Goal: Transaction & Acquisition: Purchase product/service

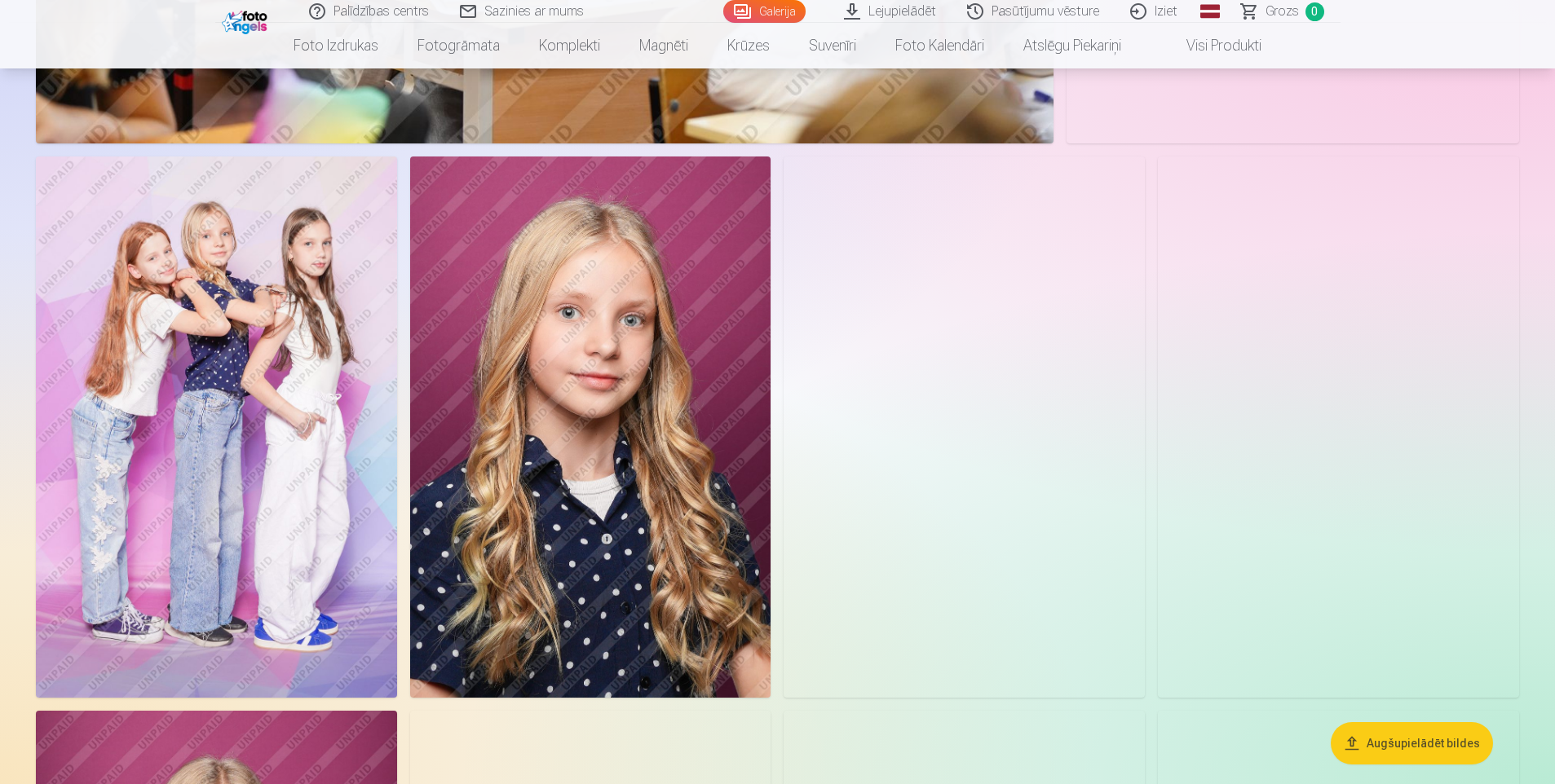
scroll to position [3586, 0]
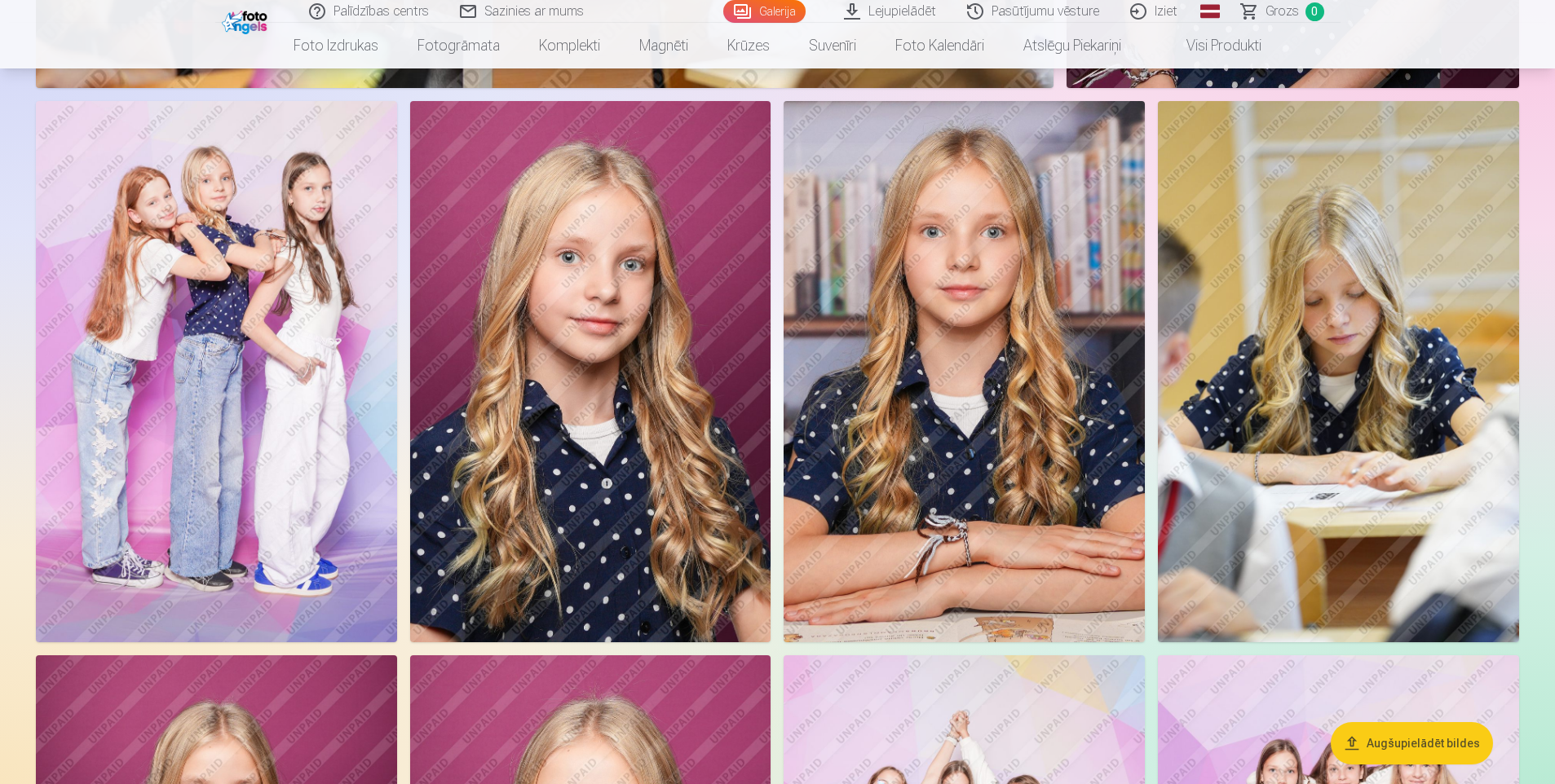
click at [214, 314] on img at bounding box center [216, 371] width 361 height 541
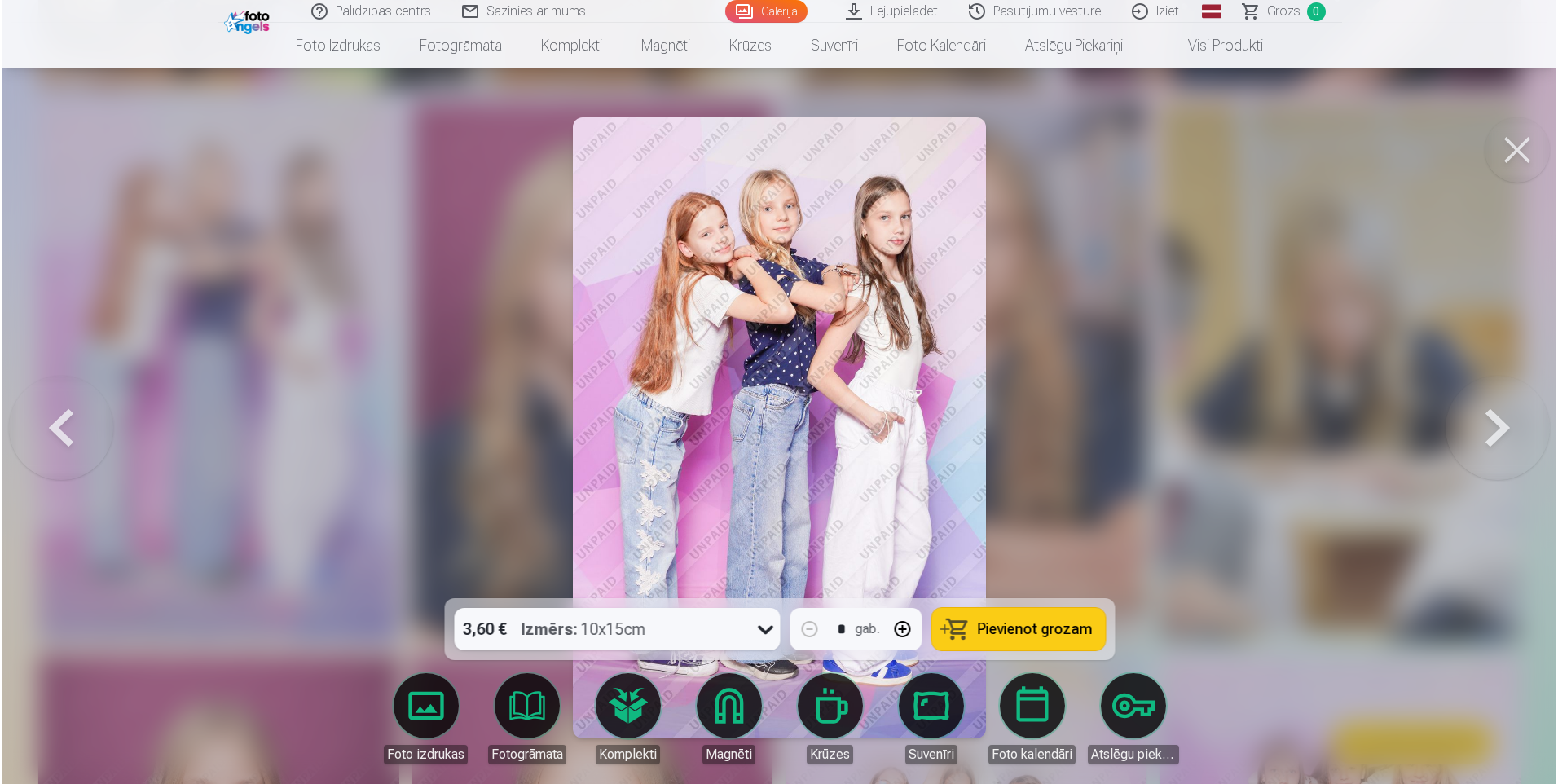
scroll to position [3593, 0]
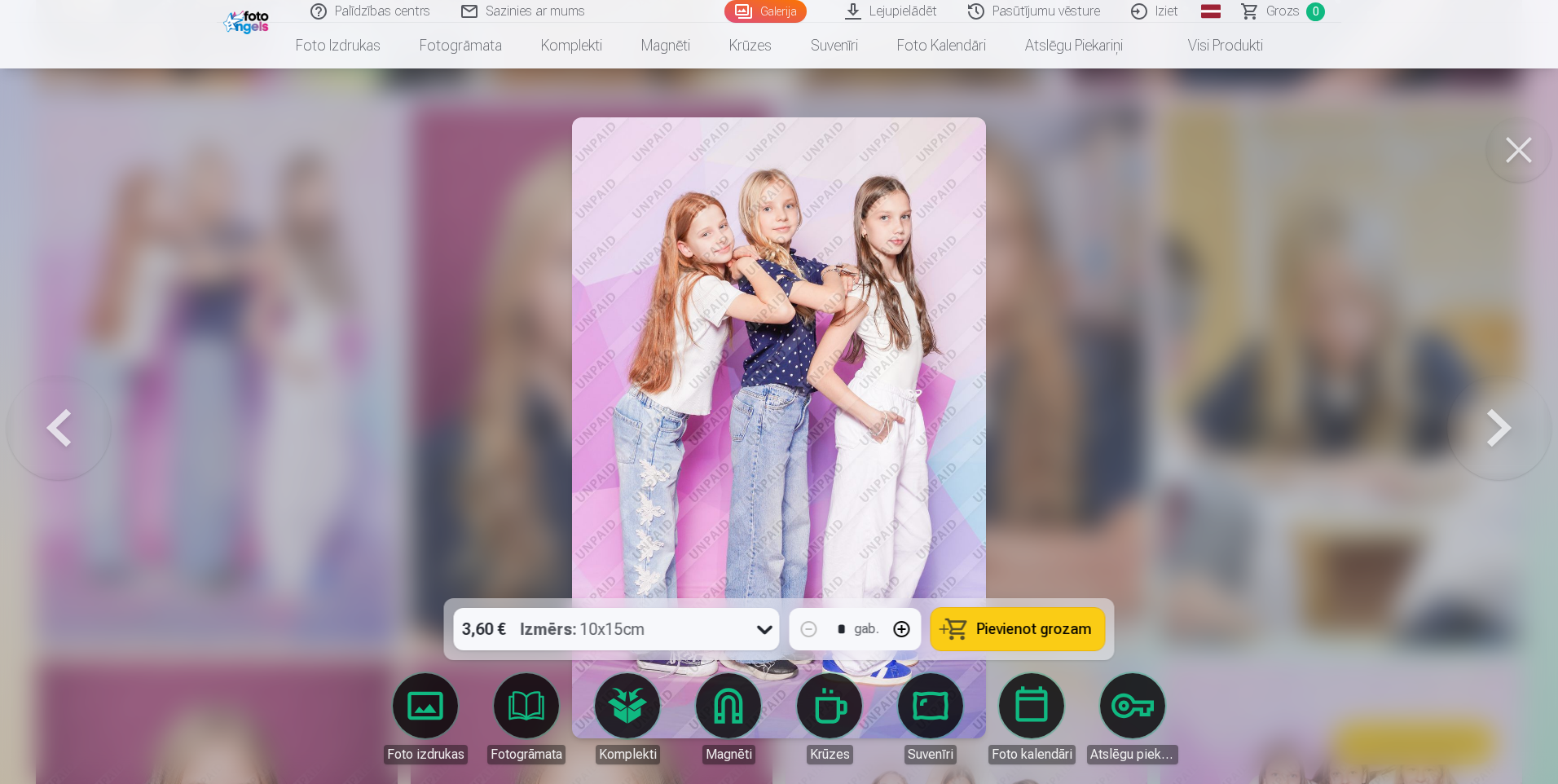
click at [1031, 637] on span "Pievienot grozam" at bounding box center [1034, 629] width 114 height 15
click at [1497, 431] on button at bounding box center [1499, 428] width 104 height 308
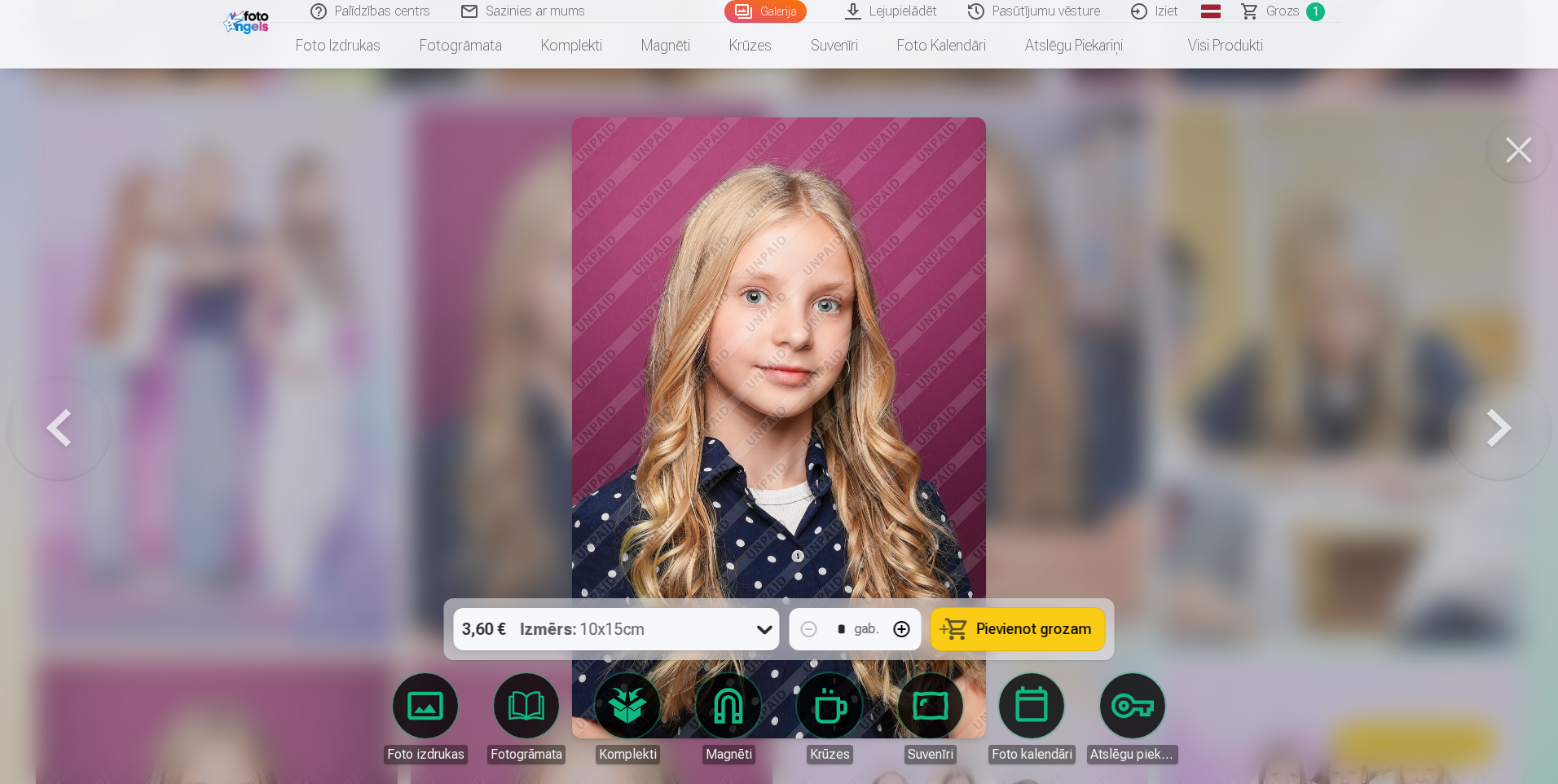
click at [1497, 425] on button at bounding box center [1499, 428] width 104 height 308
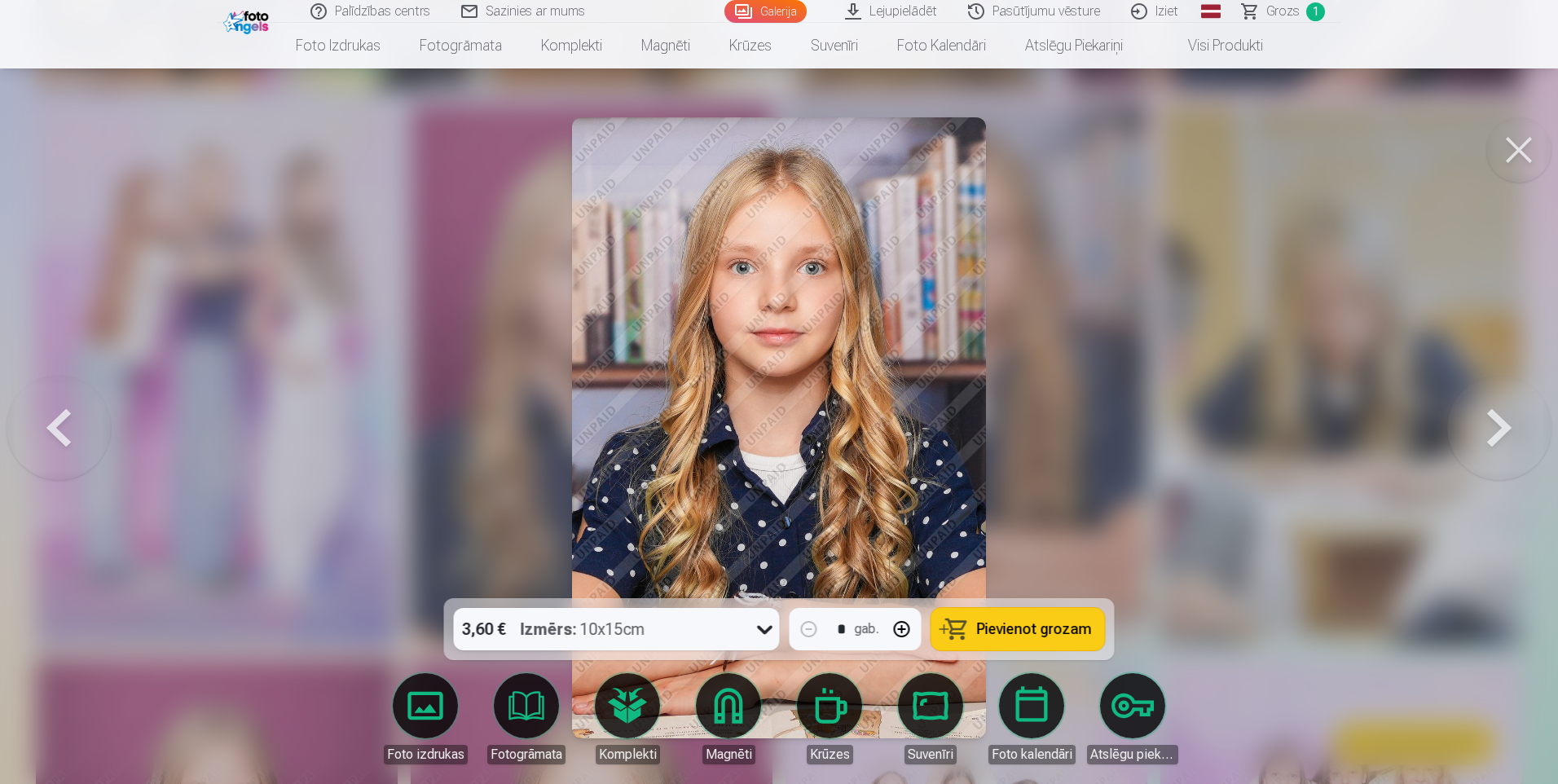
click at [1497, 425] on button at bounding box center [1499, 428] width 104 height 308
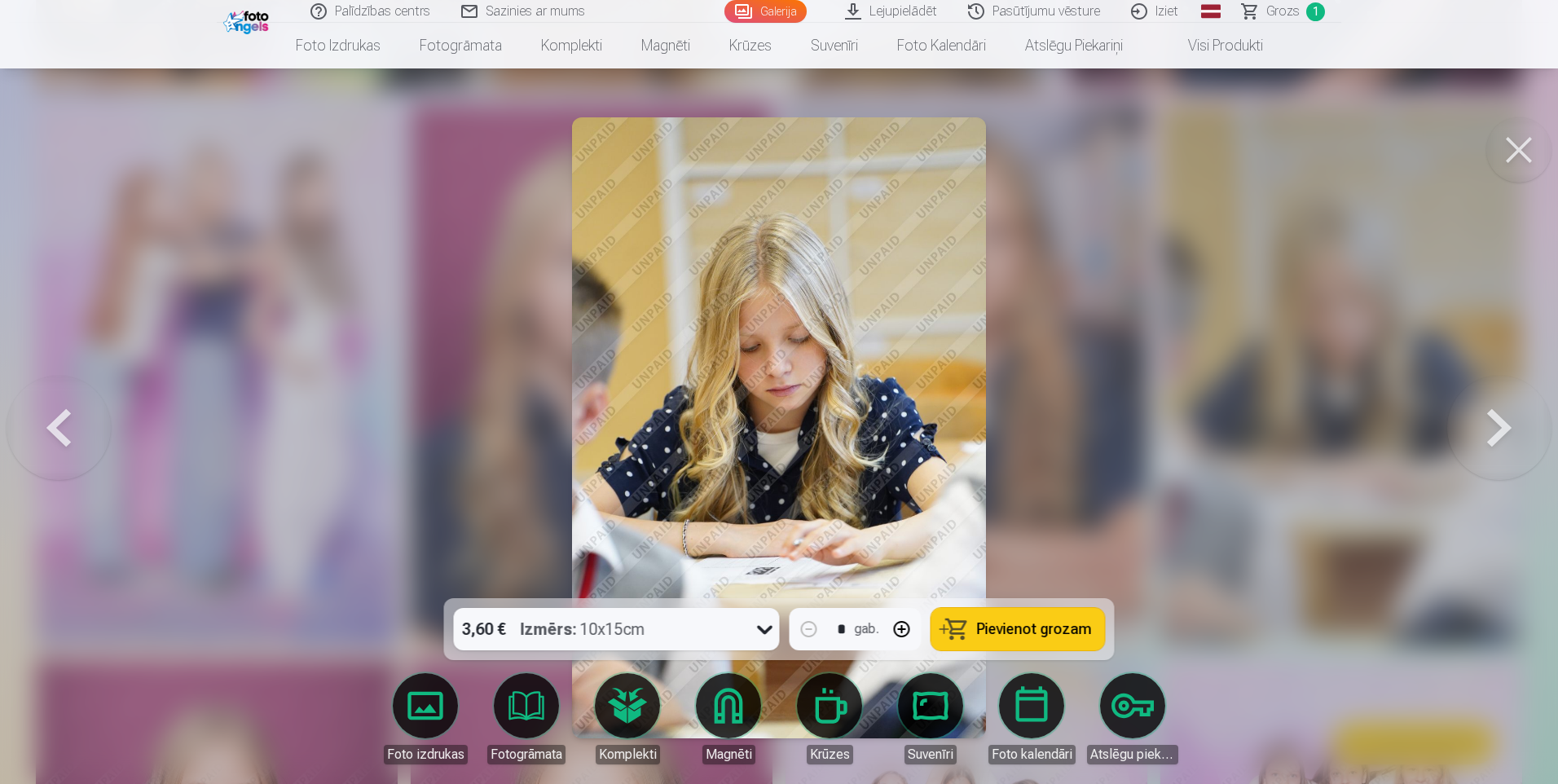
click at [1498, 423] on button at bounding box center [1499, 428] width 104 height 308
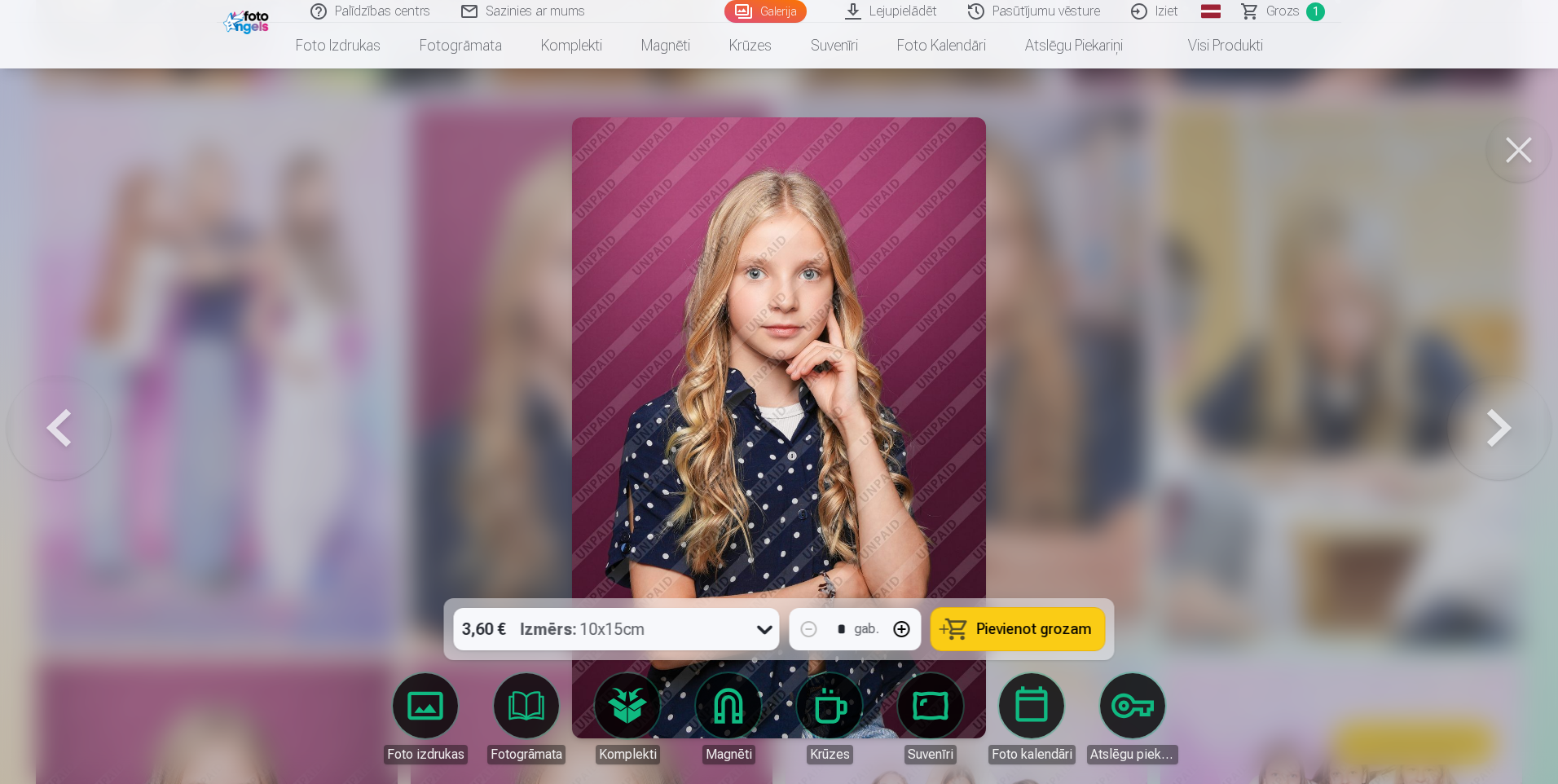
click at [1498, 423] on button at bounding box center [1499, 428] width 104 height 308
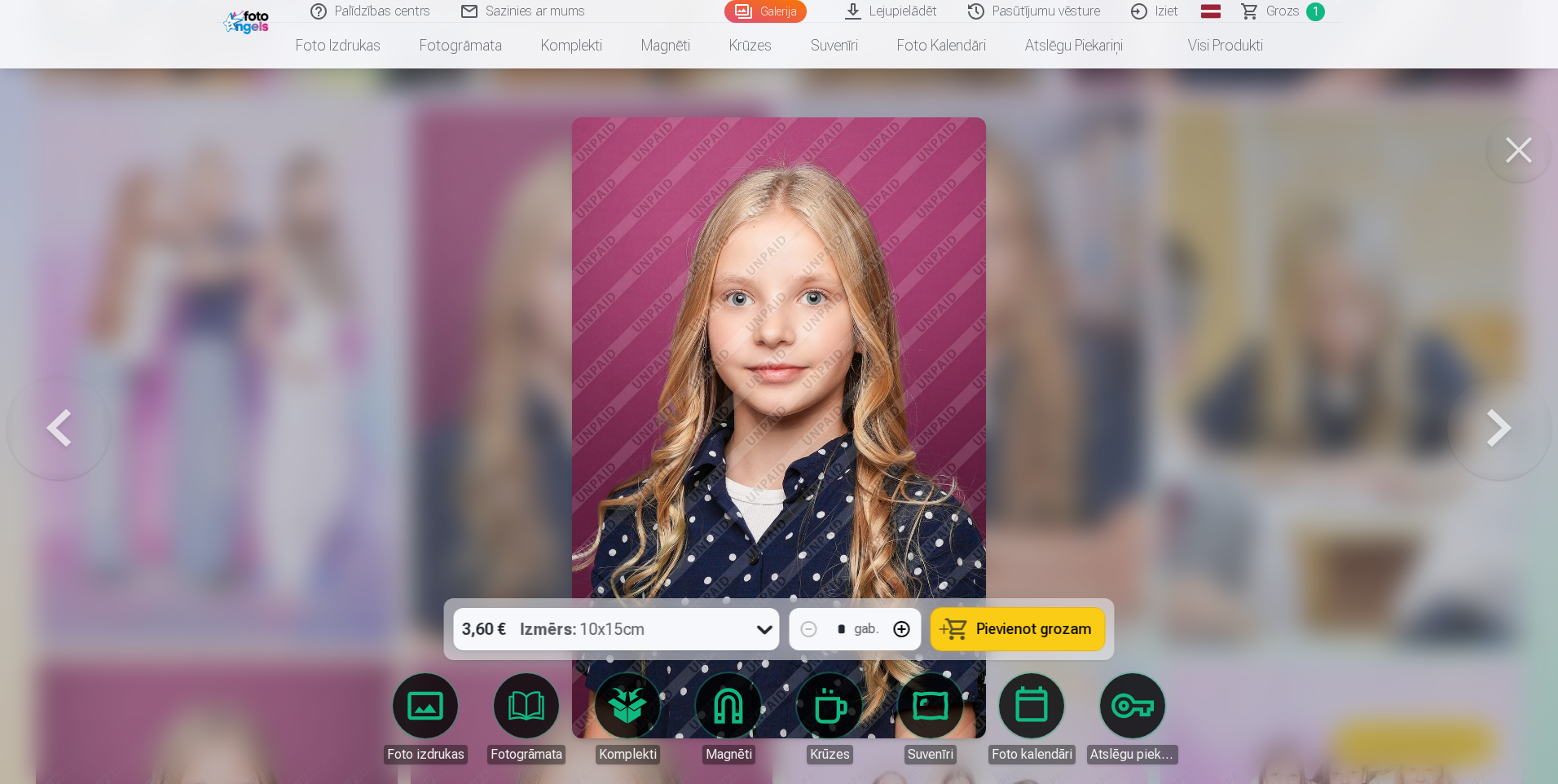
click at [1498, 423] on button at bounding box center [1499, 428] width 104 height 308
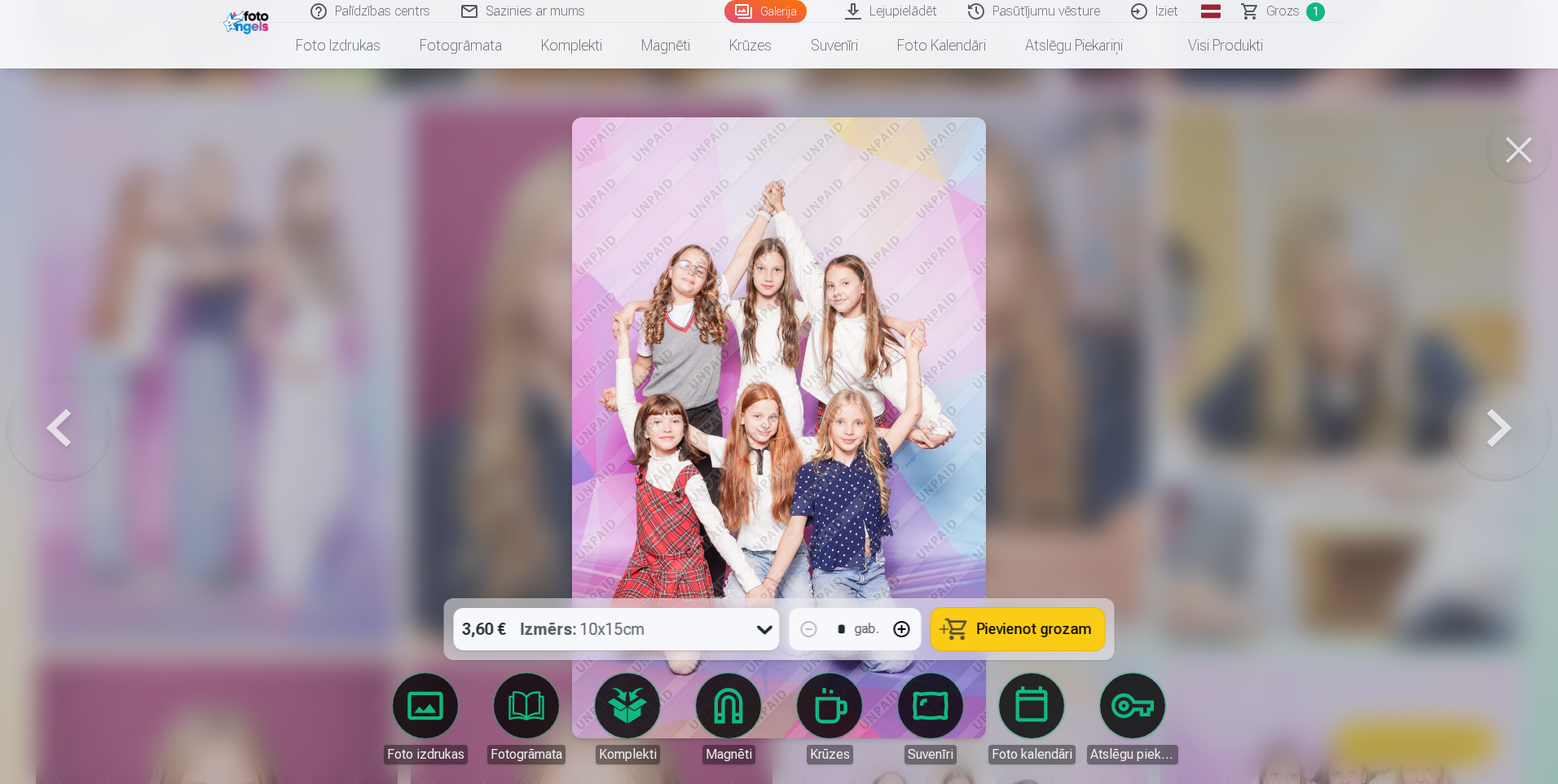
click at [1095, 631] on button "Pievienot grozam" at bounding box center [1019, 629] width 174 height 42
click at [1501, 424] on button at bounding box center [1499, 428] width 104 height 308
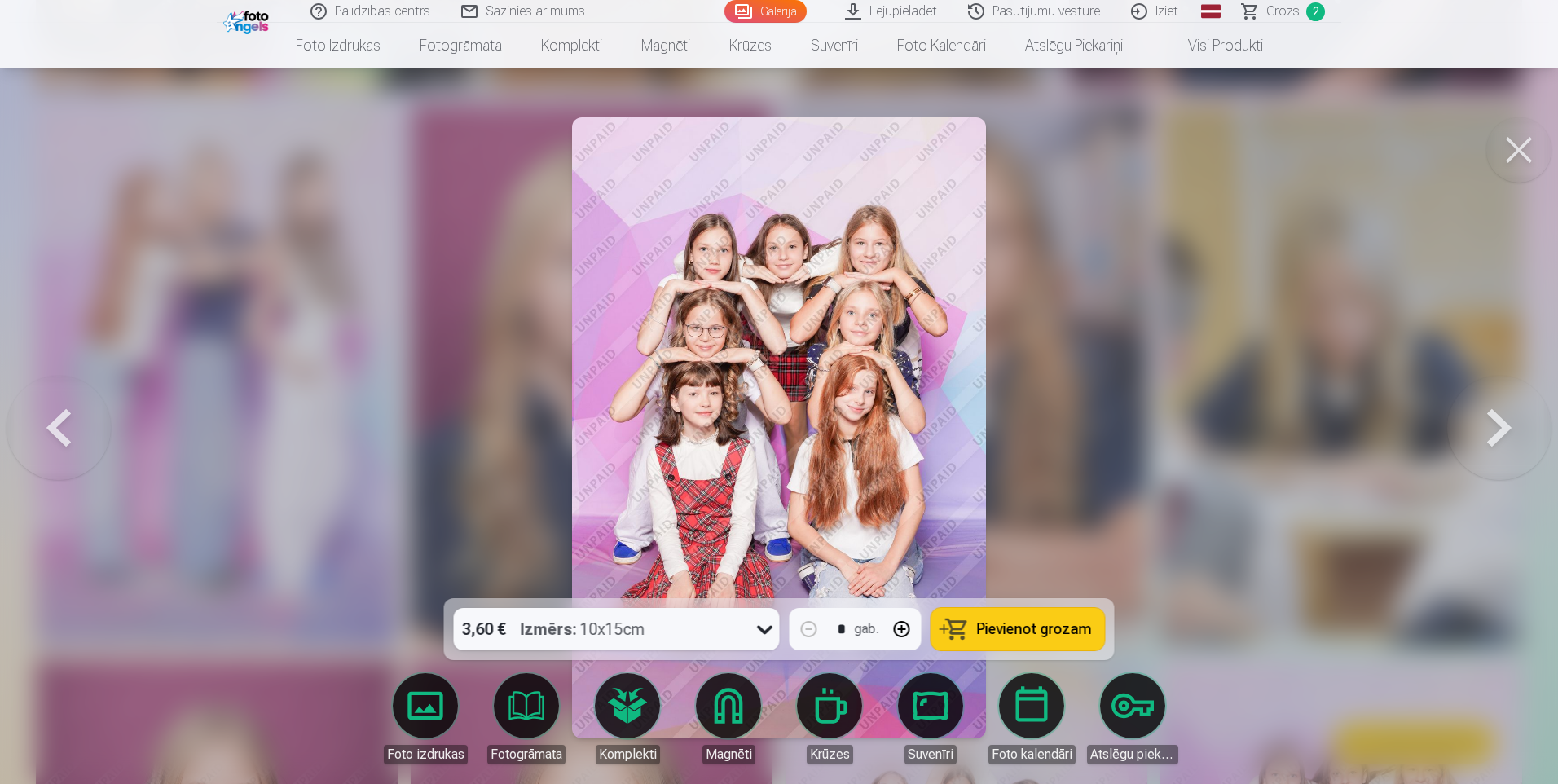
click at [1062, 632] on span "Pievienot grozam" at bounding box center [1034, 629] width 114 height 15
click at [1474, 448] on button at bounding box center [1499, 428] width 104 height 308
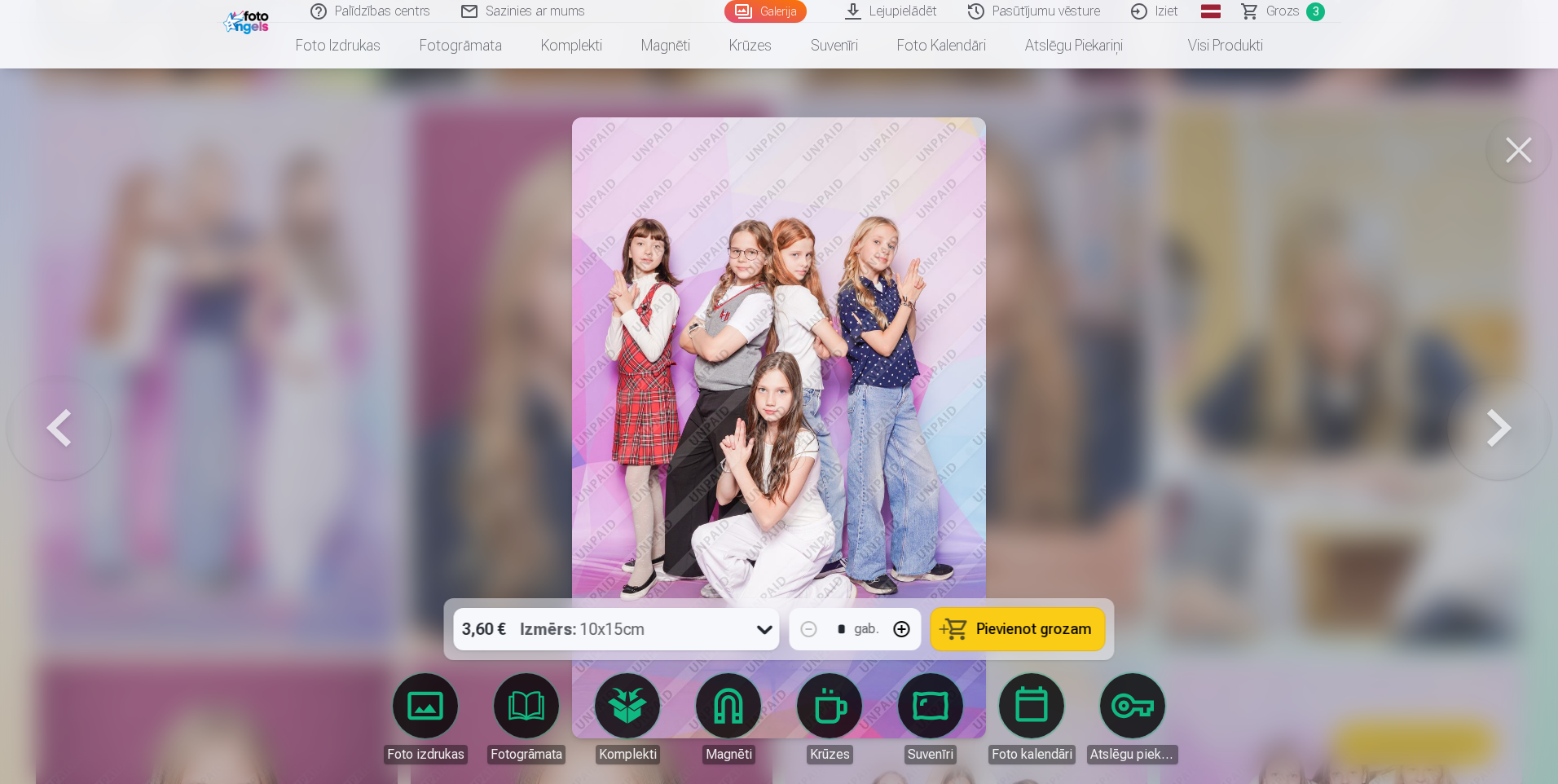
click at [1061, 634] on span "Pievienot grozam" at bounding box center [1034, 629] width 114 height 15
click at [1495, 430] on button at bounding box center [1499, 428] width 104 height 308
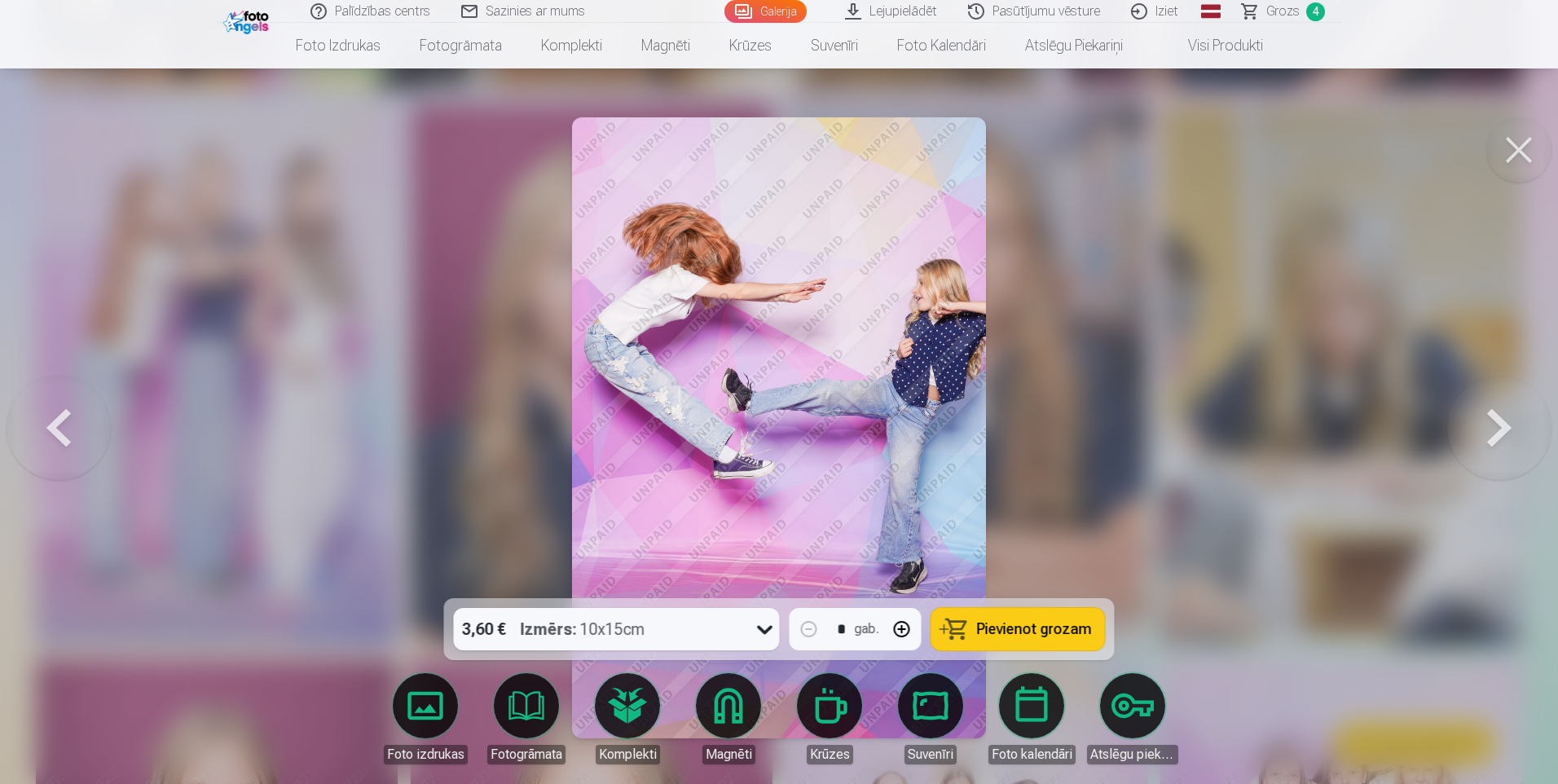
drag, startPoint x: 1062, startPoint y: 630, endPoint x: 1053, endPoint y: 626, distance: 9.8
click at [1053, 626] on span "Pievienot grozam" at bounding box center [1034, 629] width 114 height 15
click at [1516, 410] on button at bounding box center [1499, 428] width 104 height 308
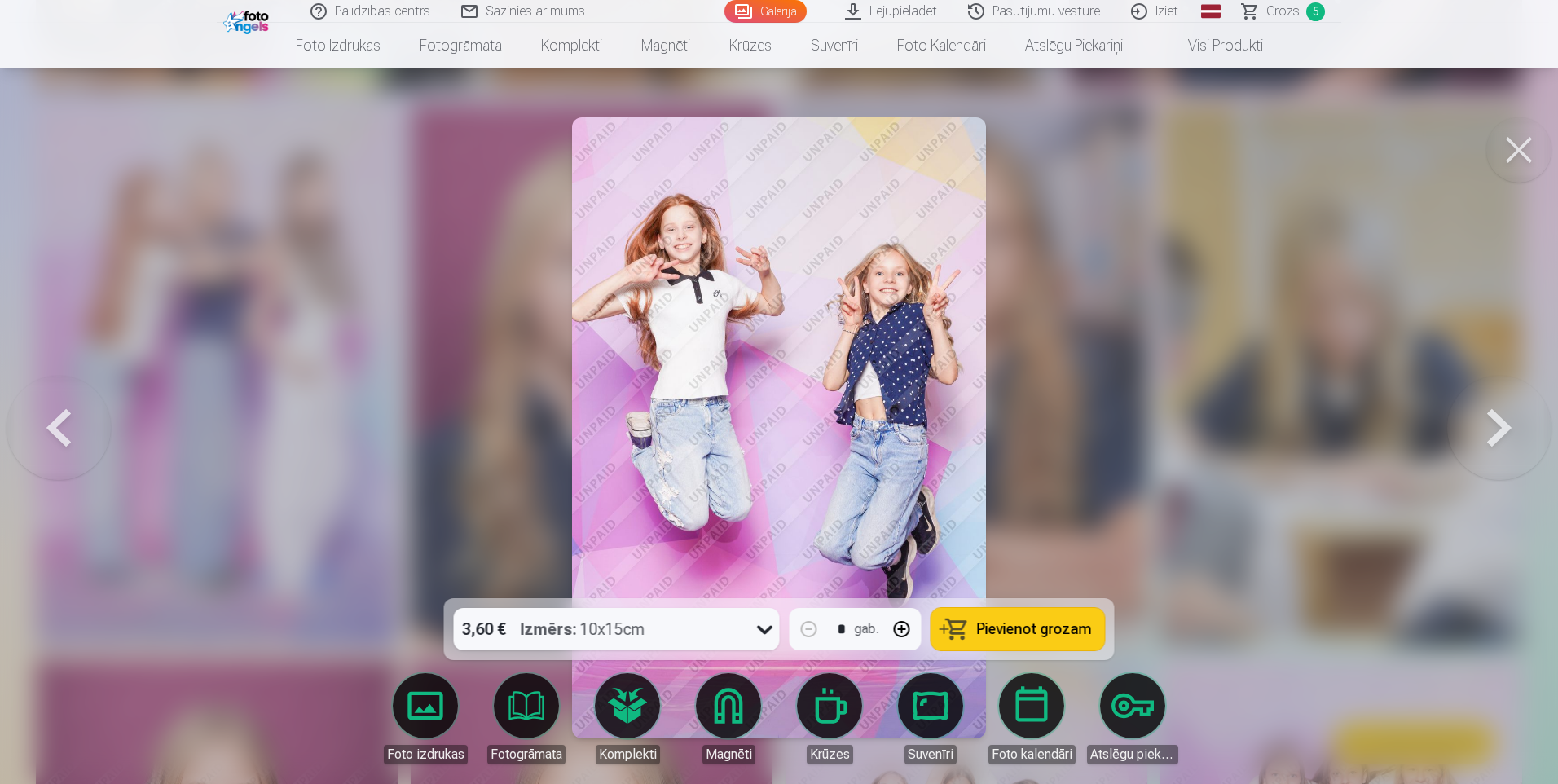
click at [1516, 410] on button at bounding box center [1499, 428] width 104 height 308
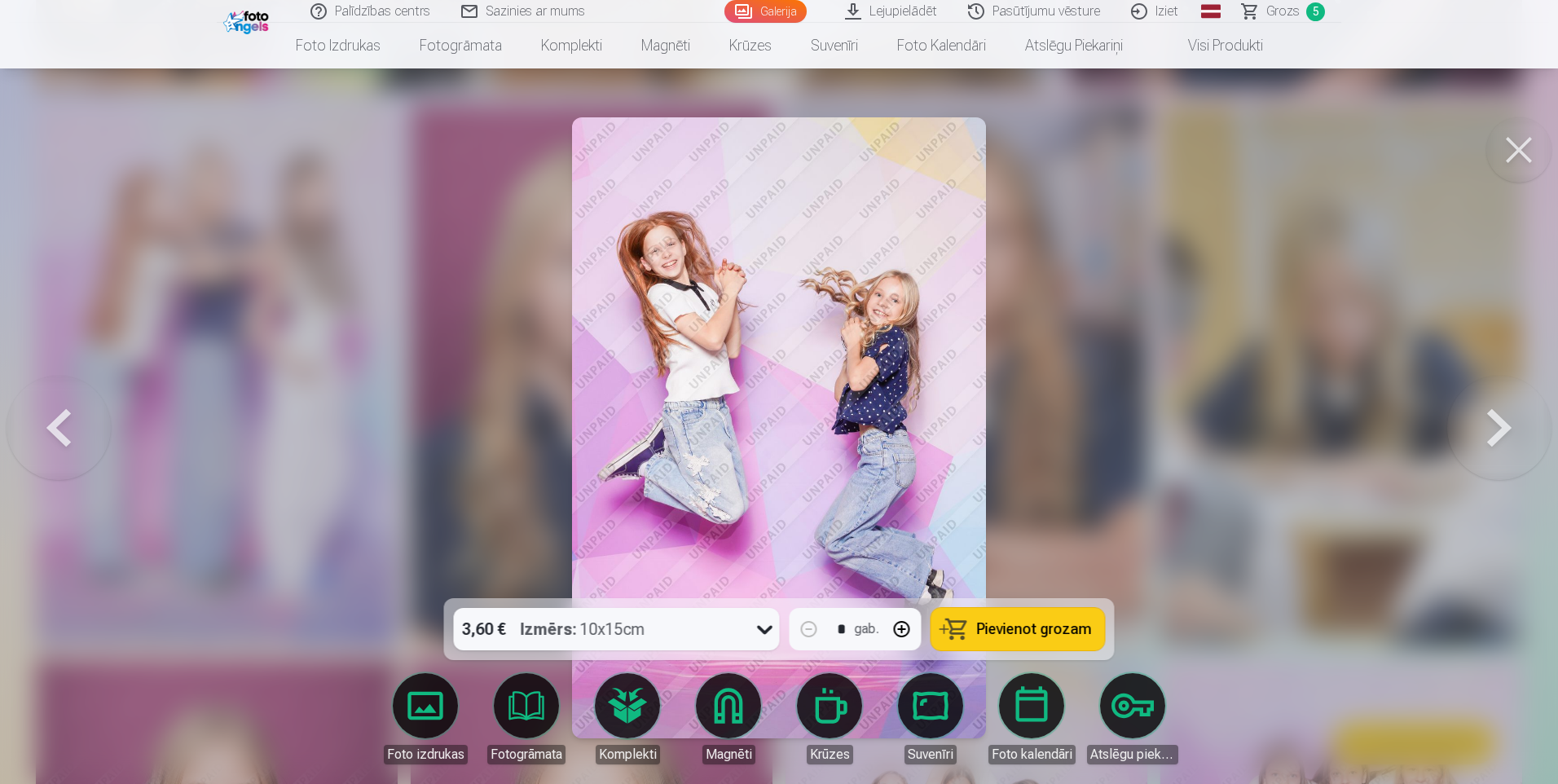
click at [1488, 430] on button at bounding box center [1499, 428] width 104 height 308
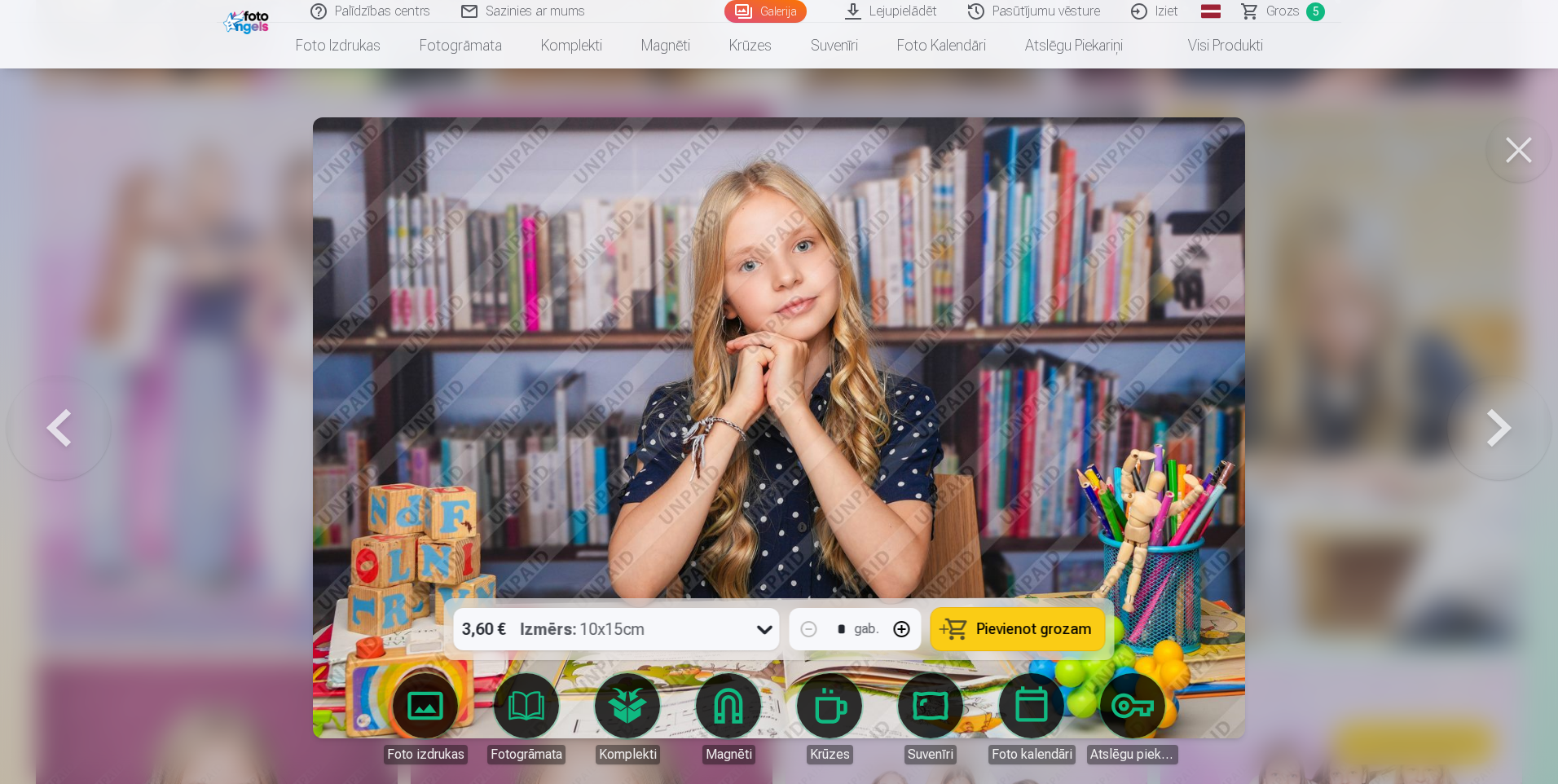
click at [1503, 444] on button at bounding box center [1499, 428] width 104 height 308
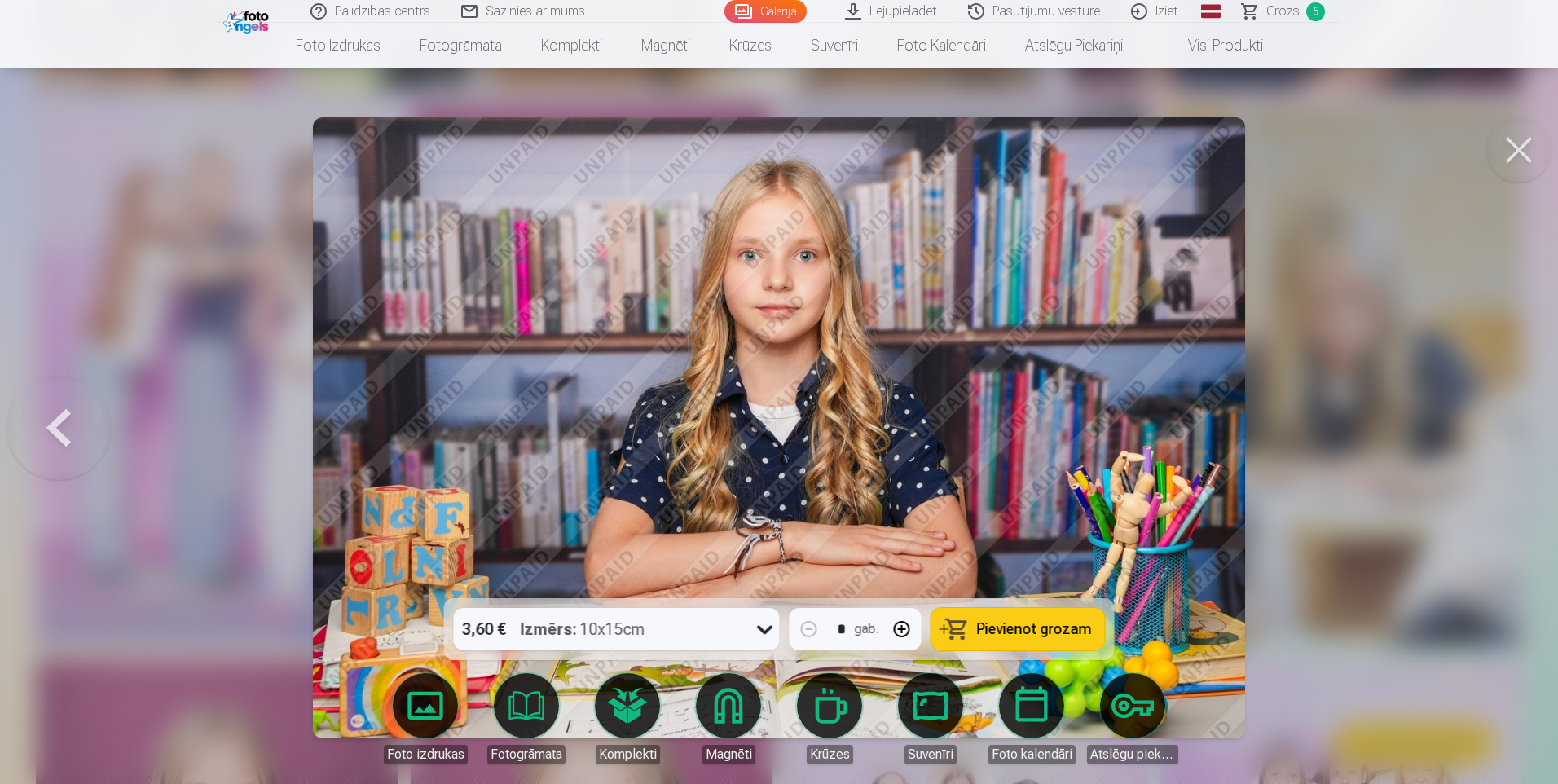
click at [48, 431] on button at bounding box center [59, 428] width 104 height 308
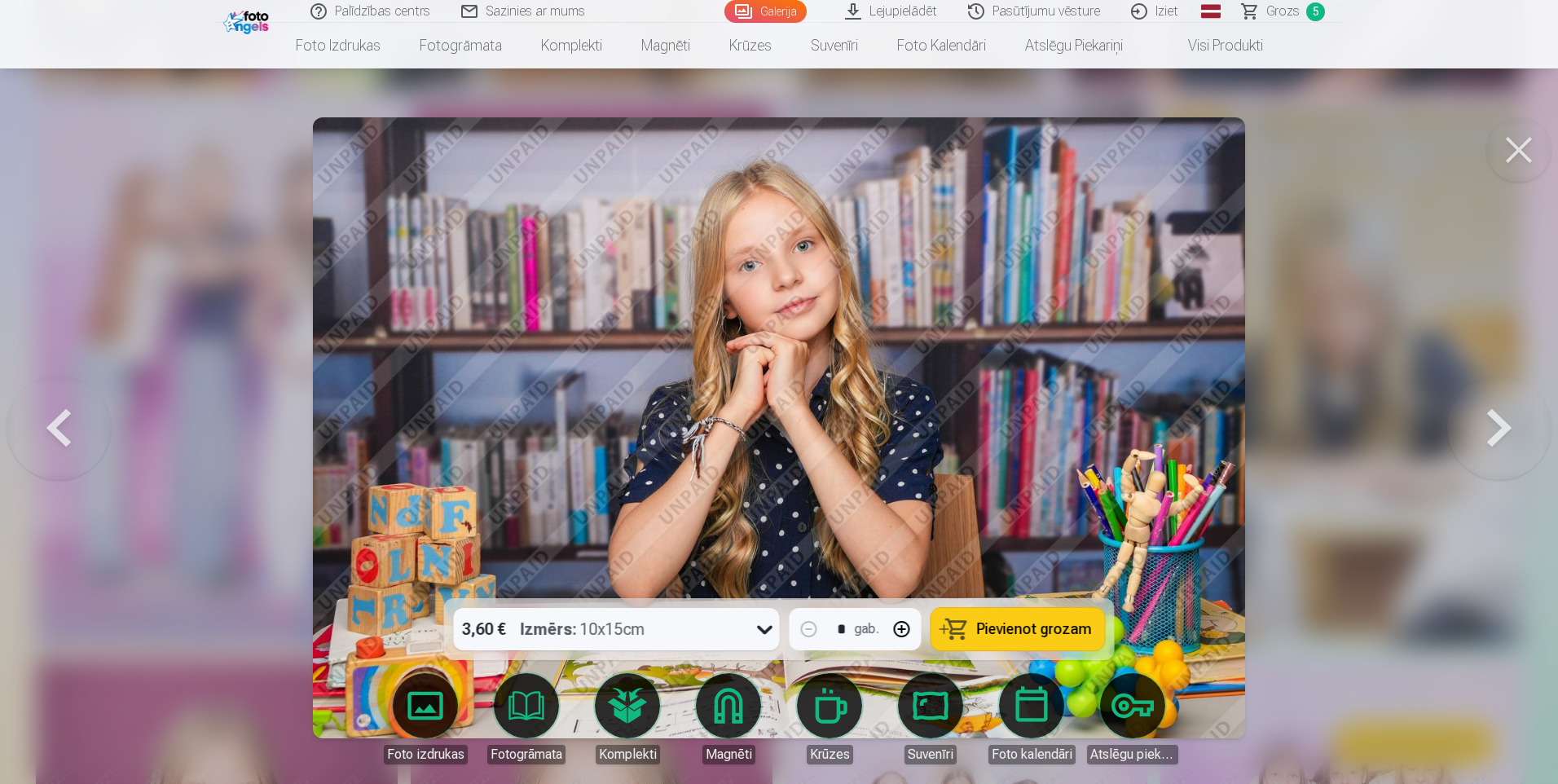
click at [1530, 144] on button at bounding box center [1519, 149] width 65 height 65
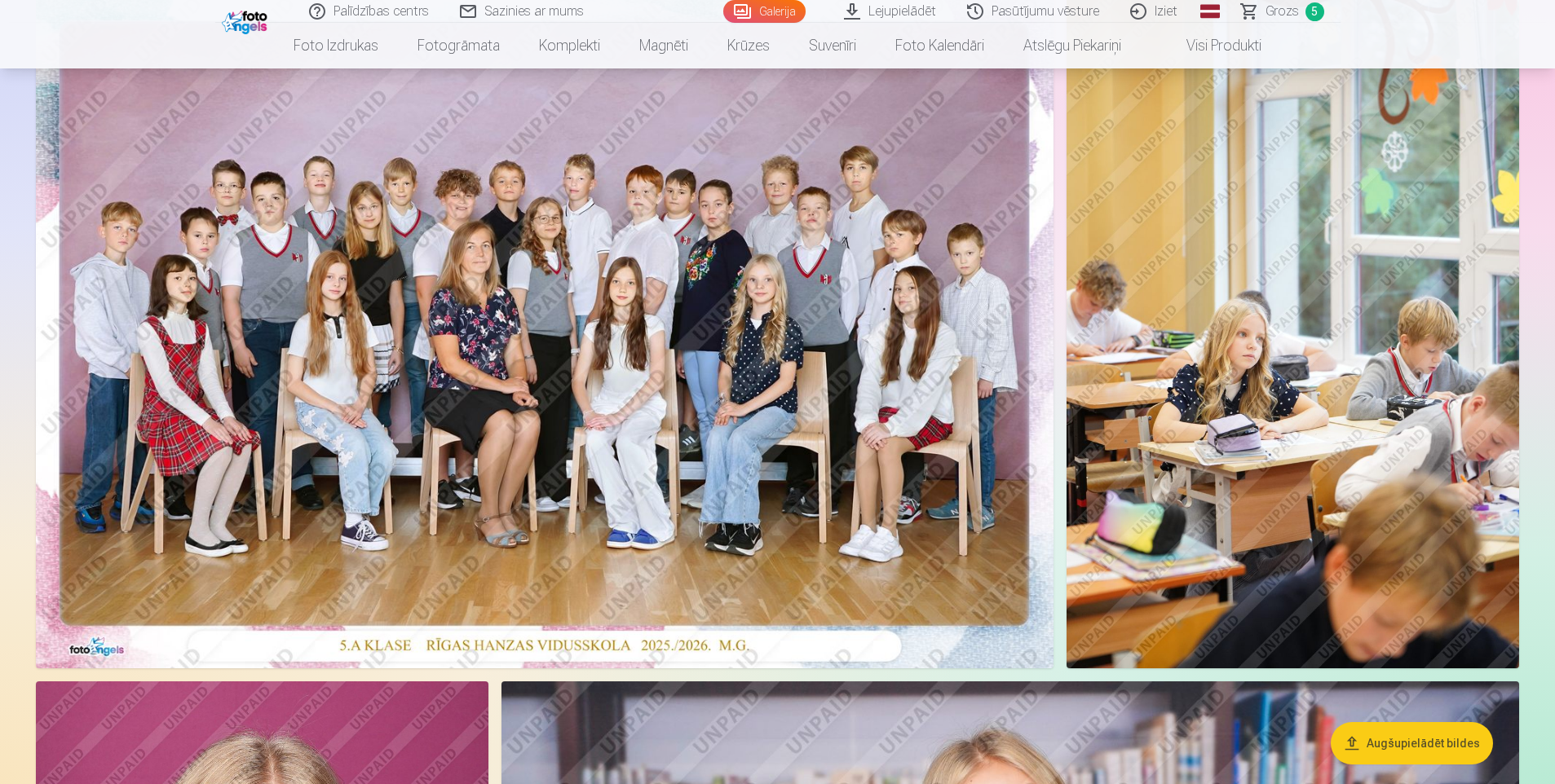
scroll to position [163, 0]
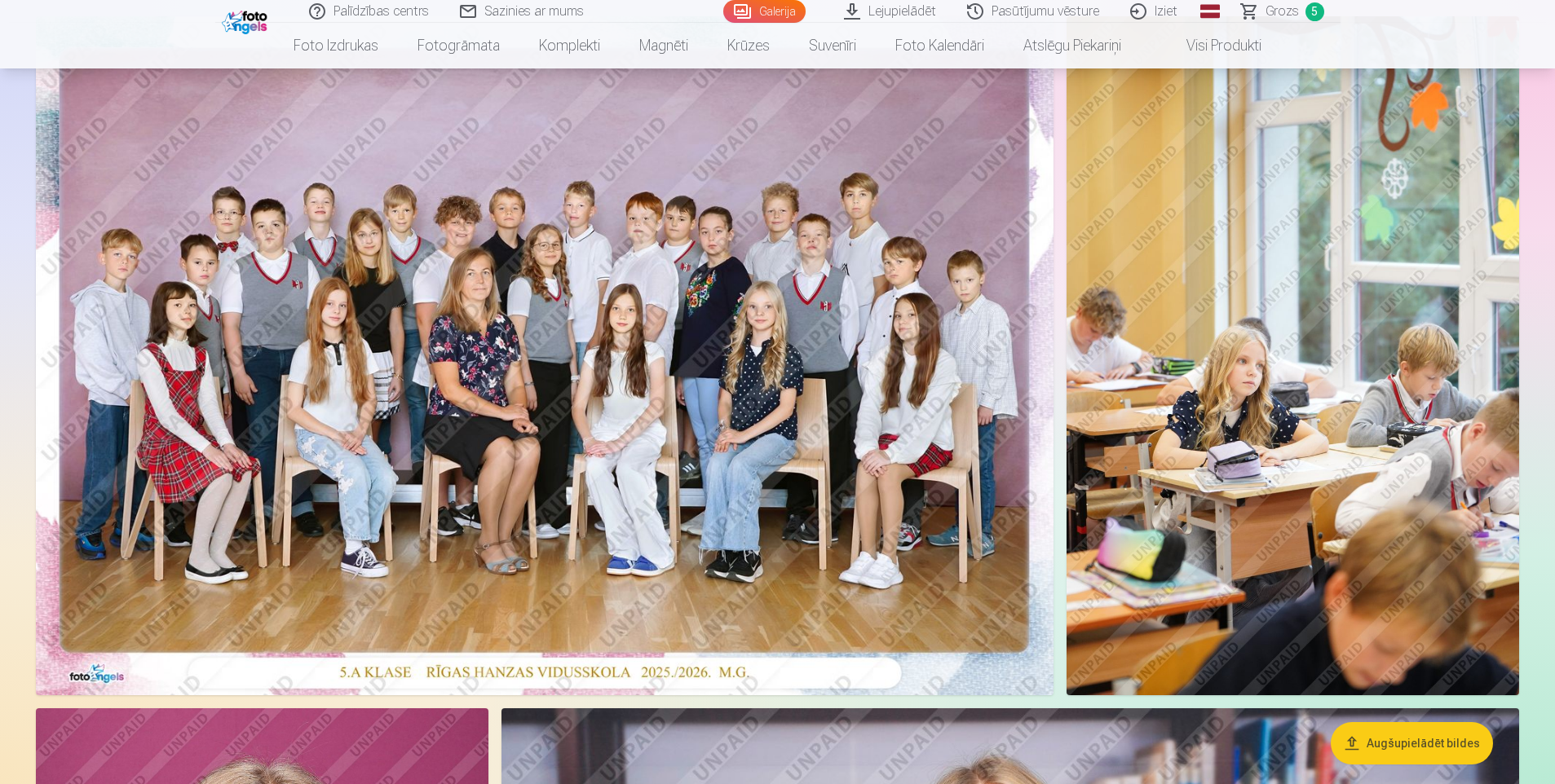
click at [904, 545] on img at bounding box center [544, 355] width 1017 height 679
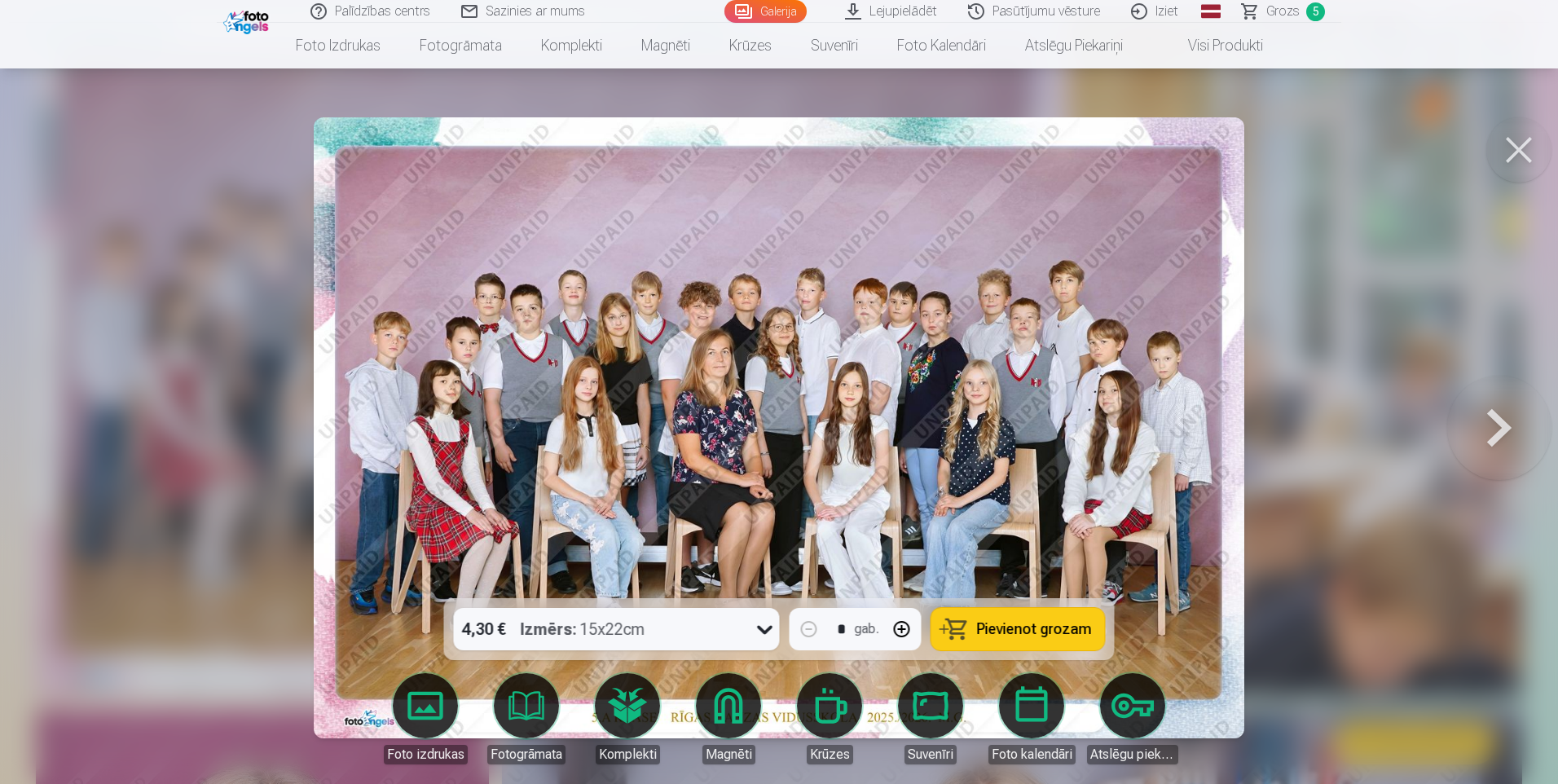
click at [1038, 629] on span "Pievienot grozam" at bounding box center [1034, 629] width 114 height 15
click at [1498, 417] on button at bounding box center [1499, 428] width 104 height 308
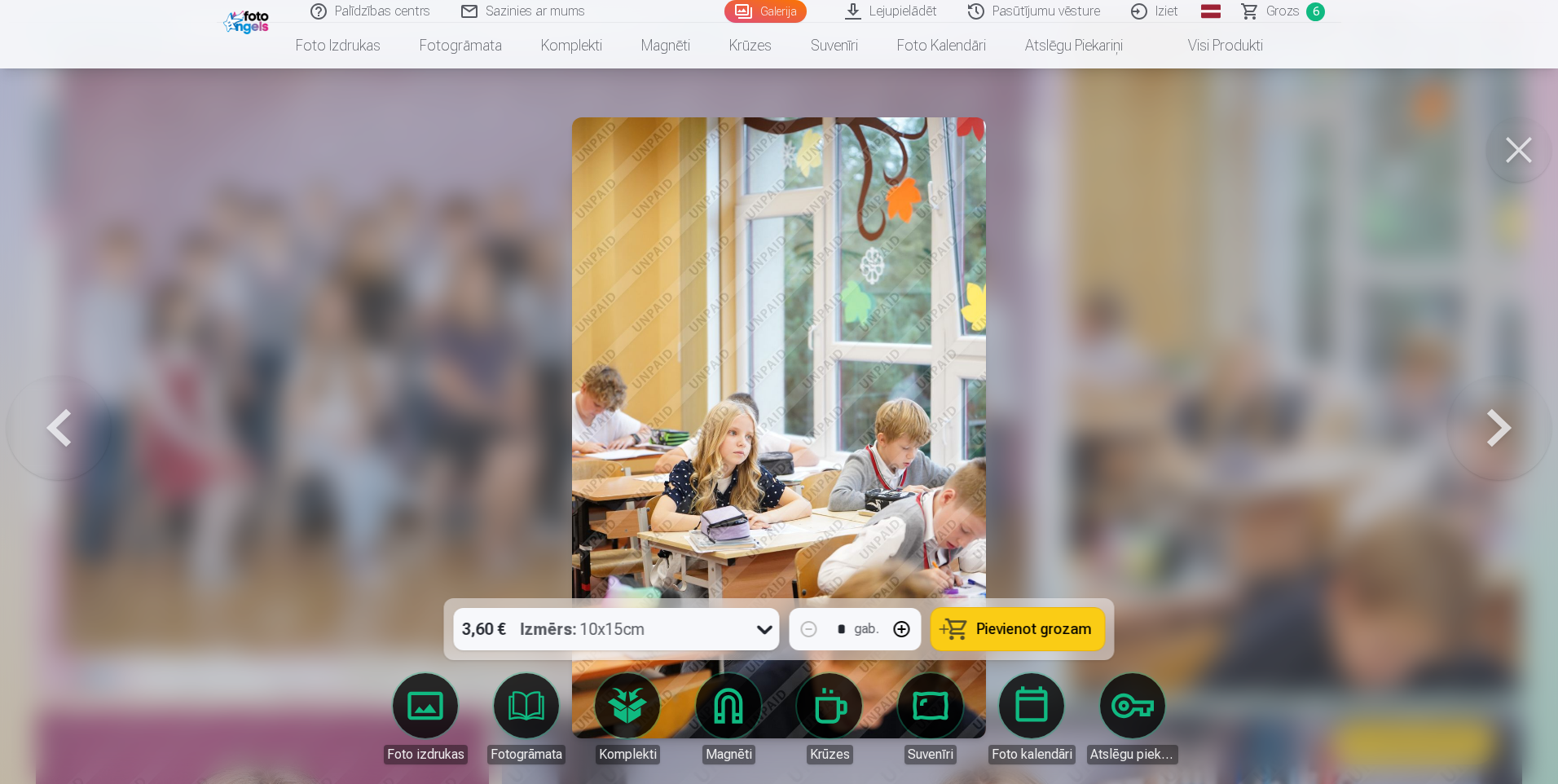
click at [1498, 417] on button at bounding box center [1499, 428] width 104 height 308
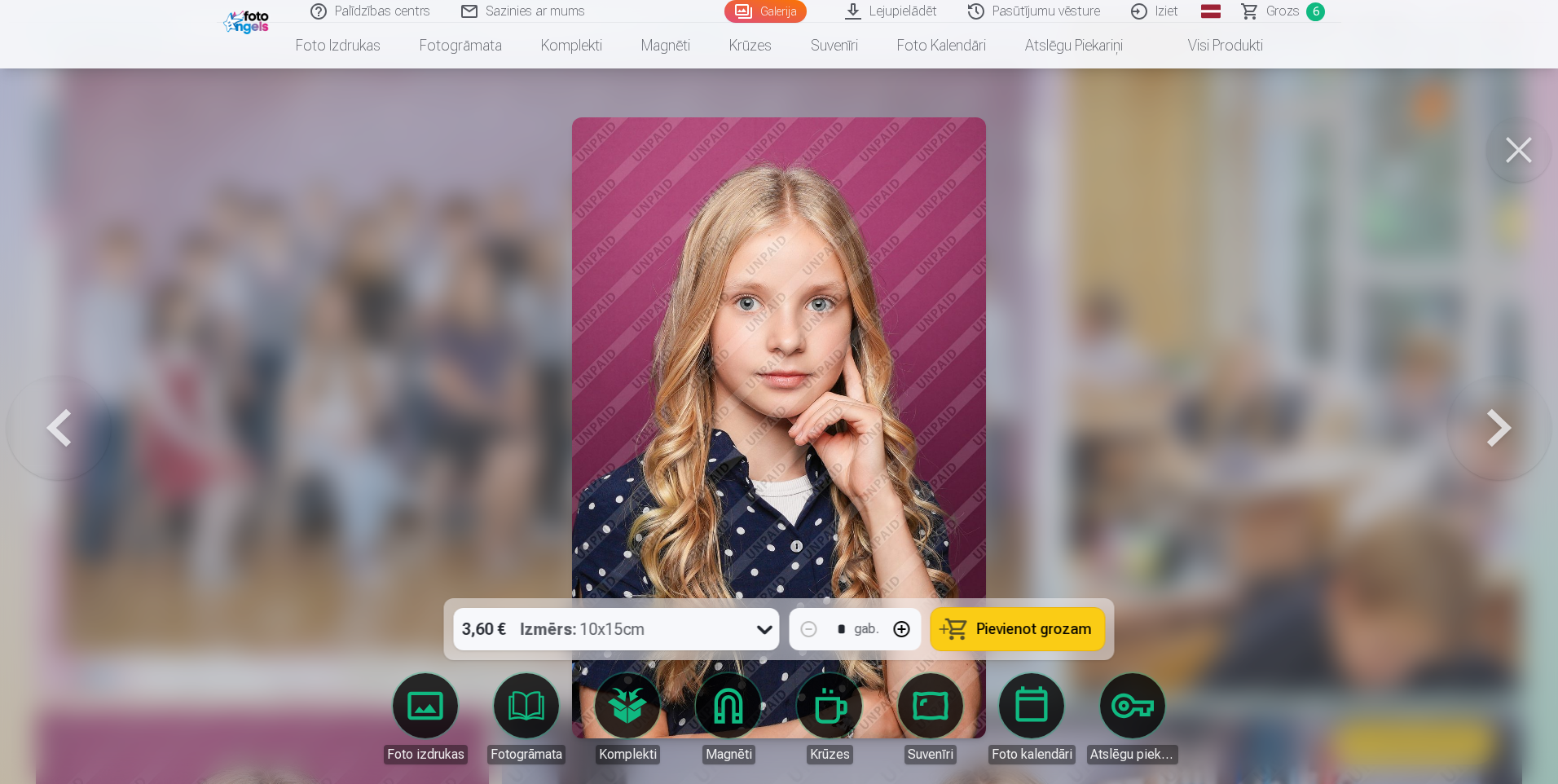
click at [1498, 417] on button at bounding box center [1499, 428] width 104 height 308
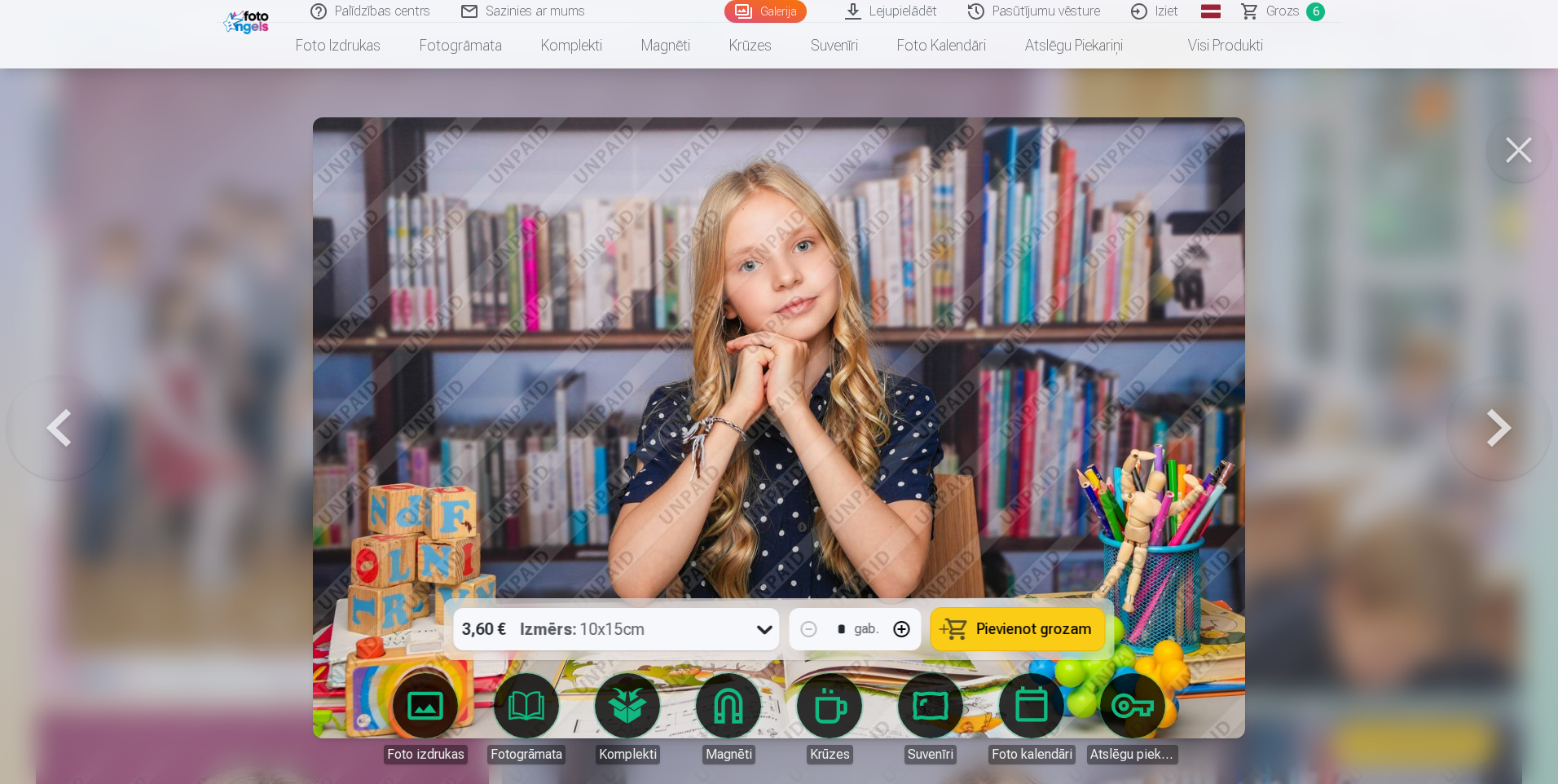
click at [1498, 417] on button at bounding box center [1499, 428] width 104 height 308
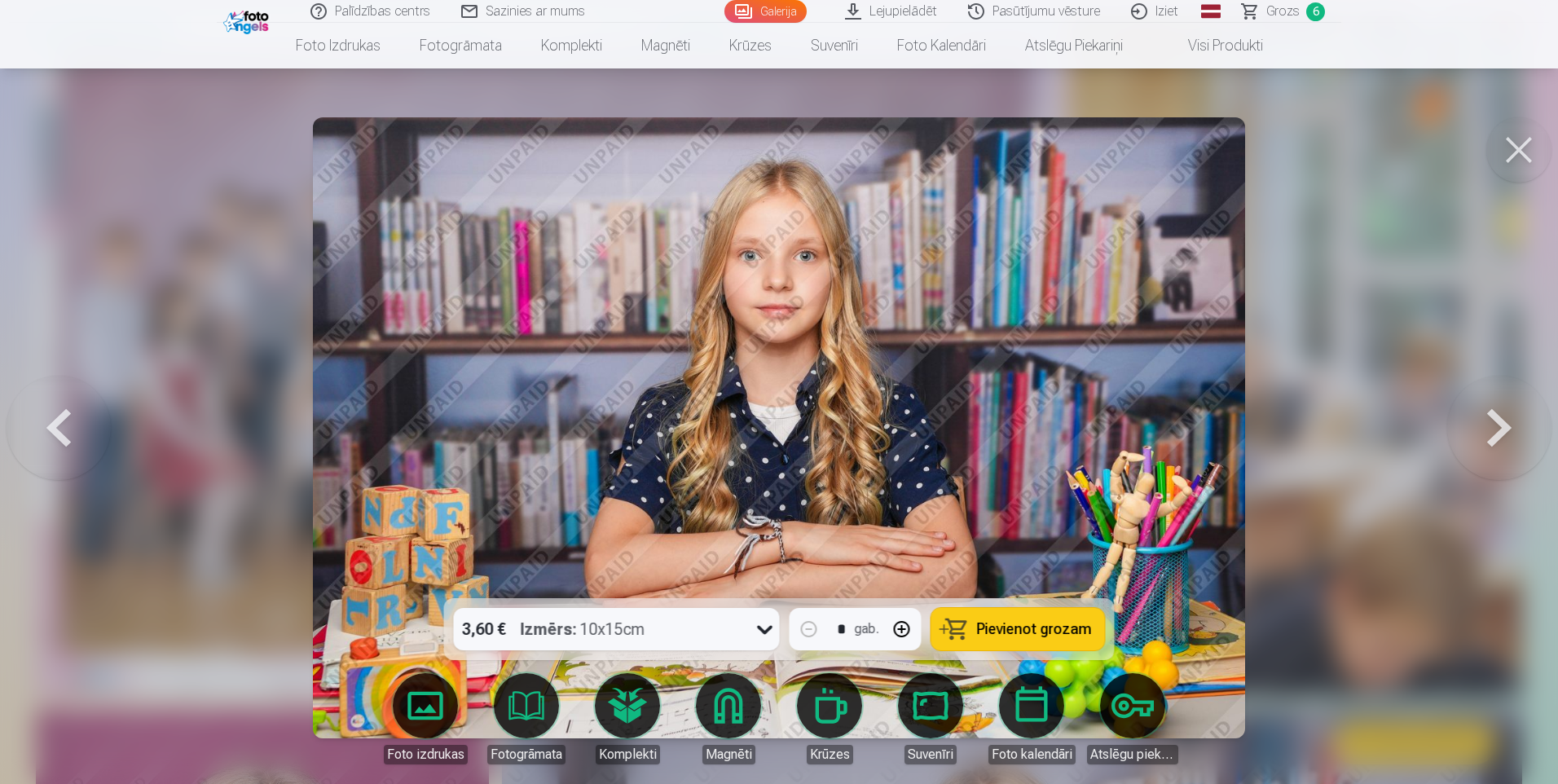
click at [1498, 417] on button at bounding box center [1499, 428] width 104 height 308
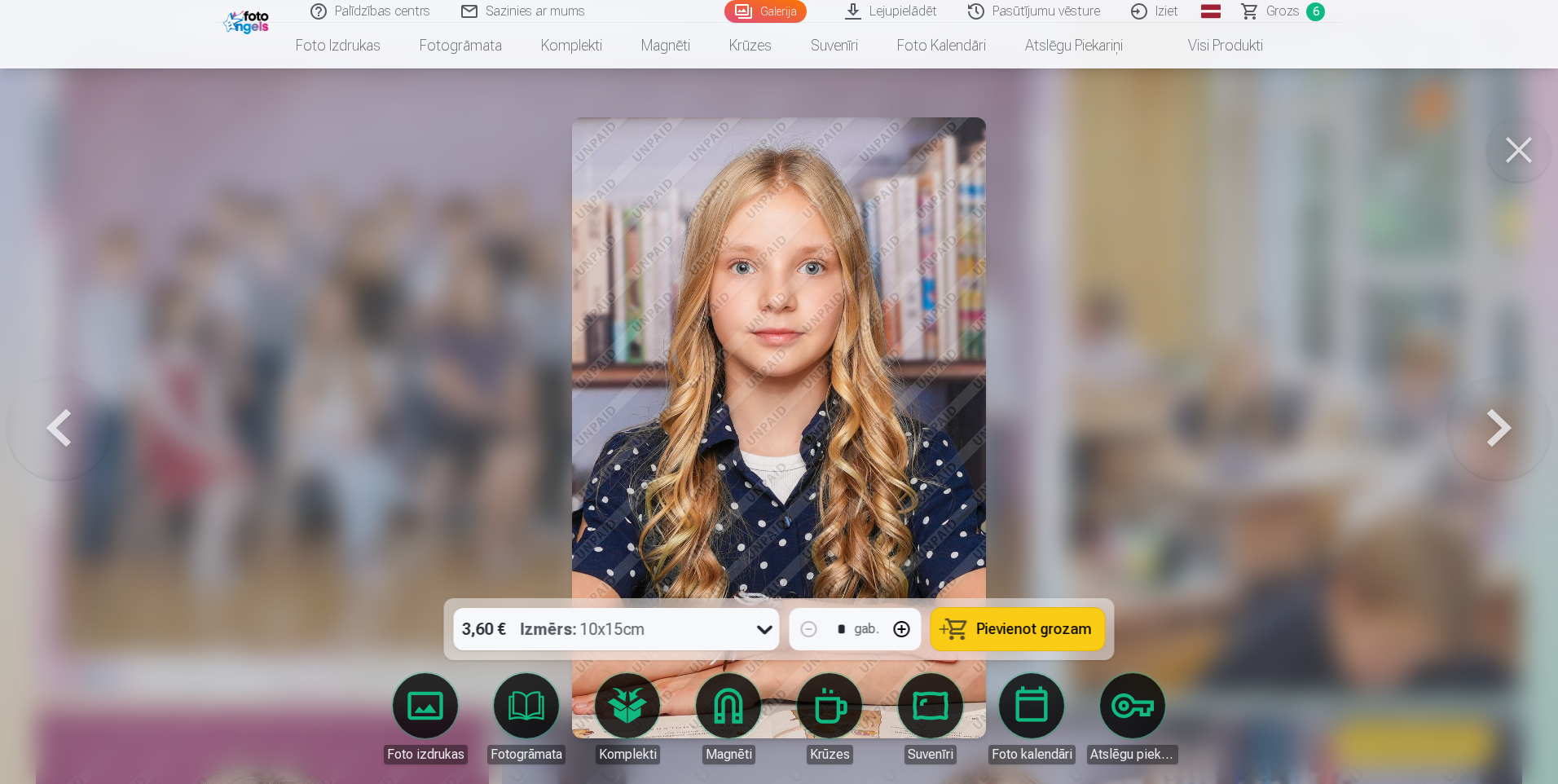
click at [71, 440] on button at bounding box center [59, 428] width 104 height 308
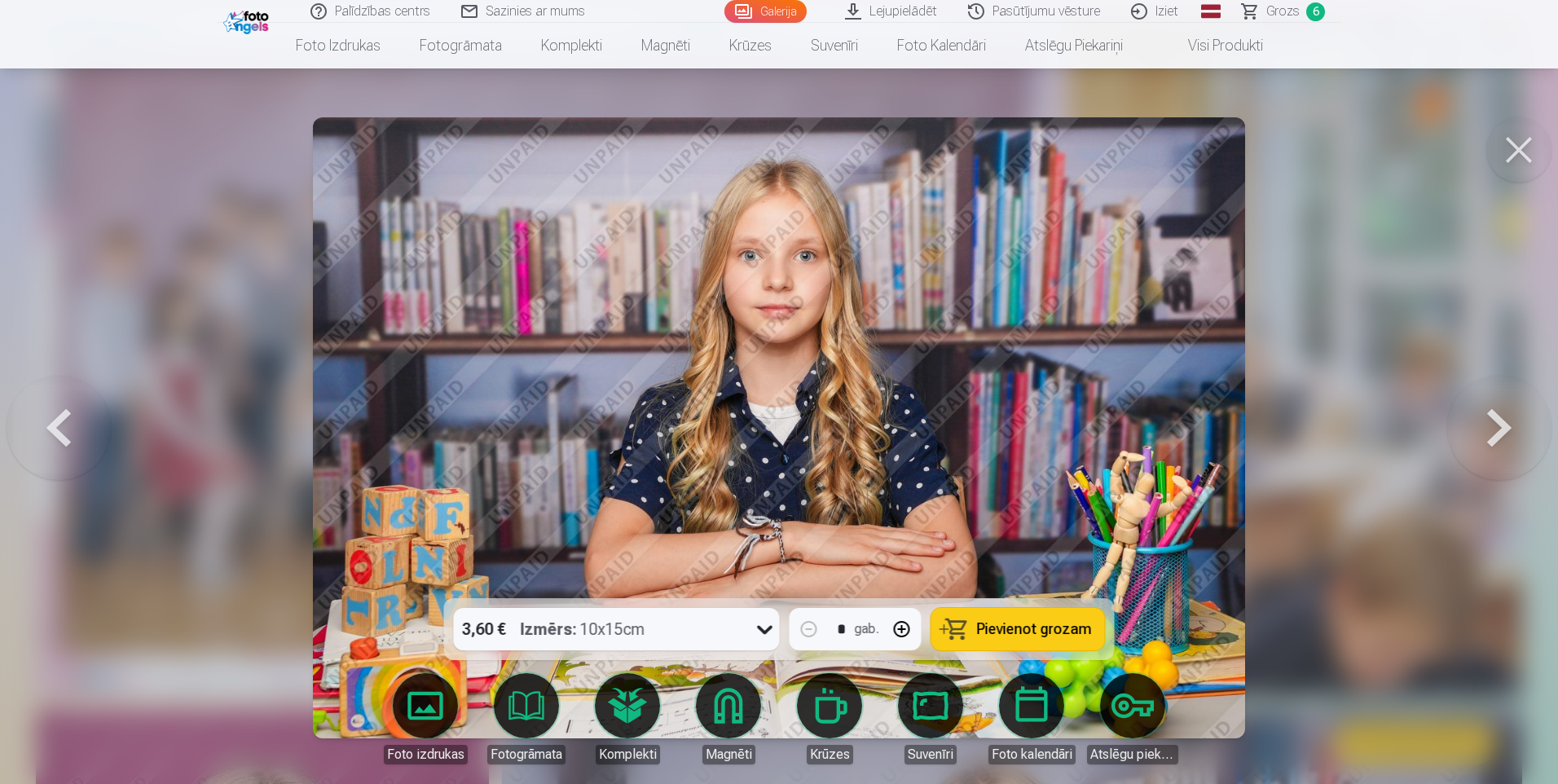
click at [71, 440] on button at bounding box center [59, 428] width 104 height 308
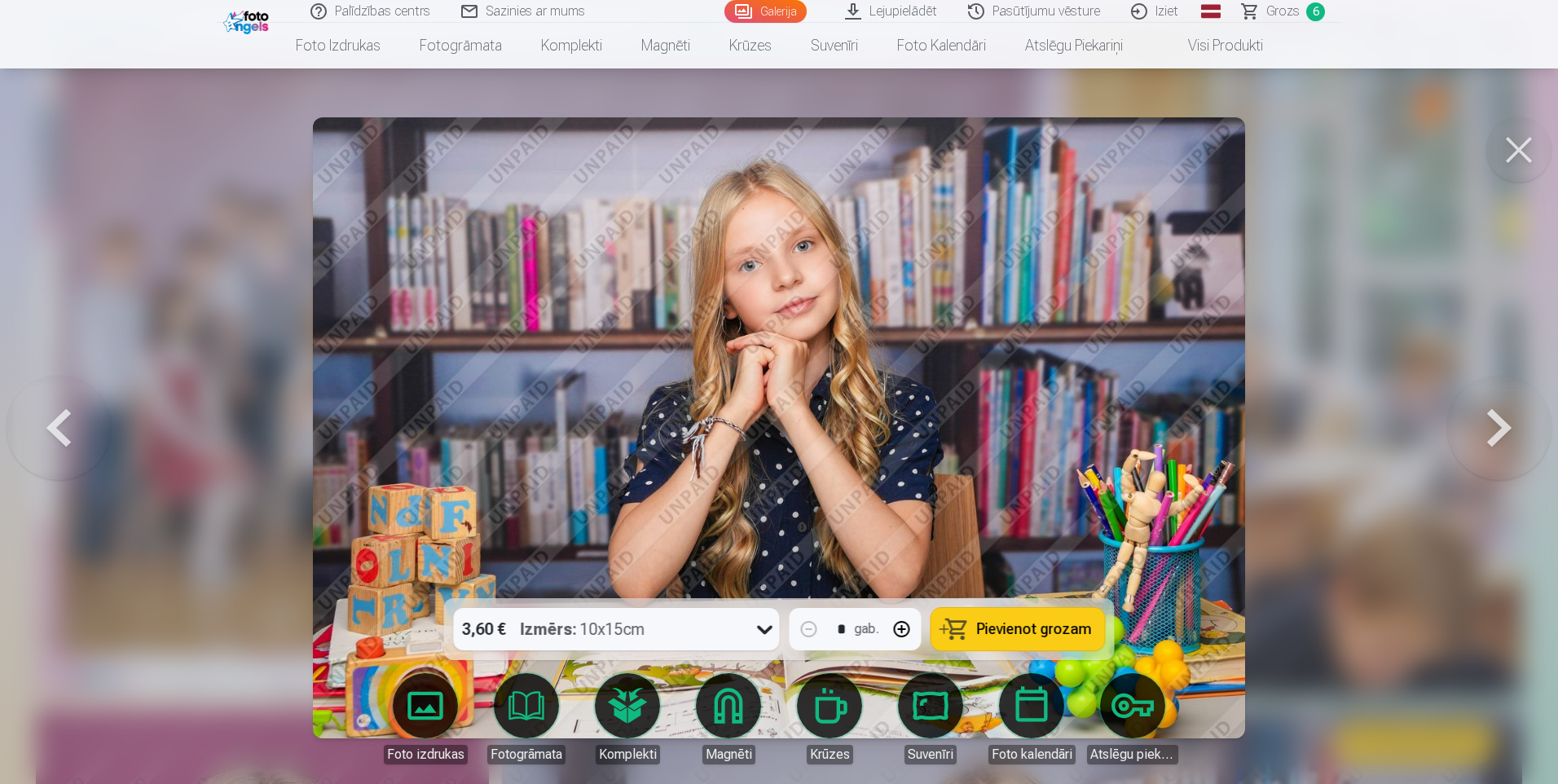
click at [16, 459] on button at bounding box center [59, 428] width 104 height 308
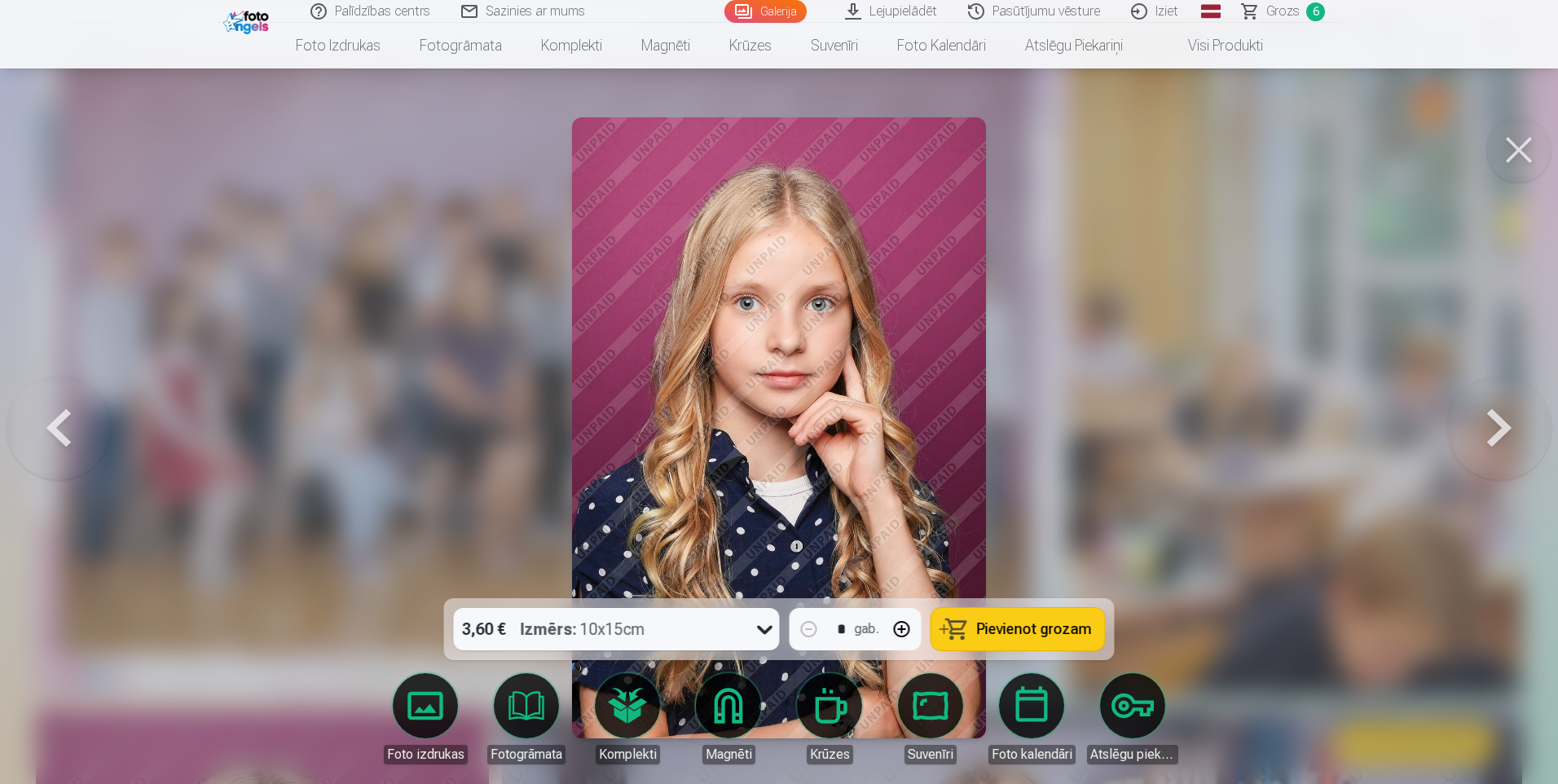
click at [48, 443] on button at bounding box center [59, 428] width 104 height 308
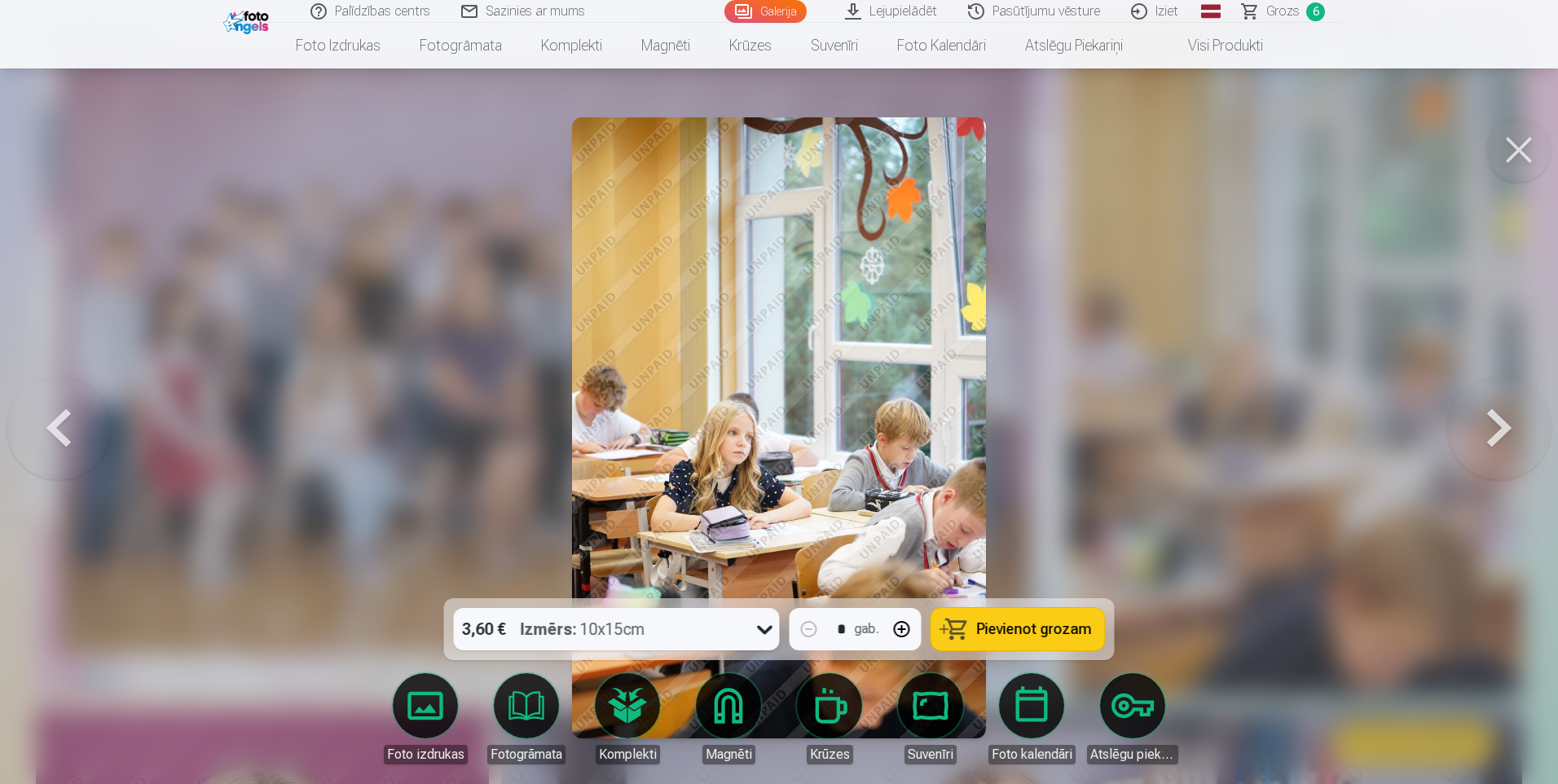
click at [48, 443] on button at bounding box center [59, 428] width 104 height 308
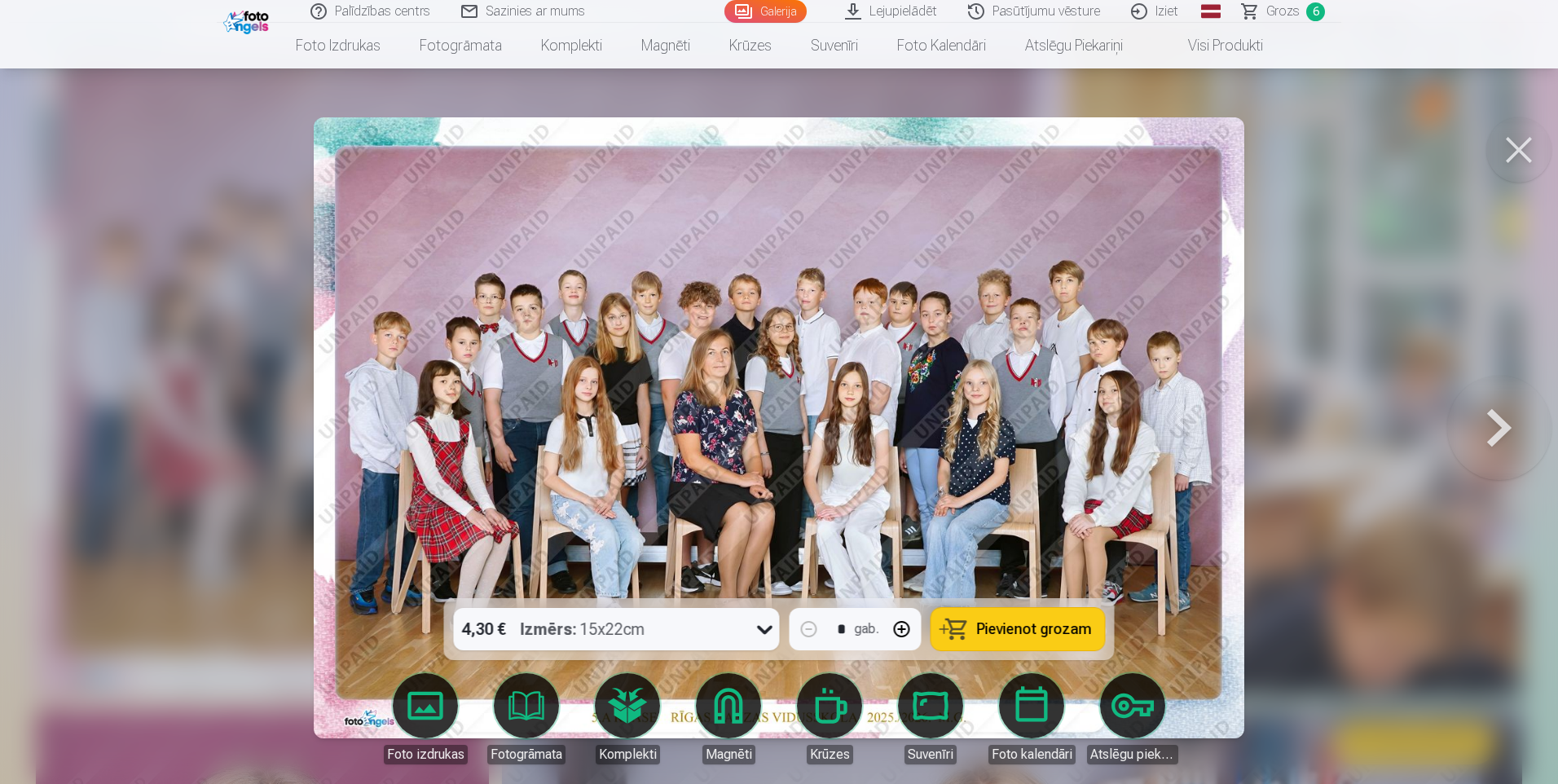
click at [1476, 387] on button at bounding box center [1499, 428] width 104 height 308
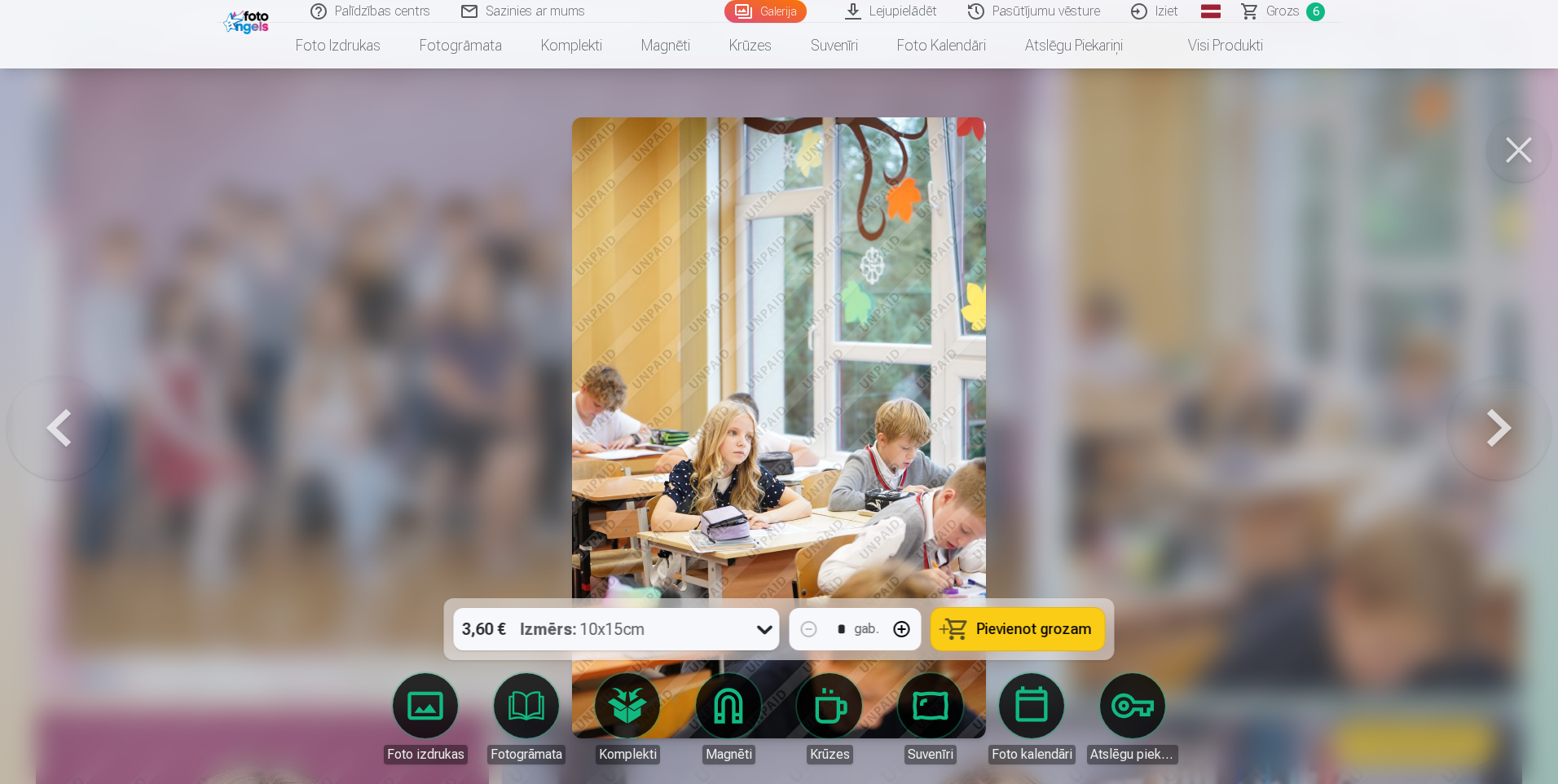
click at [1478, 387] on button at bounding box center [1499, 428] width 104 height 308
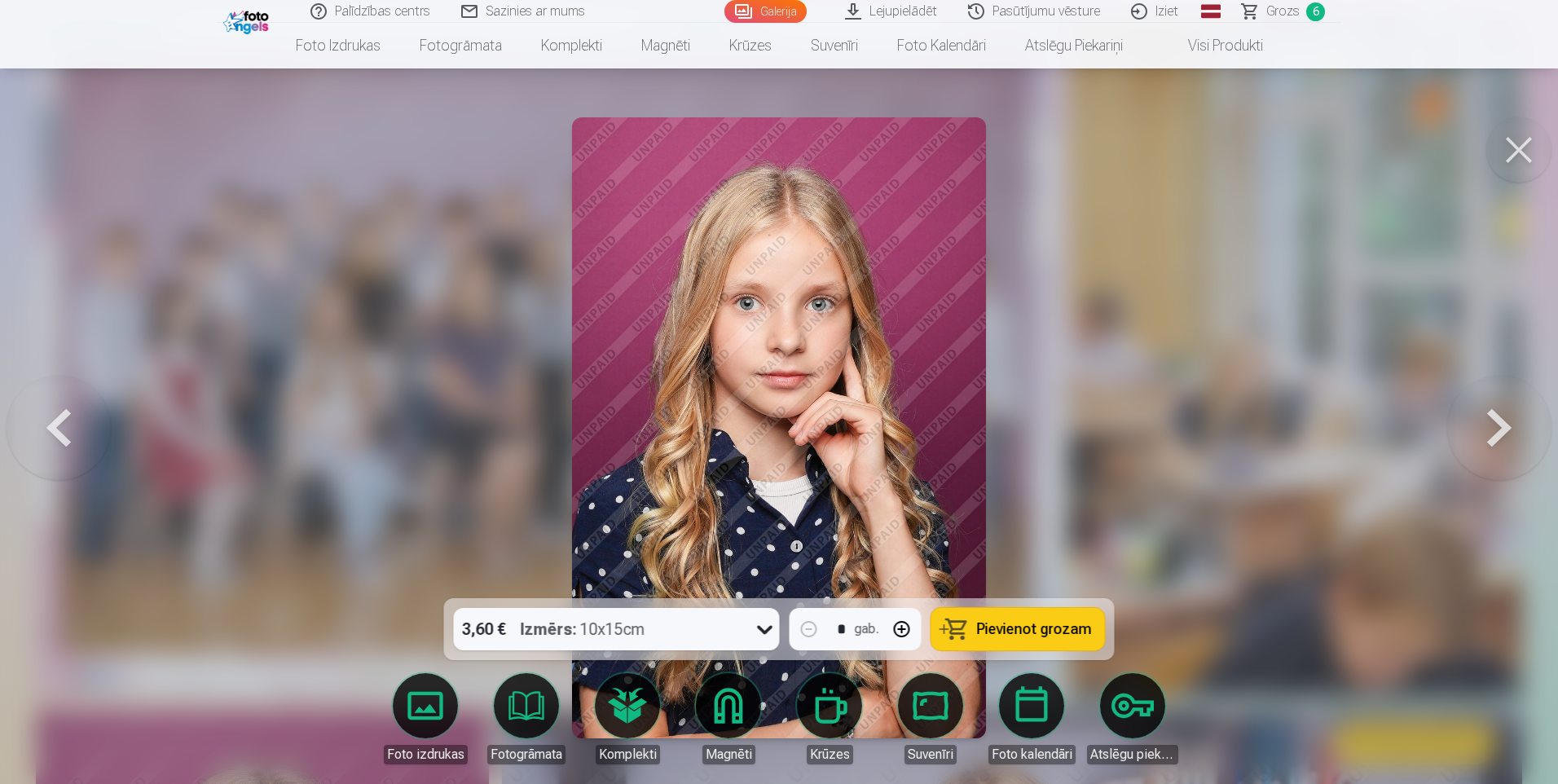
click at [1480, 385] on button at bounding box center [1499, 428] width 104 height 308
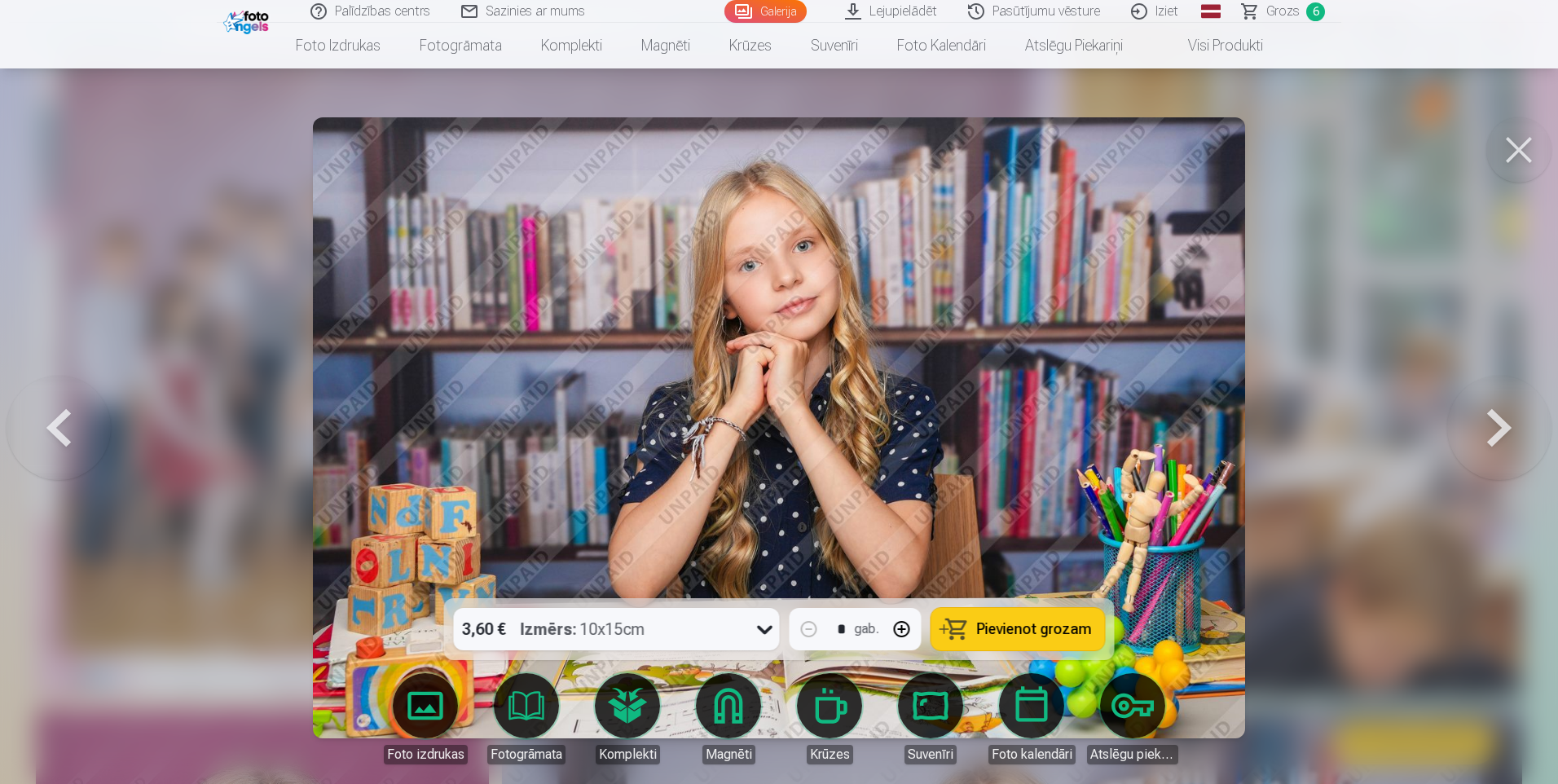
click at [1480, 385] on button at bounding box center [1499, 428] width 104 height 308
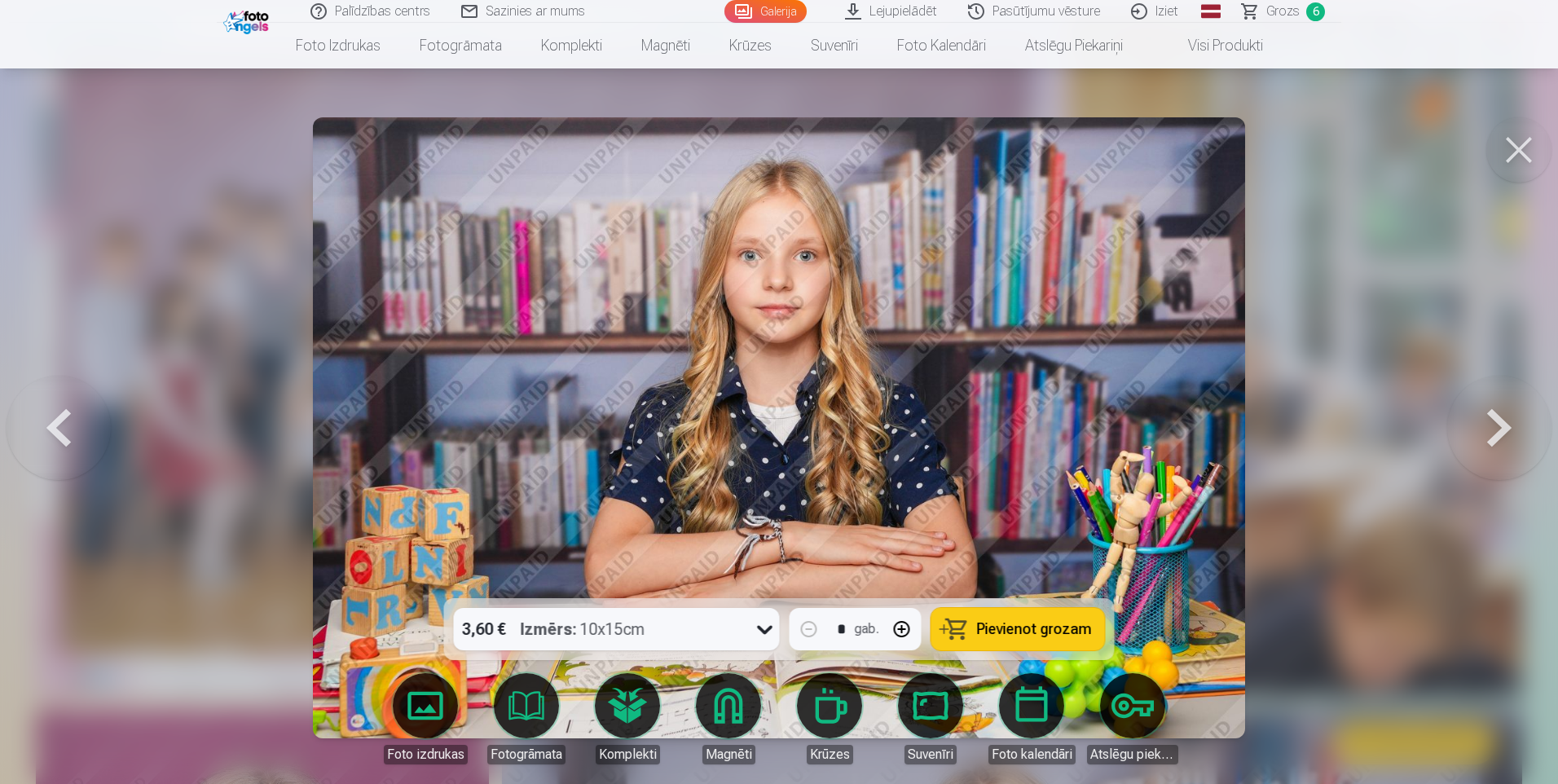
click at [1494, 150] on button at bounding box center [1519, 149] width 65 height 65
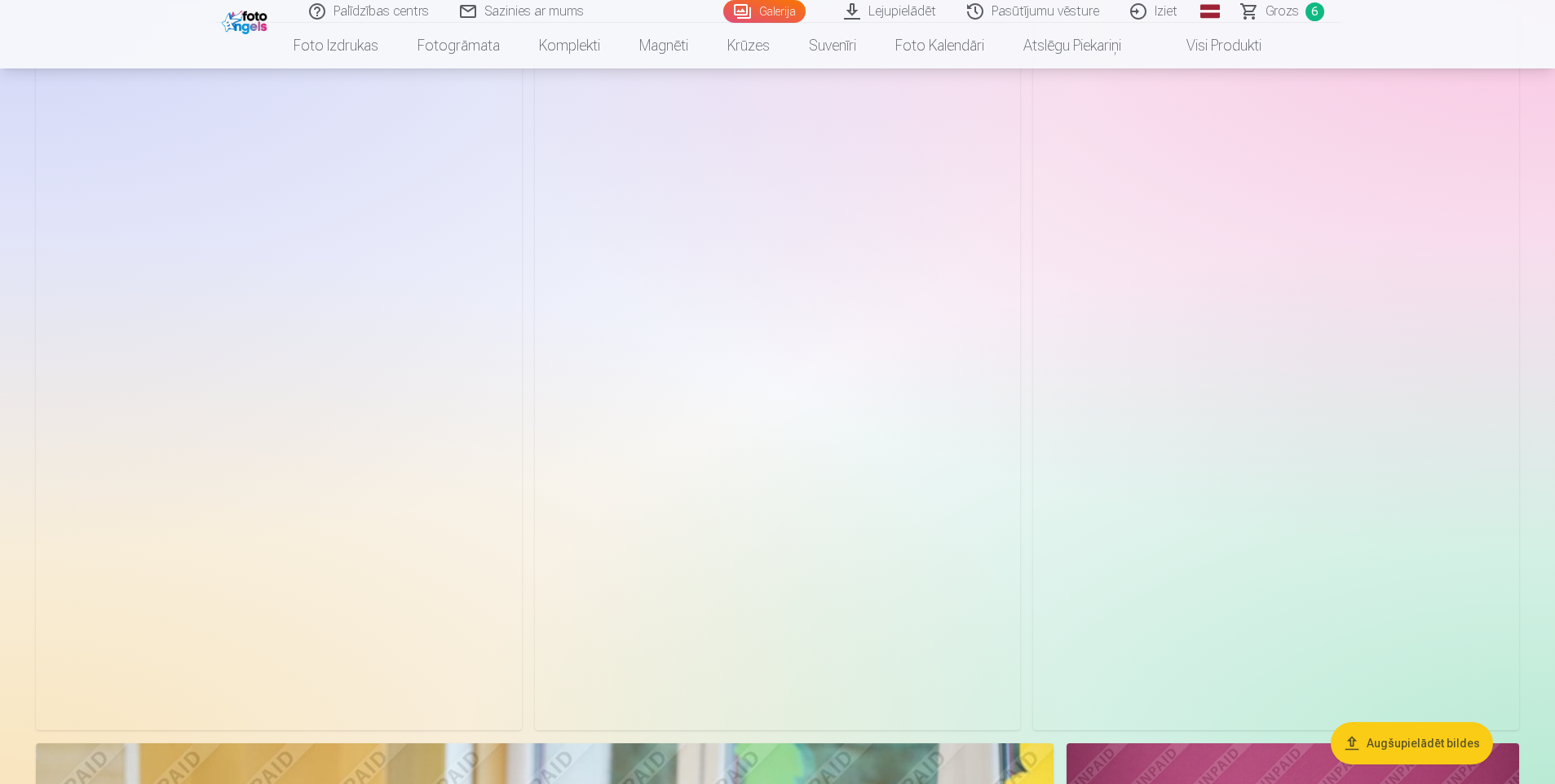
scroll to position [2281, 0]
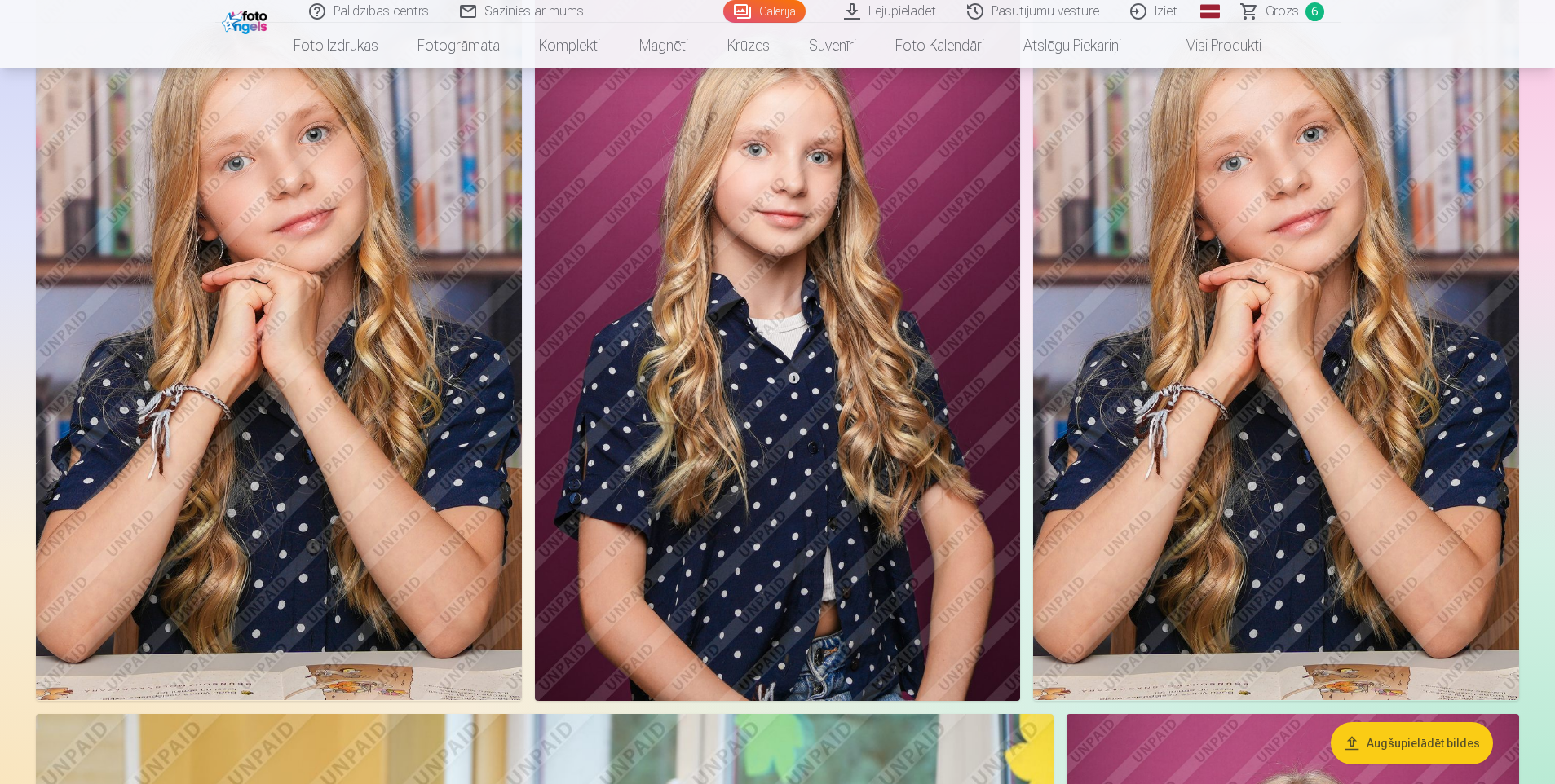
click at [1395, 233] on img at bounding box center [1276, 336] width 486 height 728
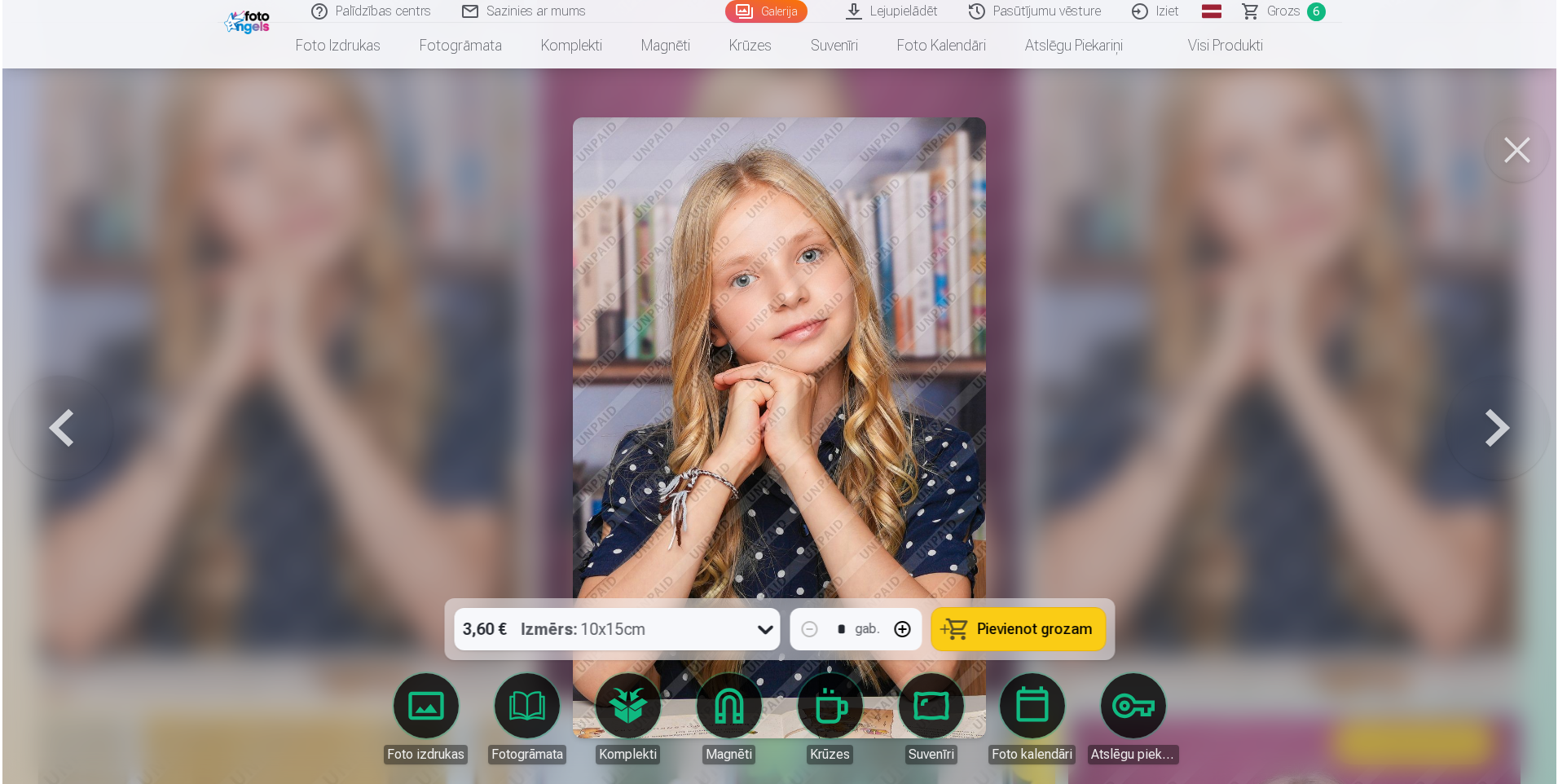
scroll to position [2287, 0]
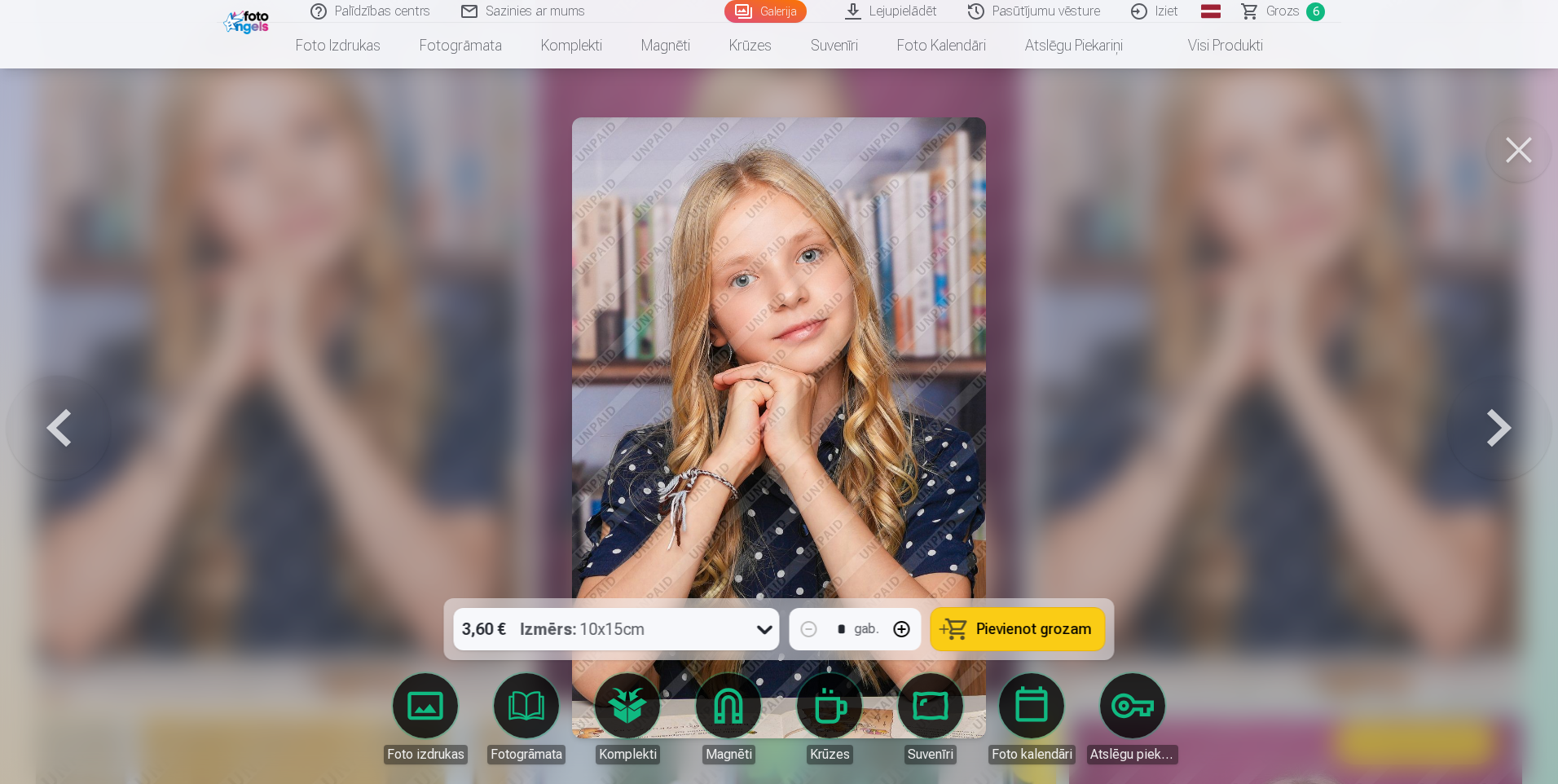
click at [1030, 639] on button "Pievienot grozam" at bounding box center [1019, 629] width 174 height 42
click at [1497, 154] on button at bounding box center [1519, 149] width 65 height 65
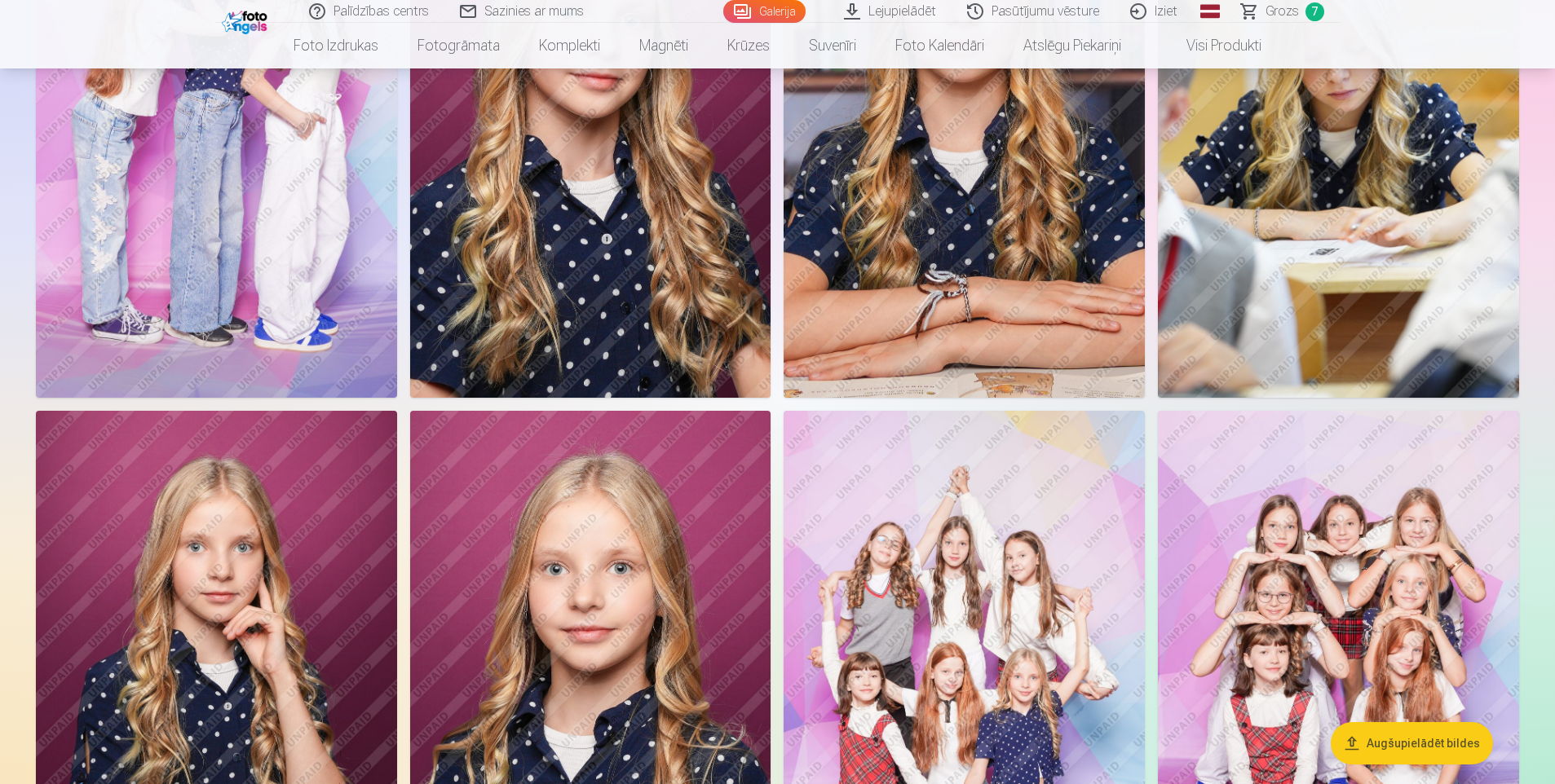
scroll to position [3749, 0]
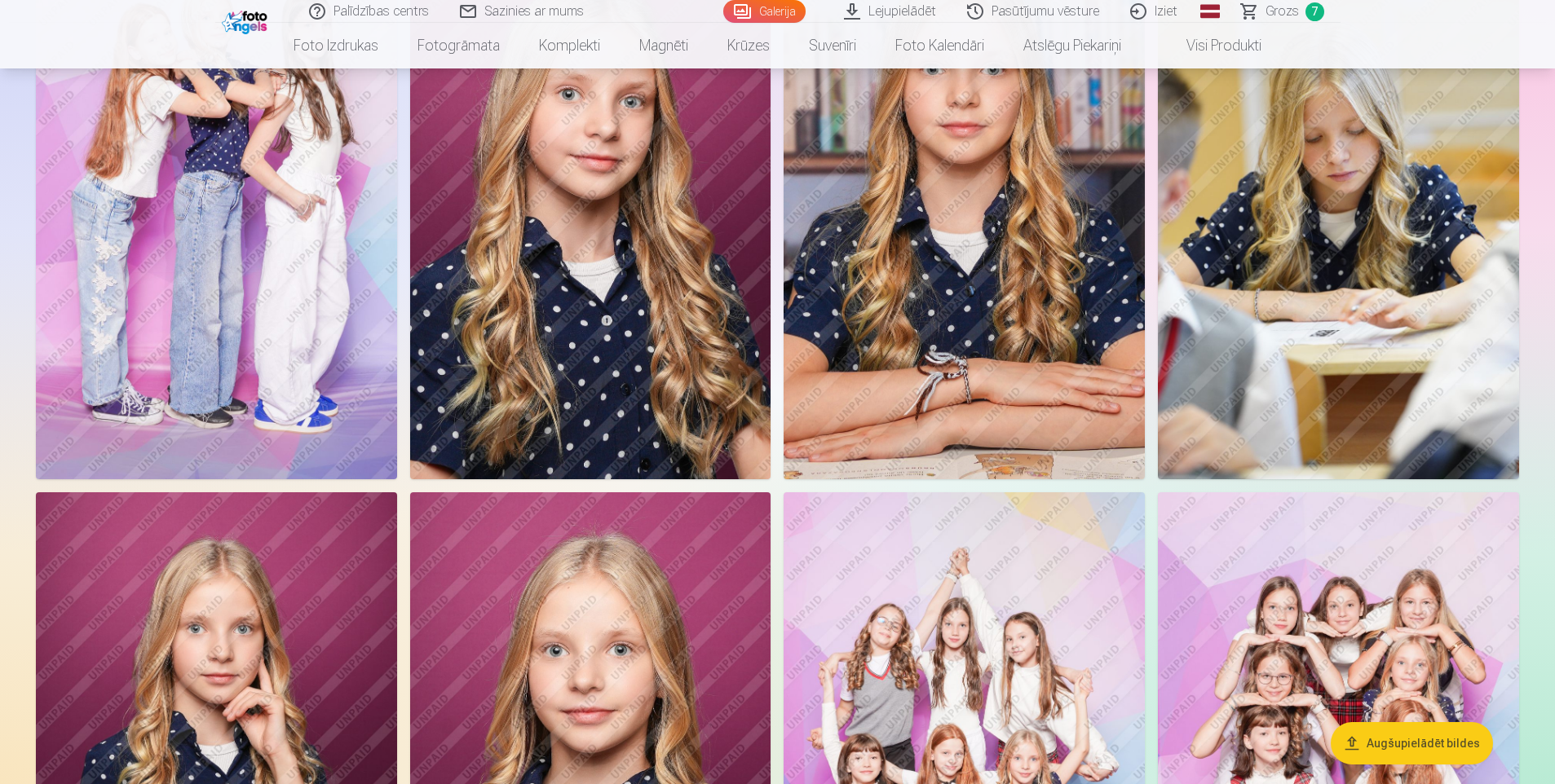
click at [1395, 256] on img at bounding box center [1338, 208] width 361 height 541
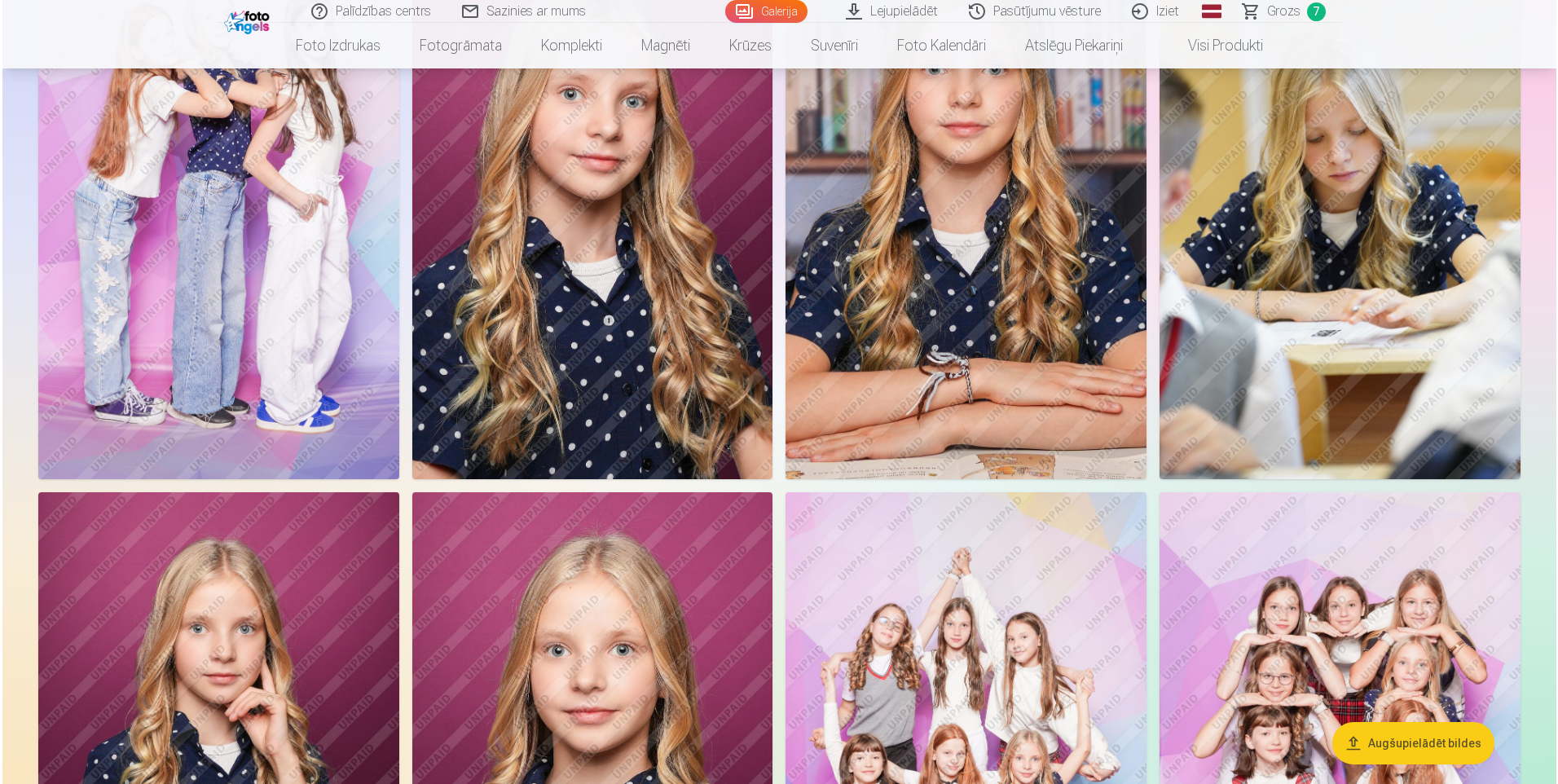
scroll to position [3758, 0]
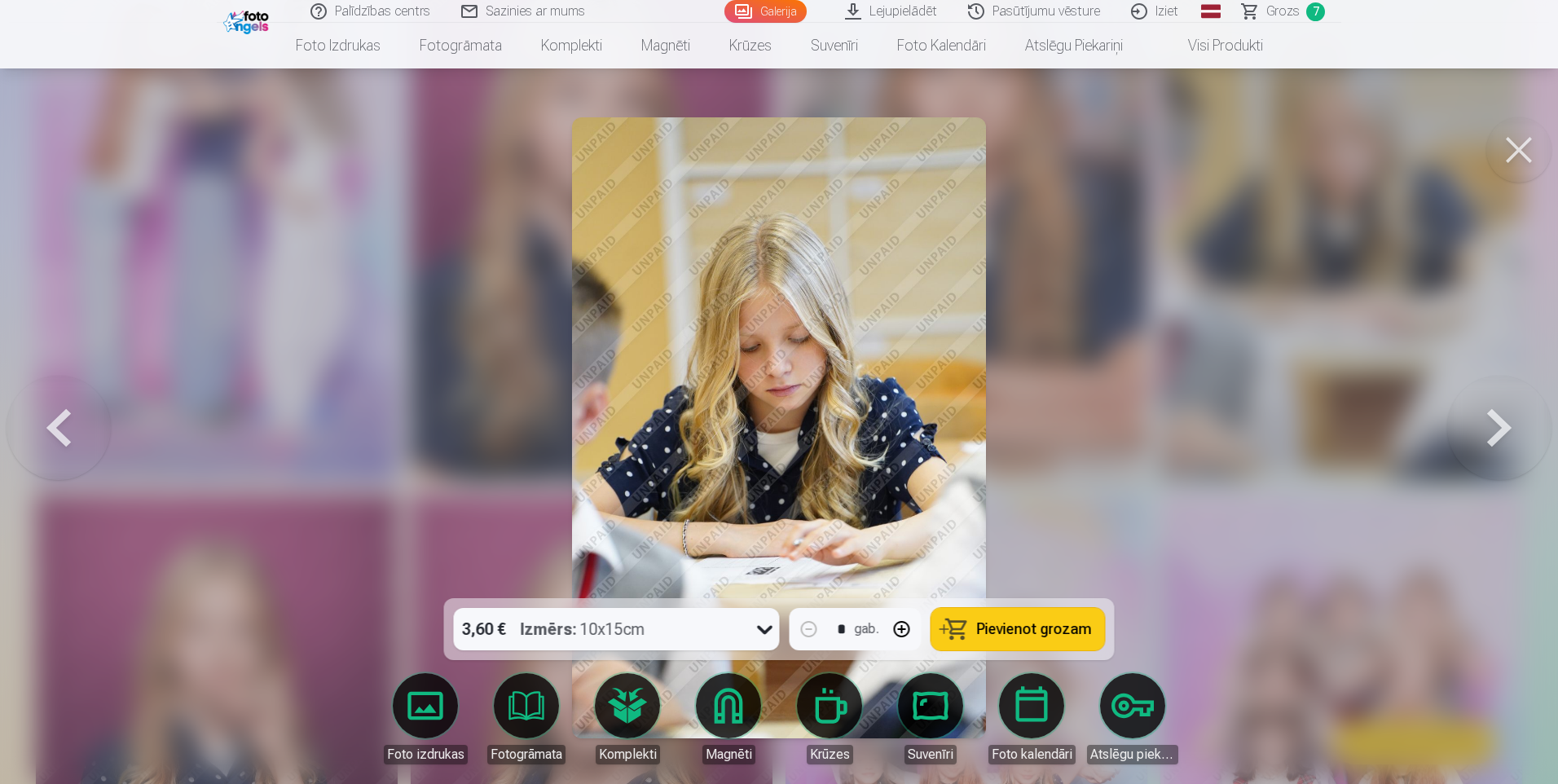
click at [1516, 159] on button at bounding box center [1519, 149] width 65 height 65
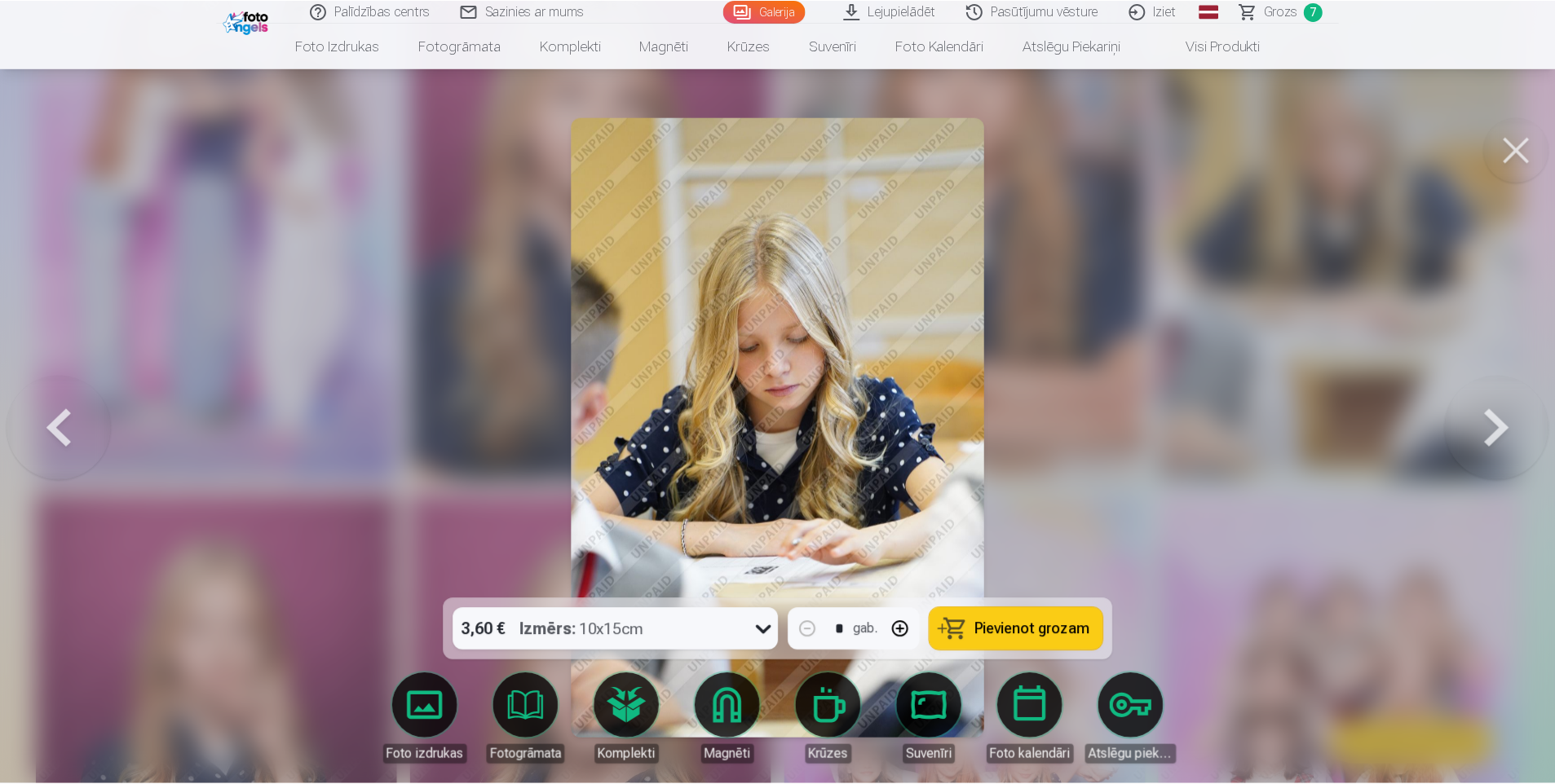
scroll to position [3749, 0]
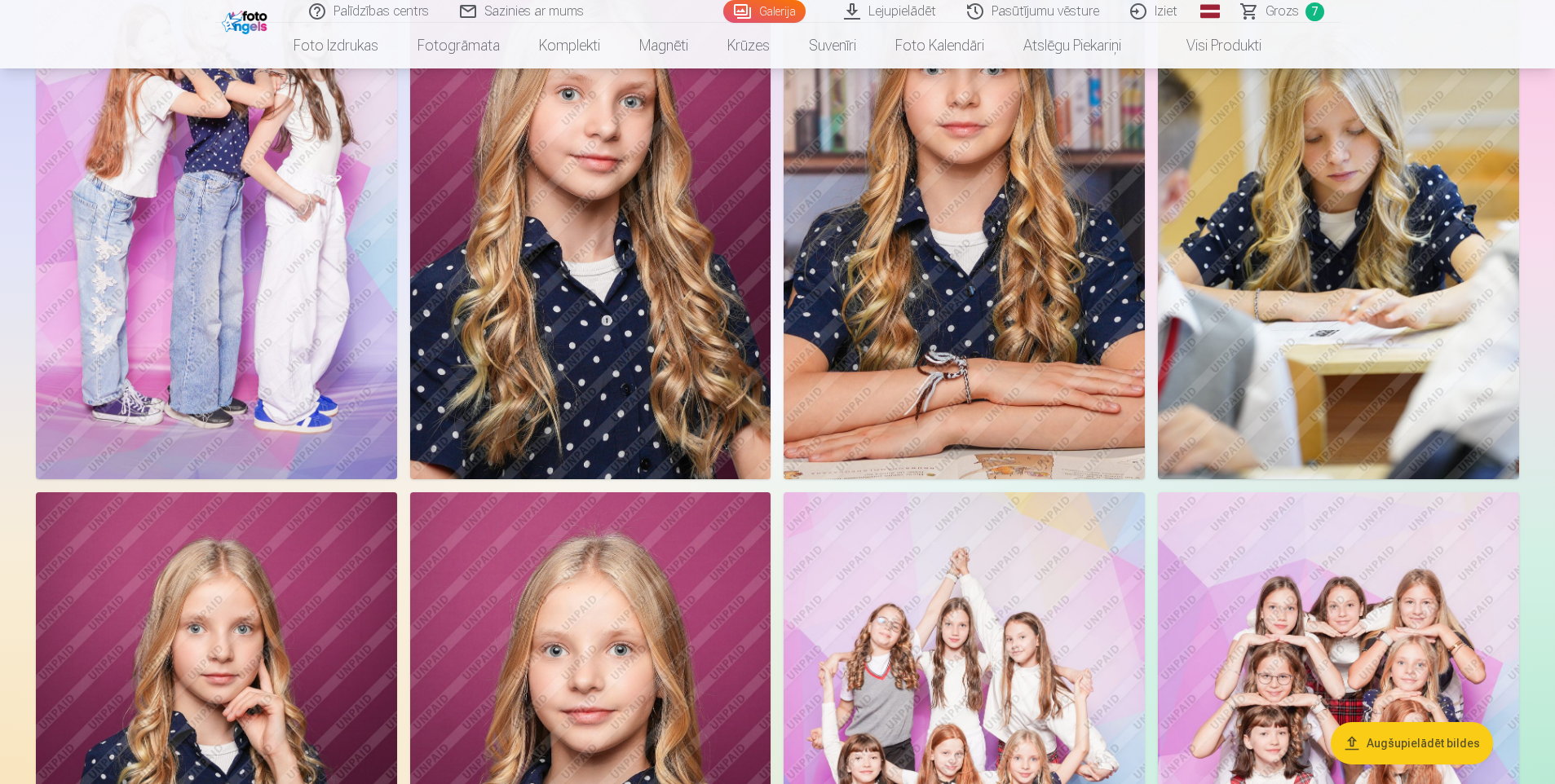
click at [1425, 200] on img at bounding box center [1338, 208] width 361 height 541
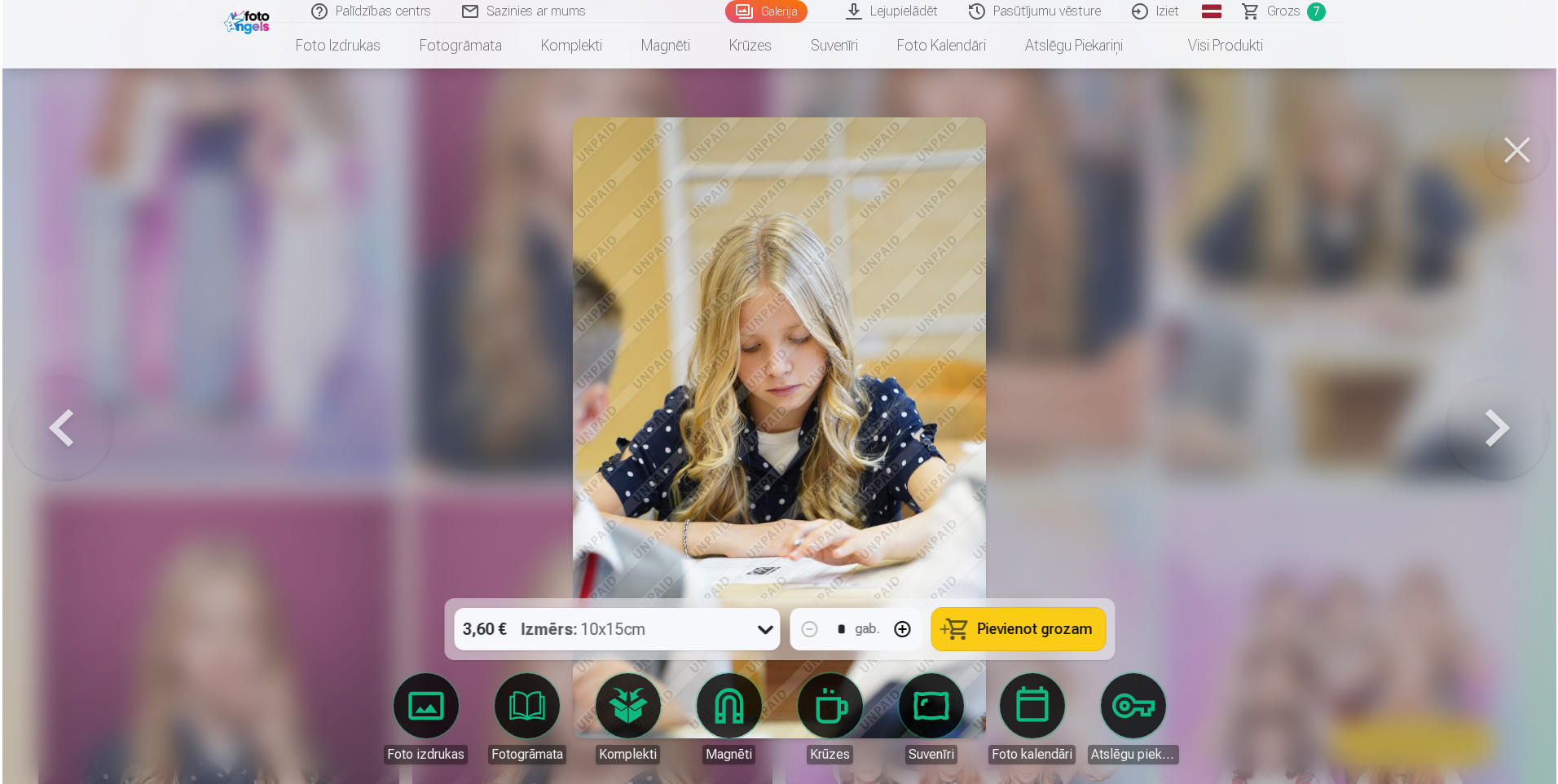
scroll to position [3758, 0]
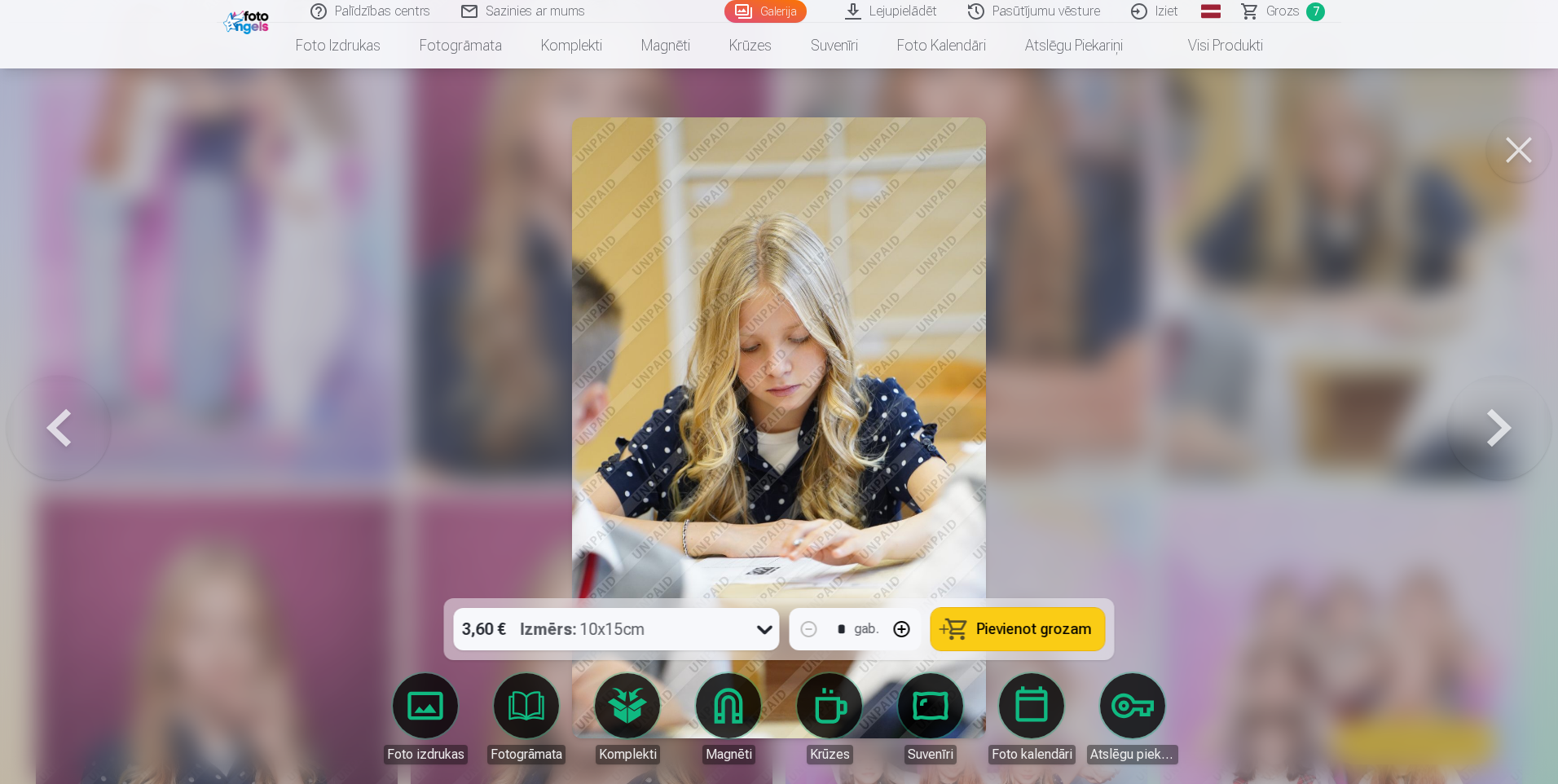
click at [1075, 612] on button "Pievienot grozam" at bounding box center [1019, 629] width 174 height 42
click at [1526, 165] on button at bounding box center [1519, 149] width 65 height 65
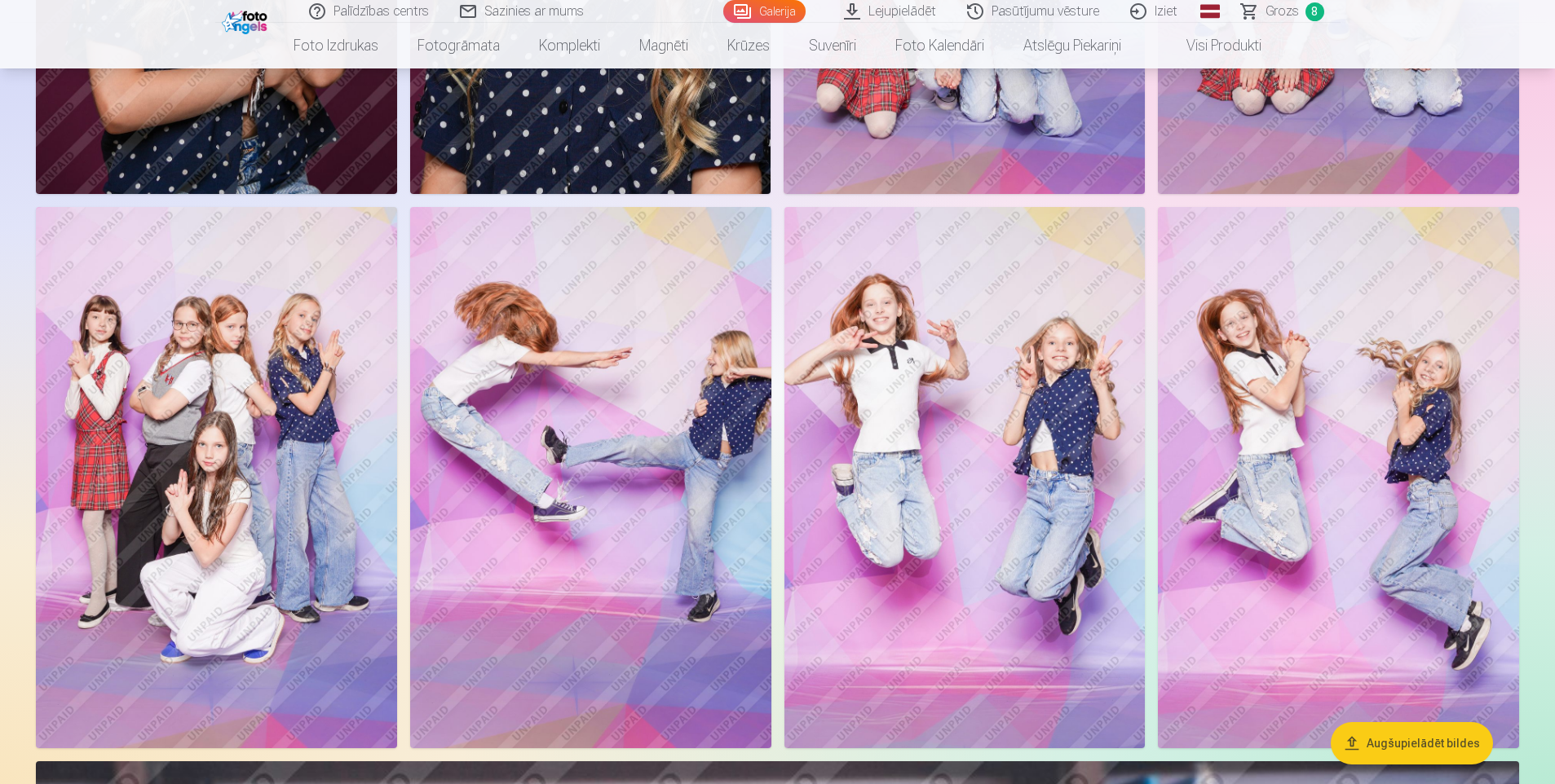
scroll to position [4563, 0]
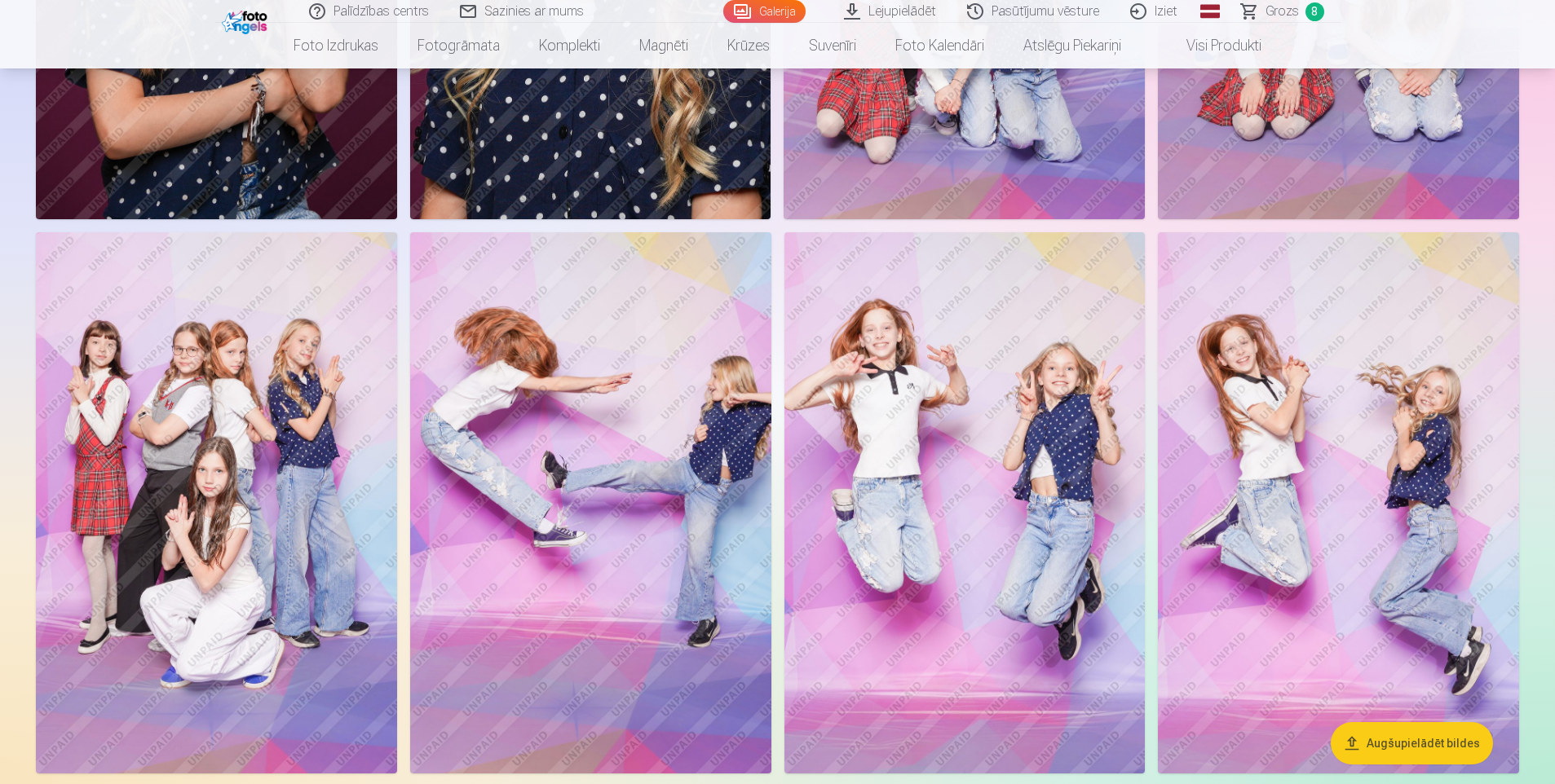
click at [1274, 9] on span "Grozs" at bounding box center [1282, 11] width 33 height 19
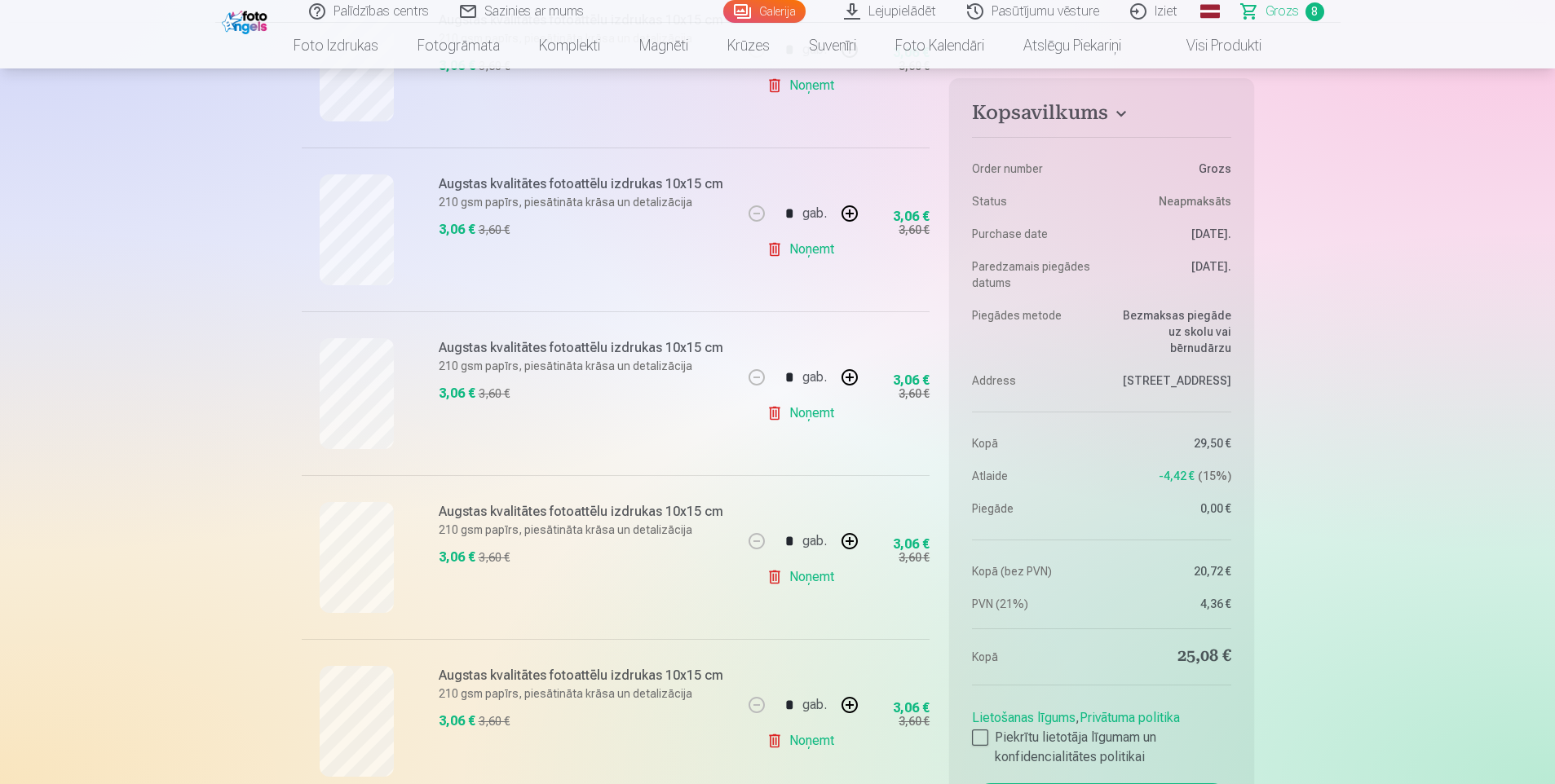
scroll to position [408, 0]
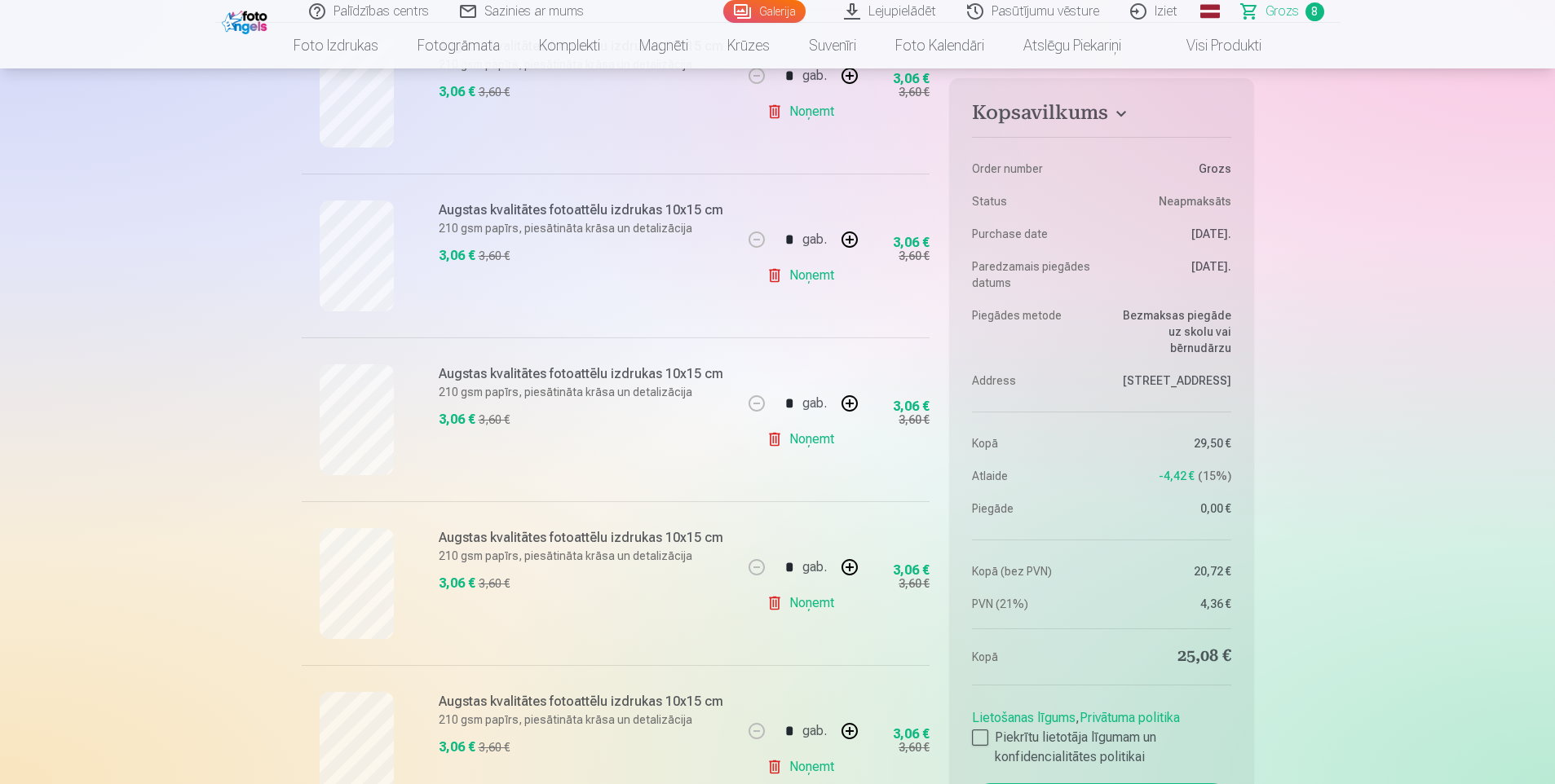
click at [771, 277] on link "Noņemt" at bounding box center [803, 276] width 74 height 33
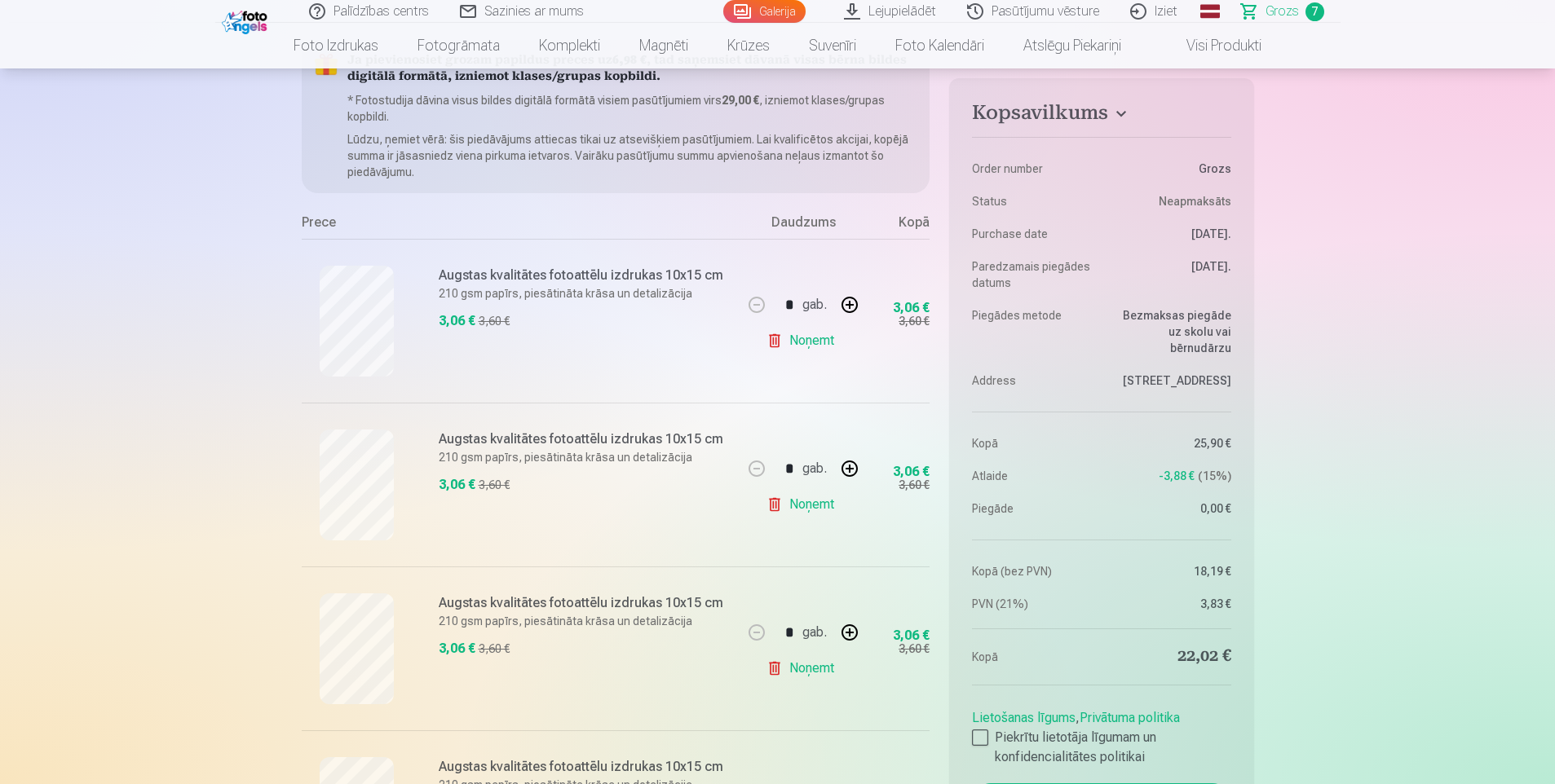
scroll to position [163, 0]
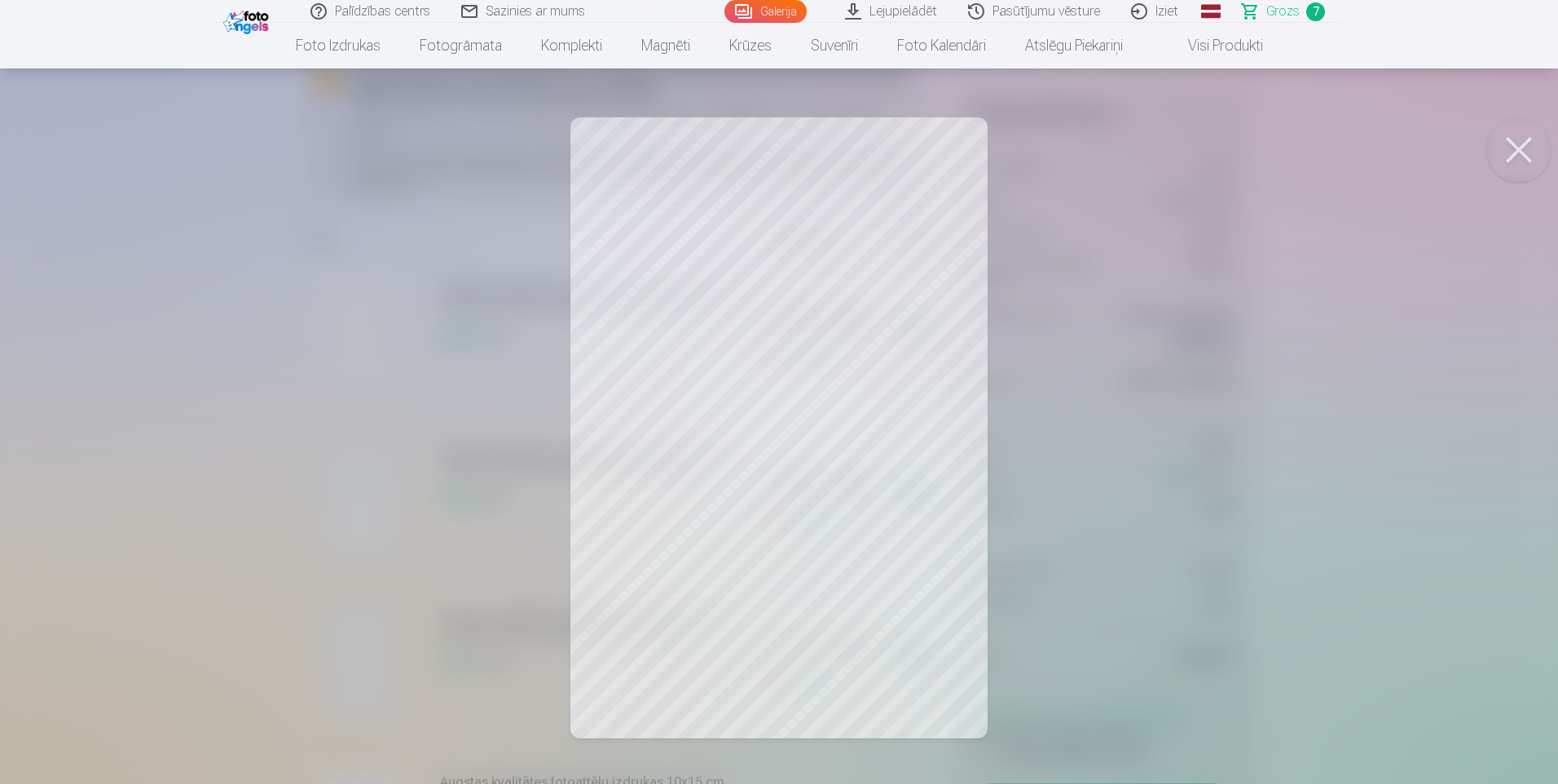
click at [1504, 146] on button at bounding box center [1519, 149] width 65 height 65
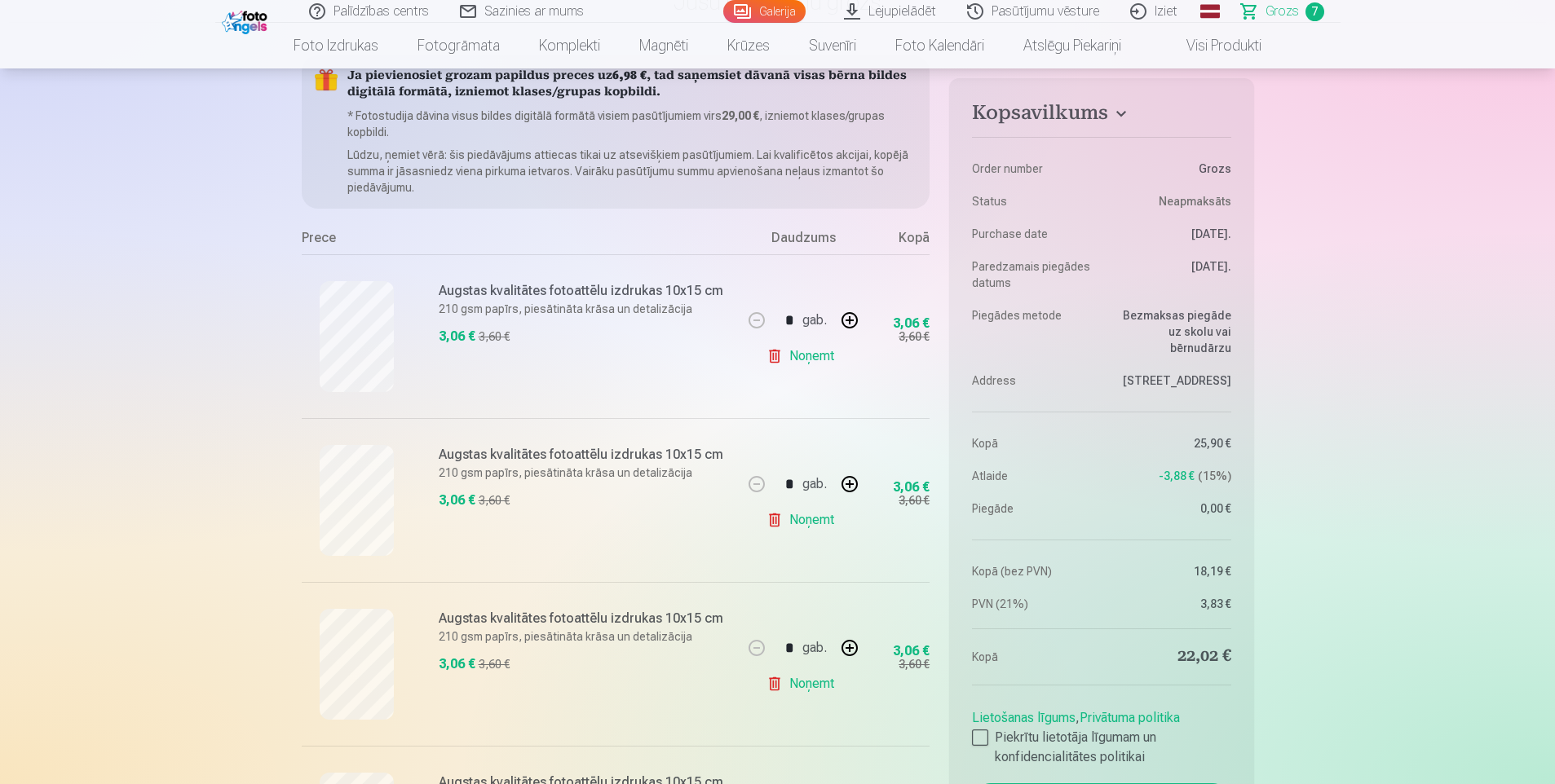
click at [791, 516] on link "Noņemt" at bounding box center [803, 520] width 74 height 33
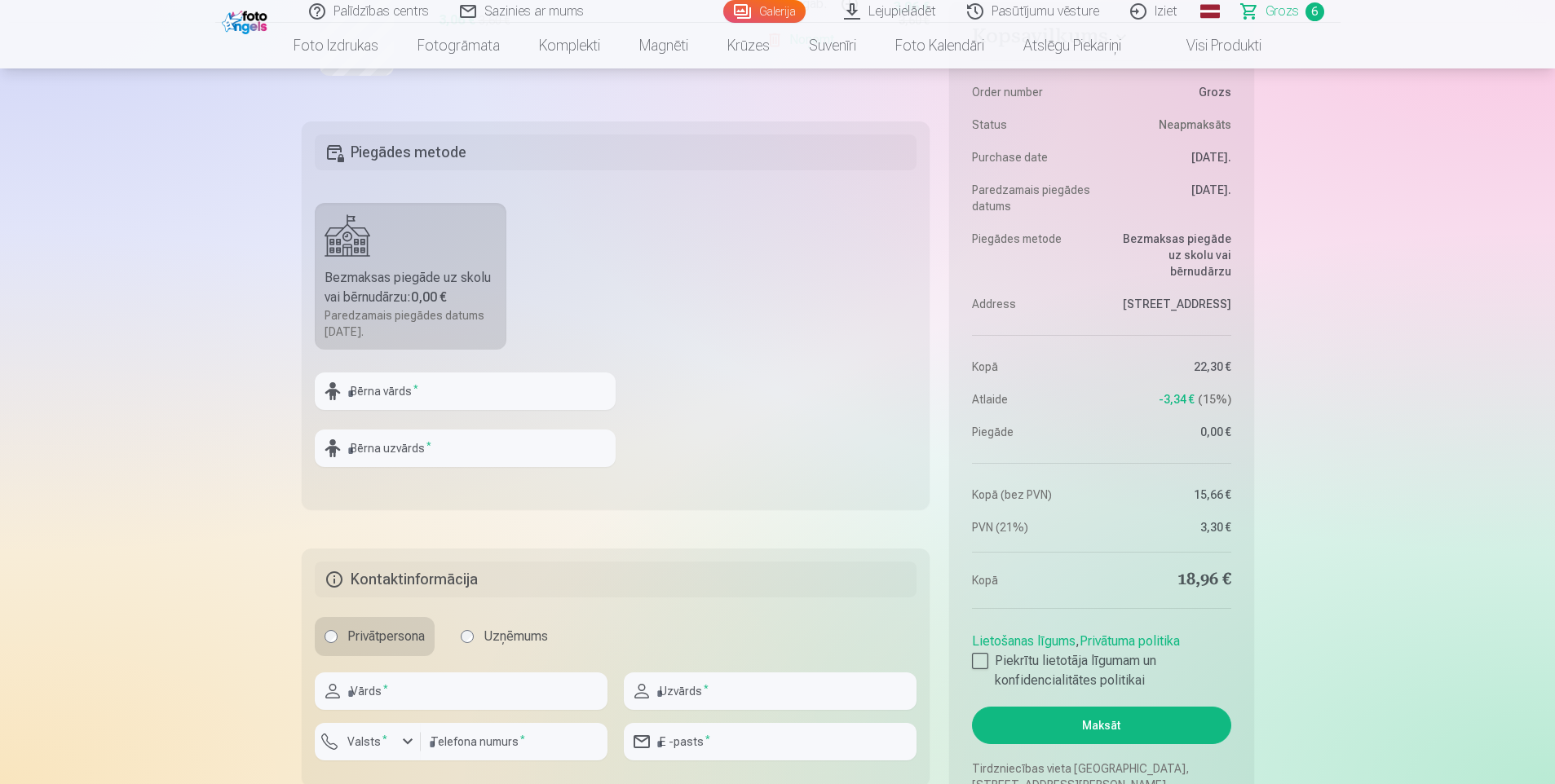
scroll to position [1141, 0]
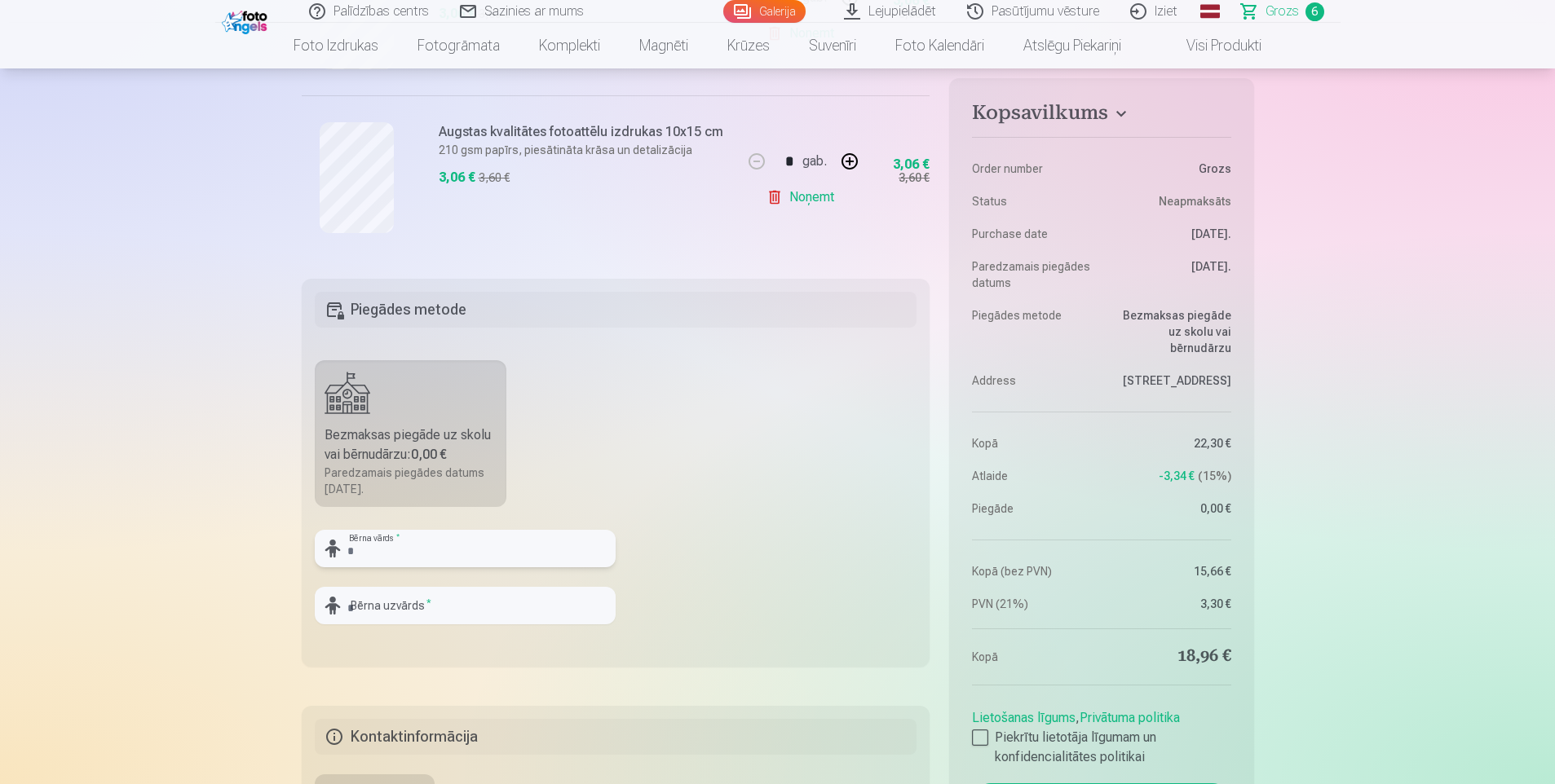
click at [423, 550] on input "text" at bounding box center [465, 548] width 301 height 38
type input "*******"
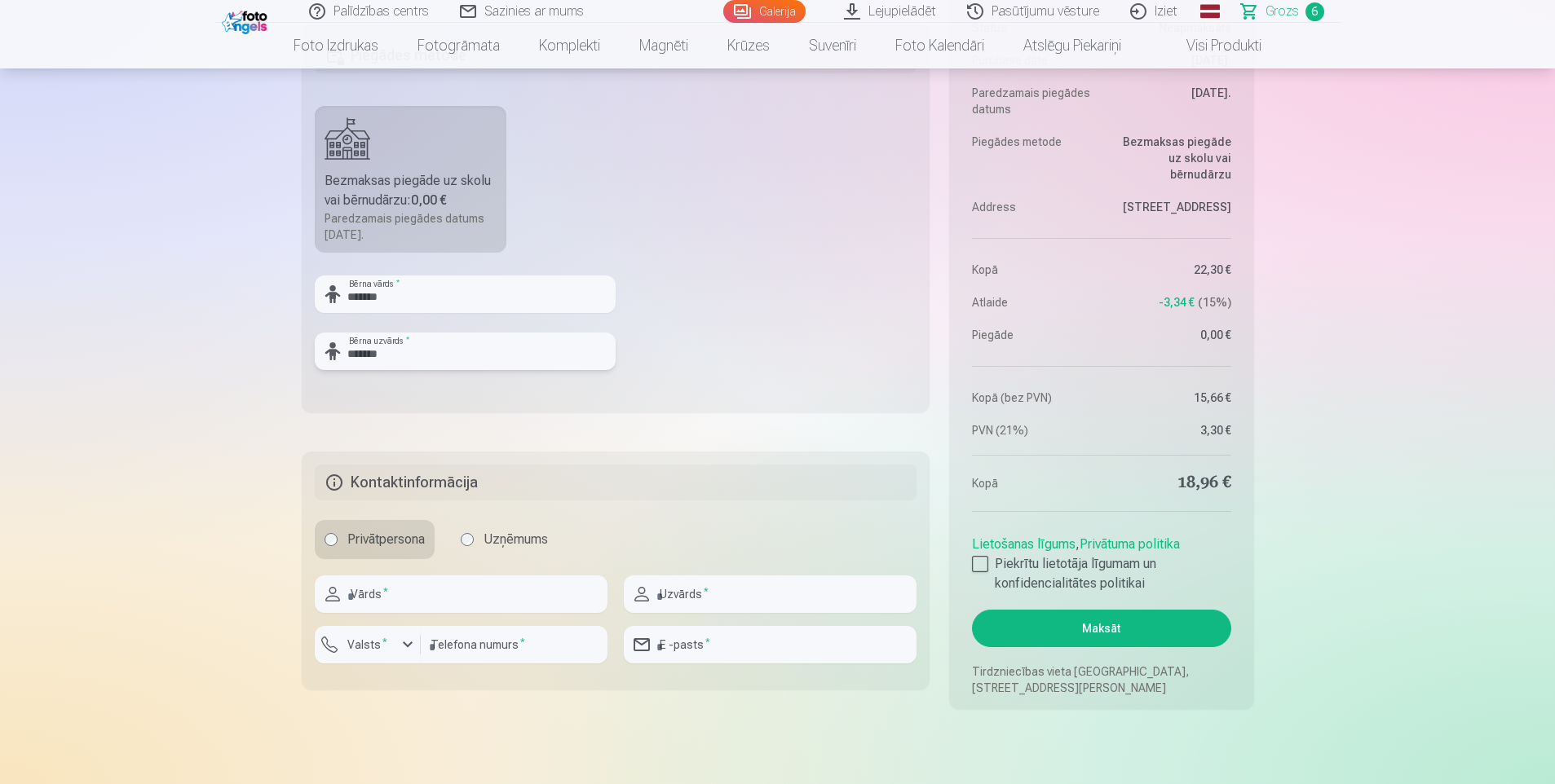
scroll to position [1548, 0]
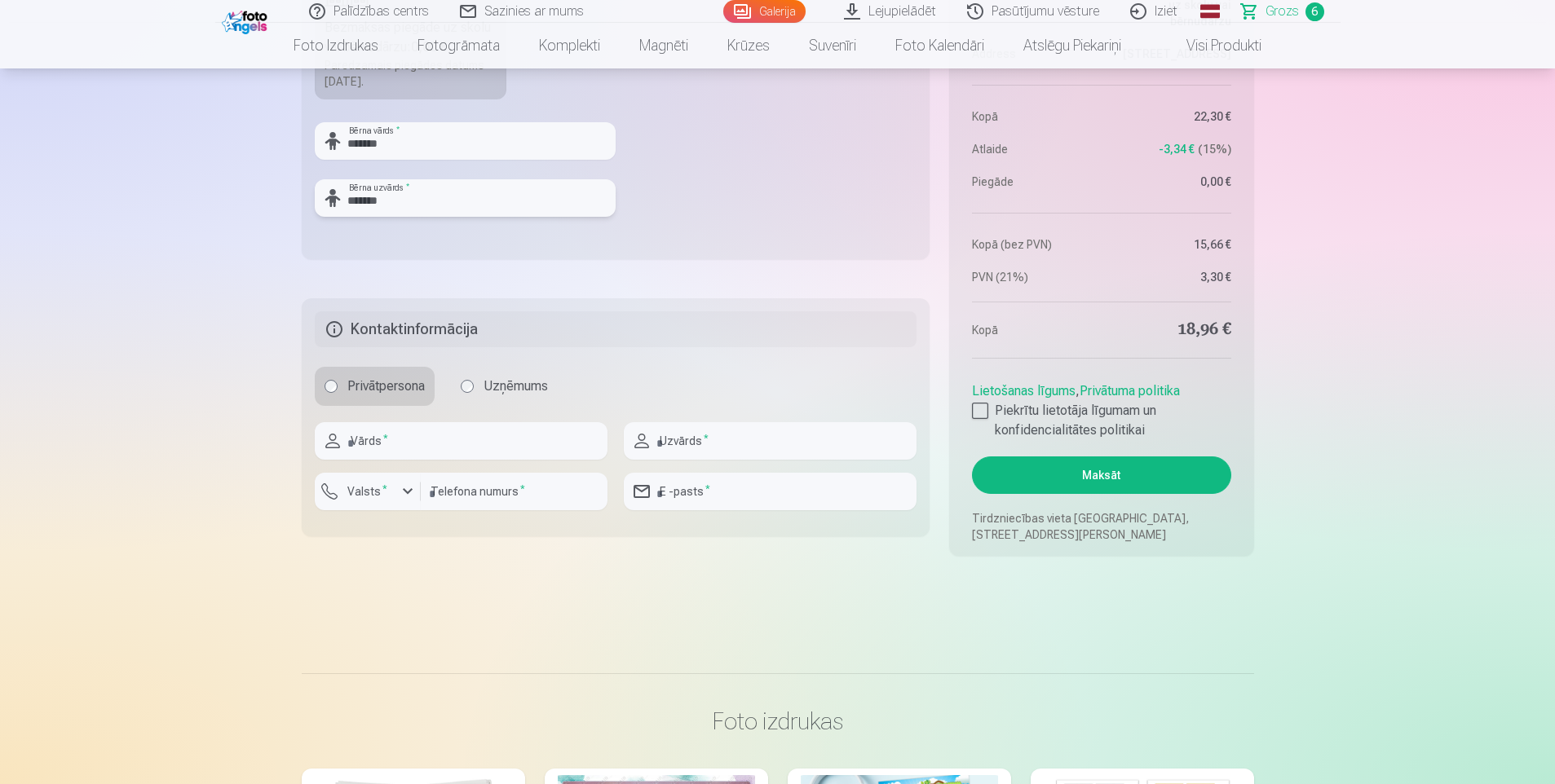
type input "*******"
click at [433, 434] on input "text" at bounding box center [460, 441] width 292 height 38
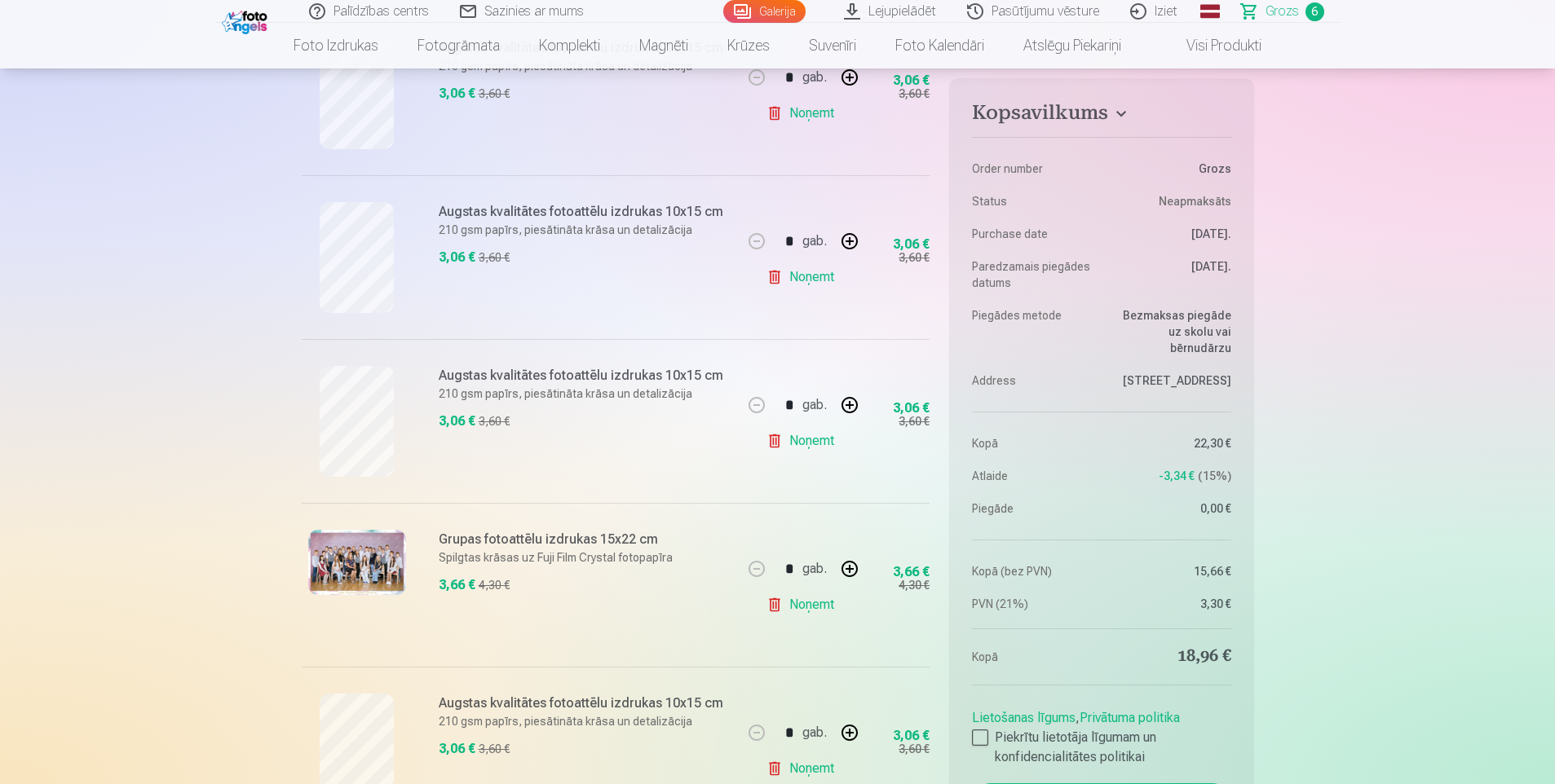
scroll to position [652, 0]
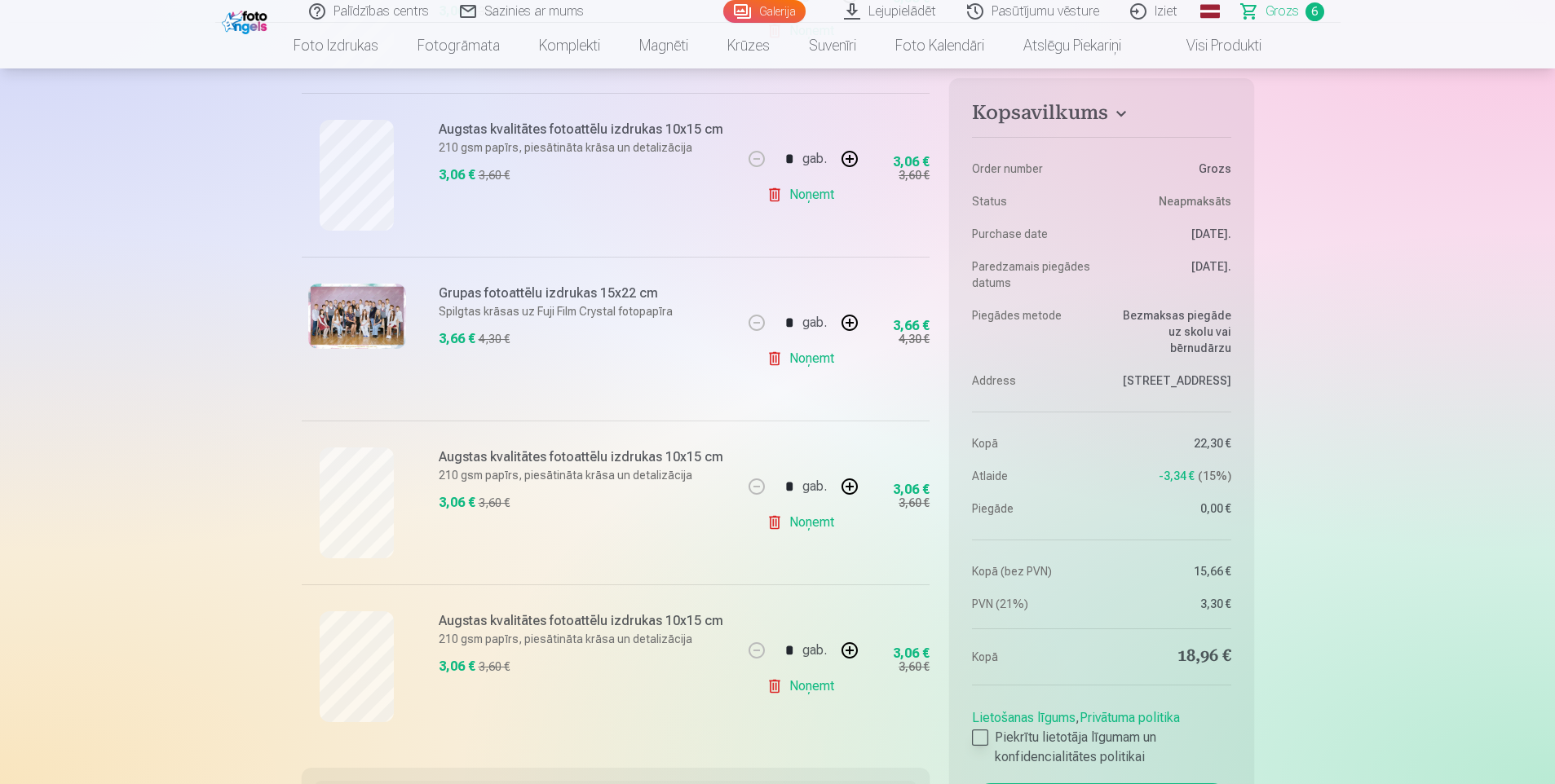
click at [989, 735] on label "Piekrītu lietotāja līgumam un konfidencialitātes politikai" at bounding box center [1101, 747] width 258 height 39
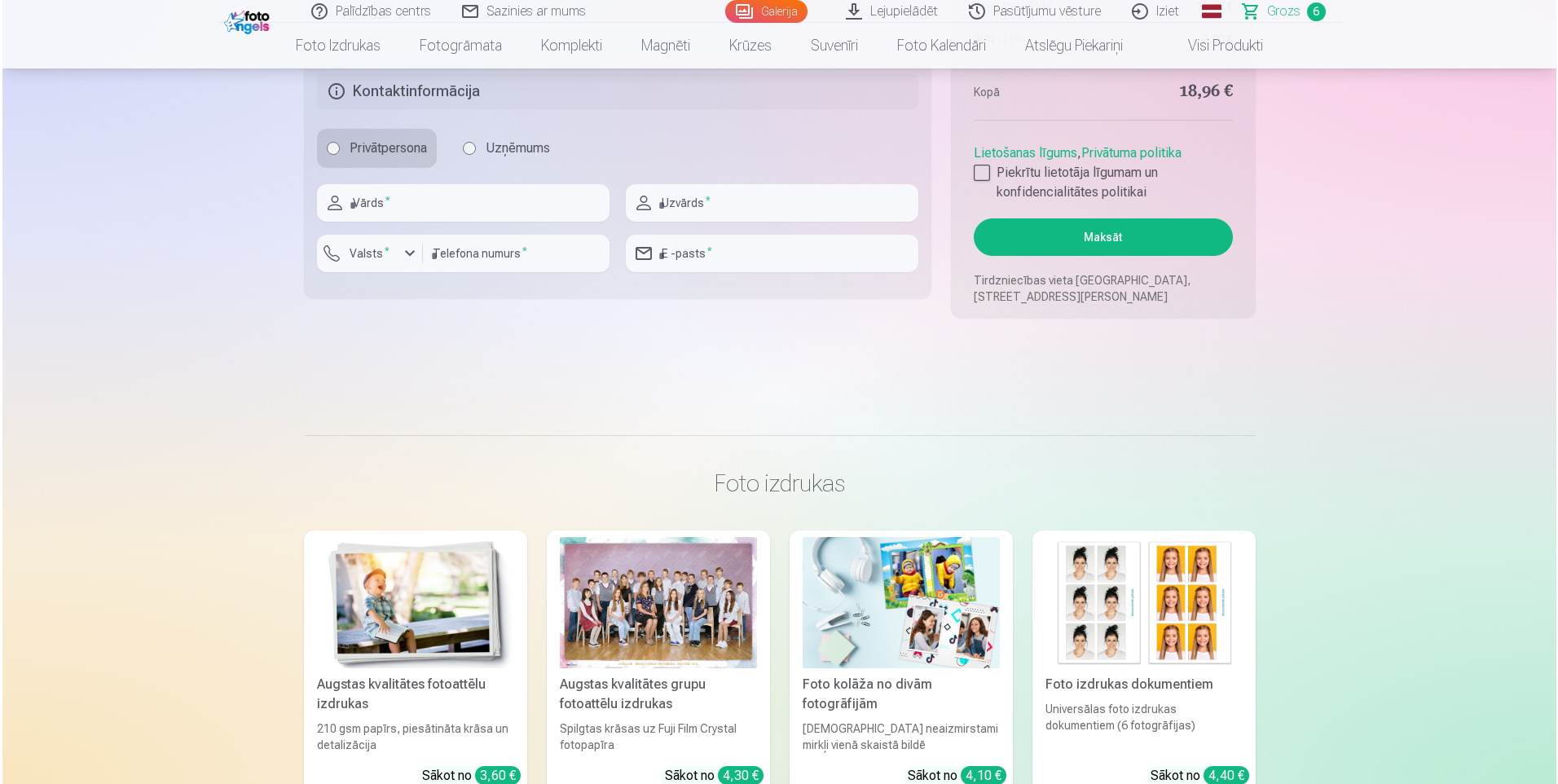
scroll to position [1792, 0]
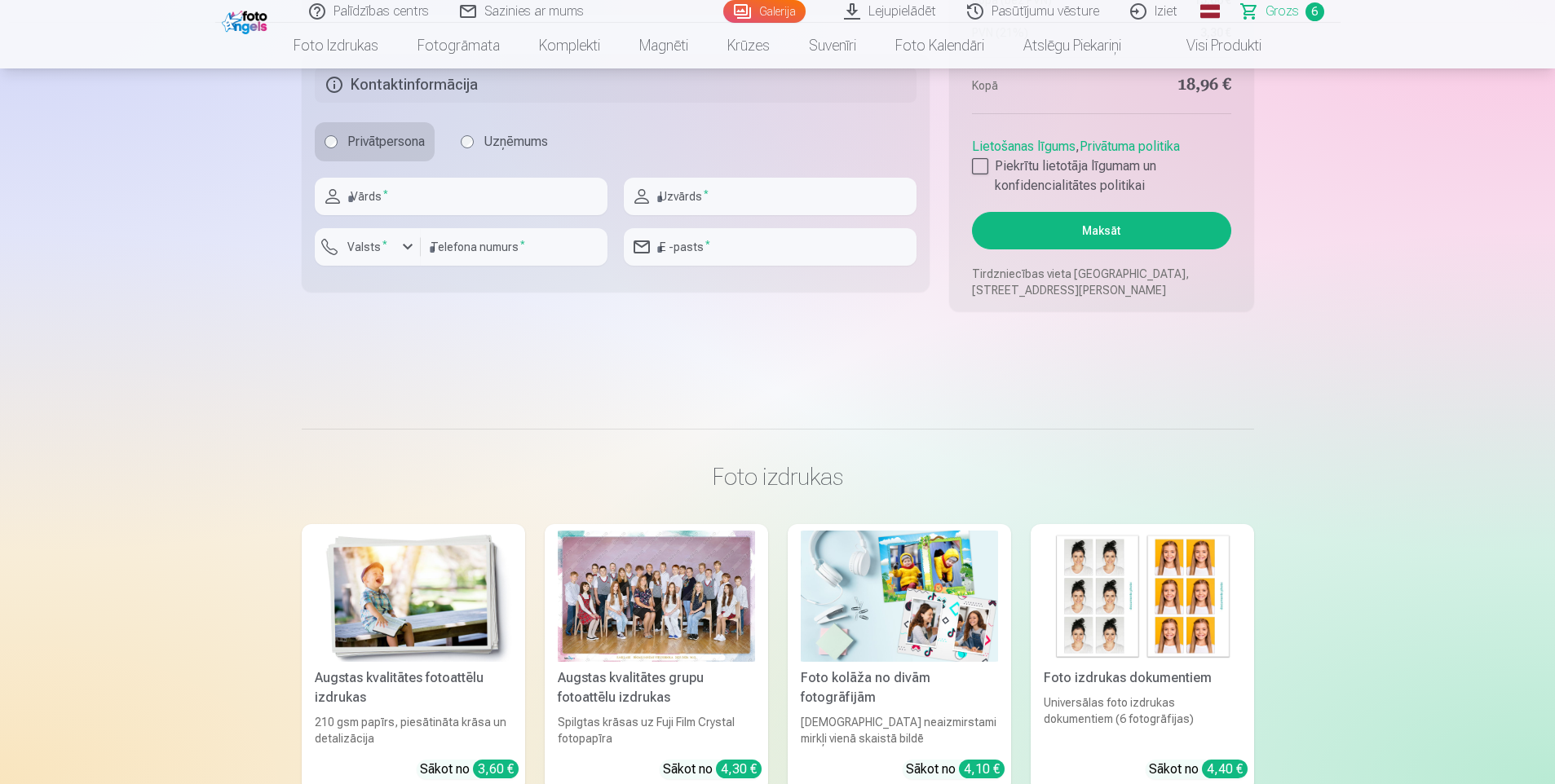
click at [1101, 221] on button "Maksāt" at bounding box center [1101, 230] width 258 height 38
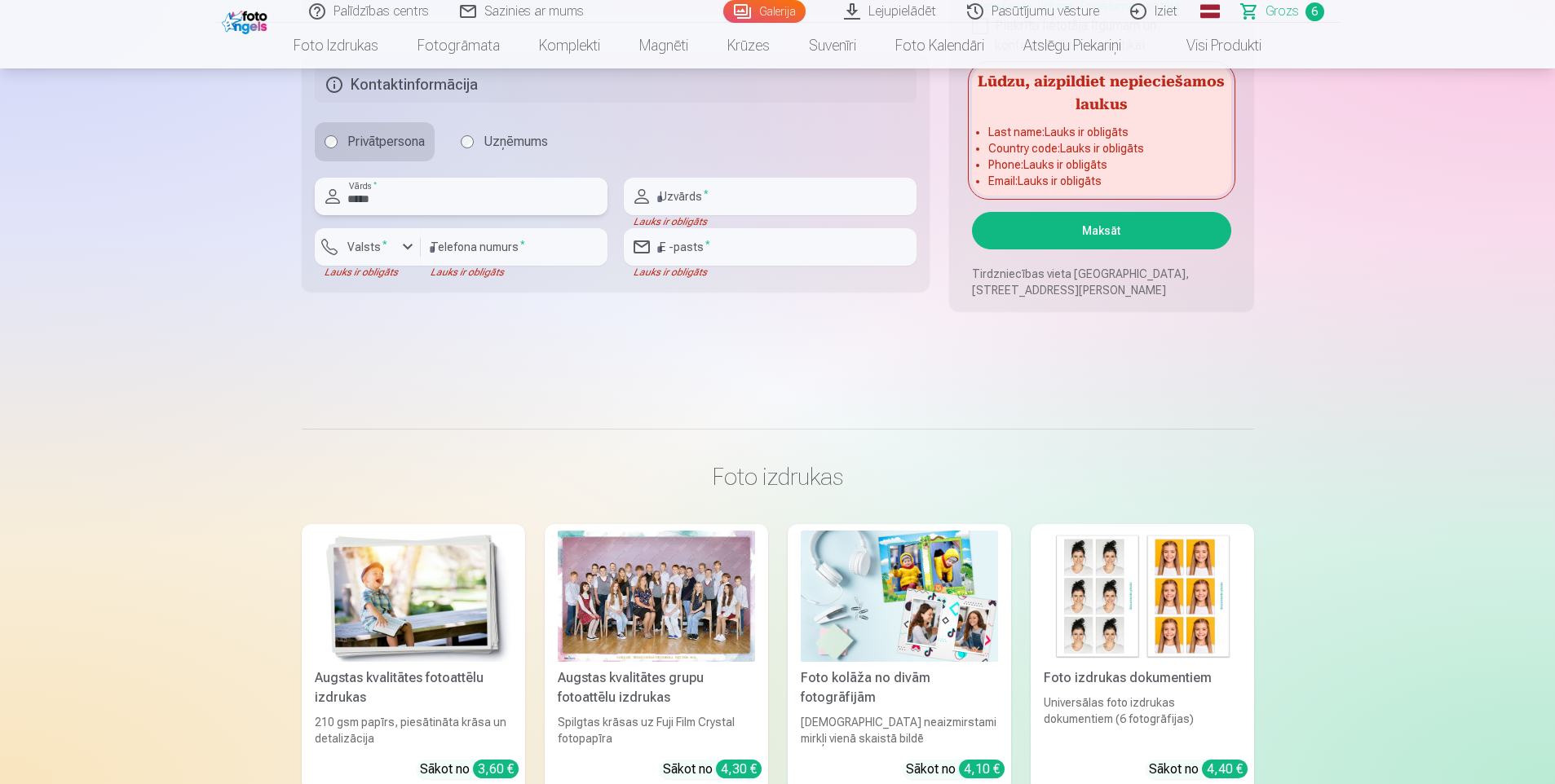
type input "*****"
type input "*******"
click at [411, 242] on div "button" at bounding box center [407, 246] width 19 height 19
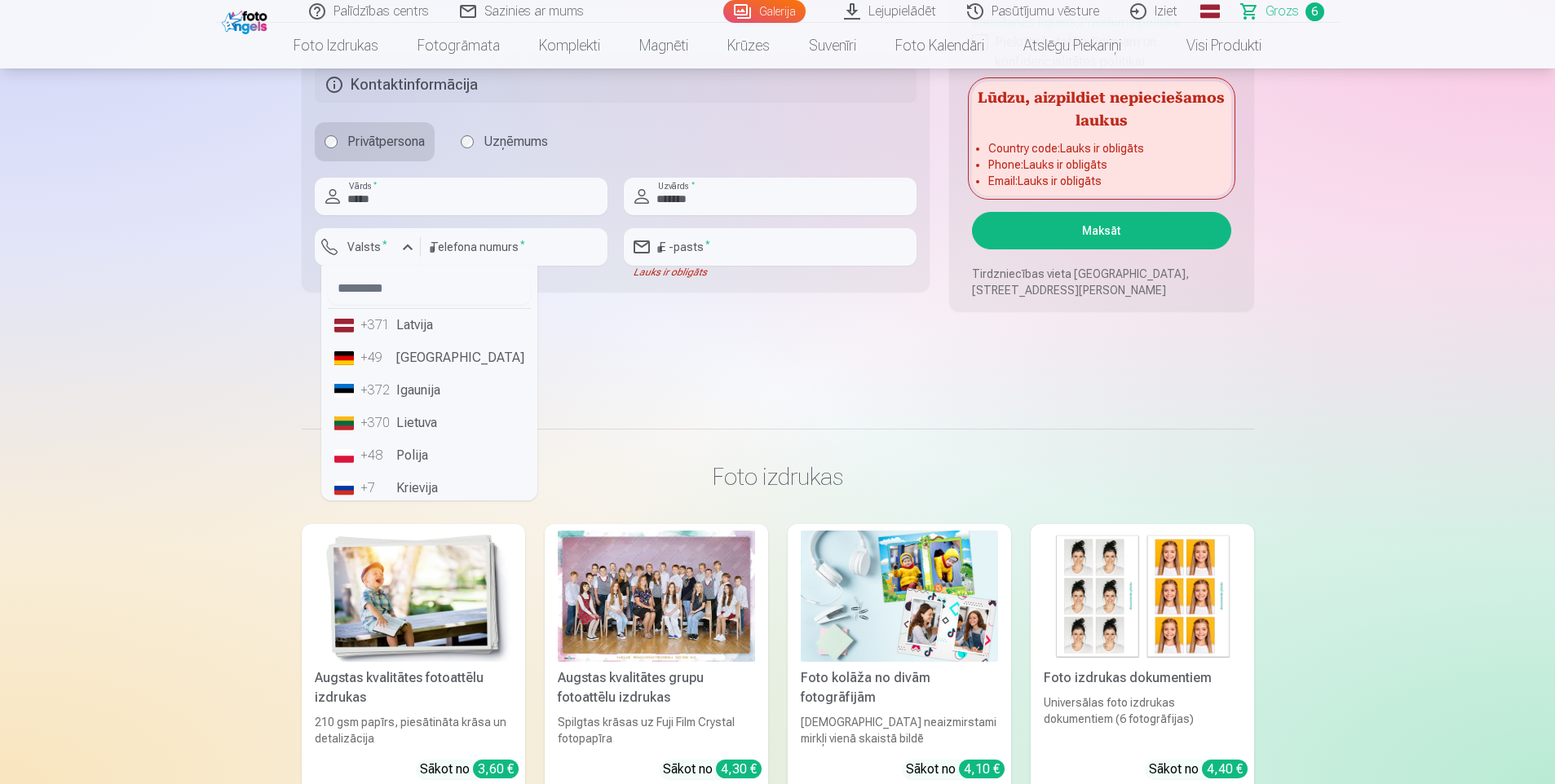
click at [438, 319] on li "+371 Latvija" at bounding box center [430, 325] width 203 height 33
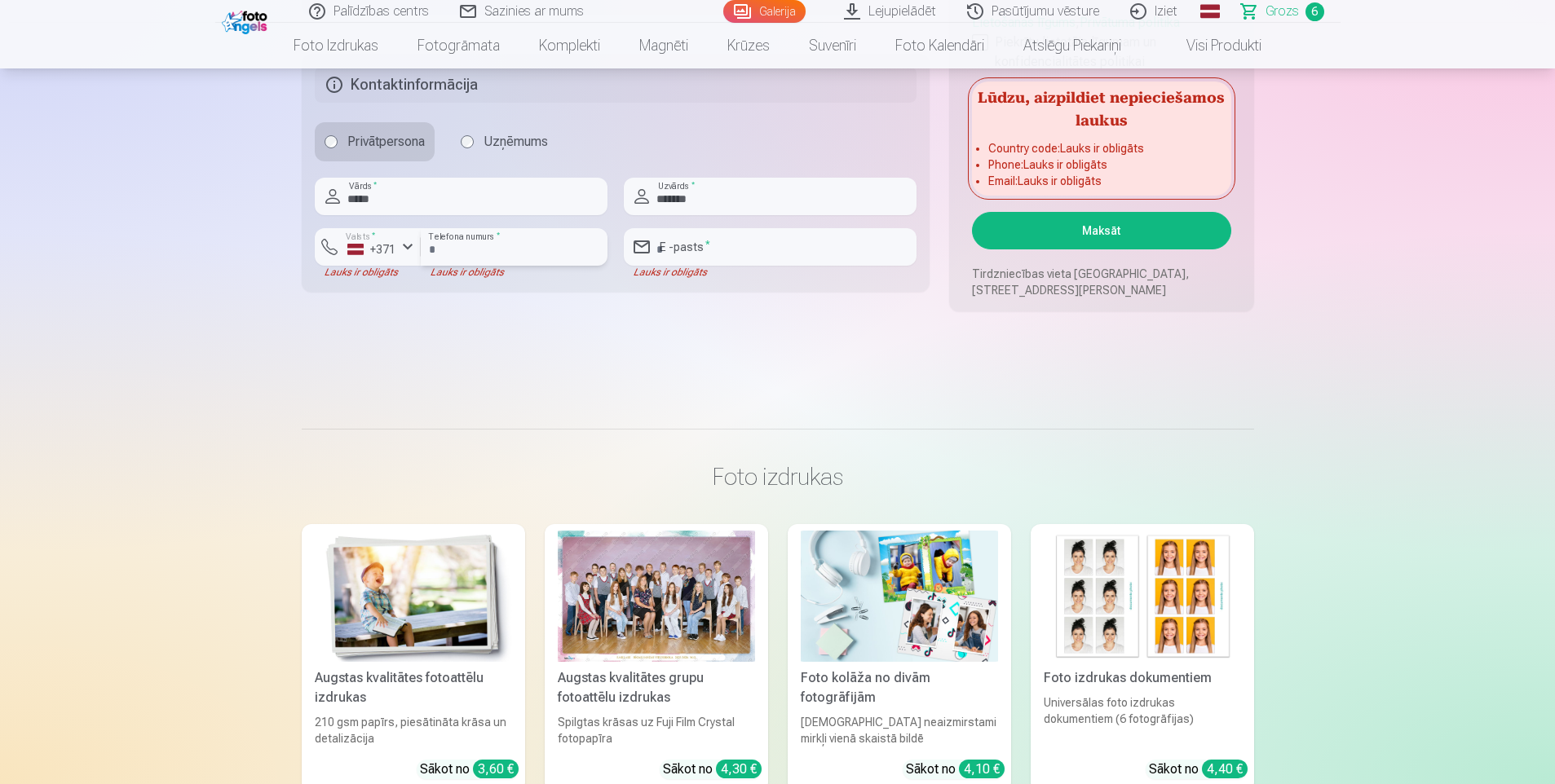
click at [456, 247] on input "number" at bounding box center [514, 246] width 187 height 38
type input "*"
type input "********"
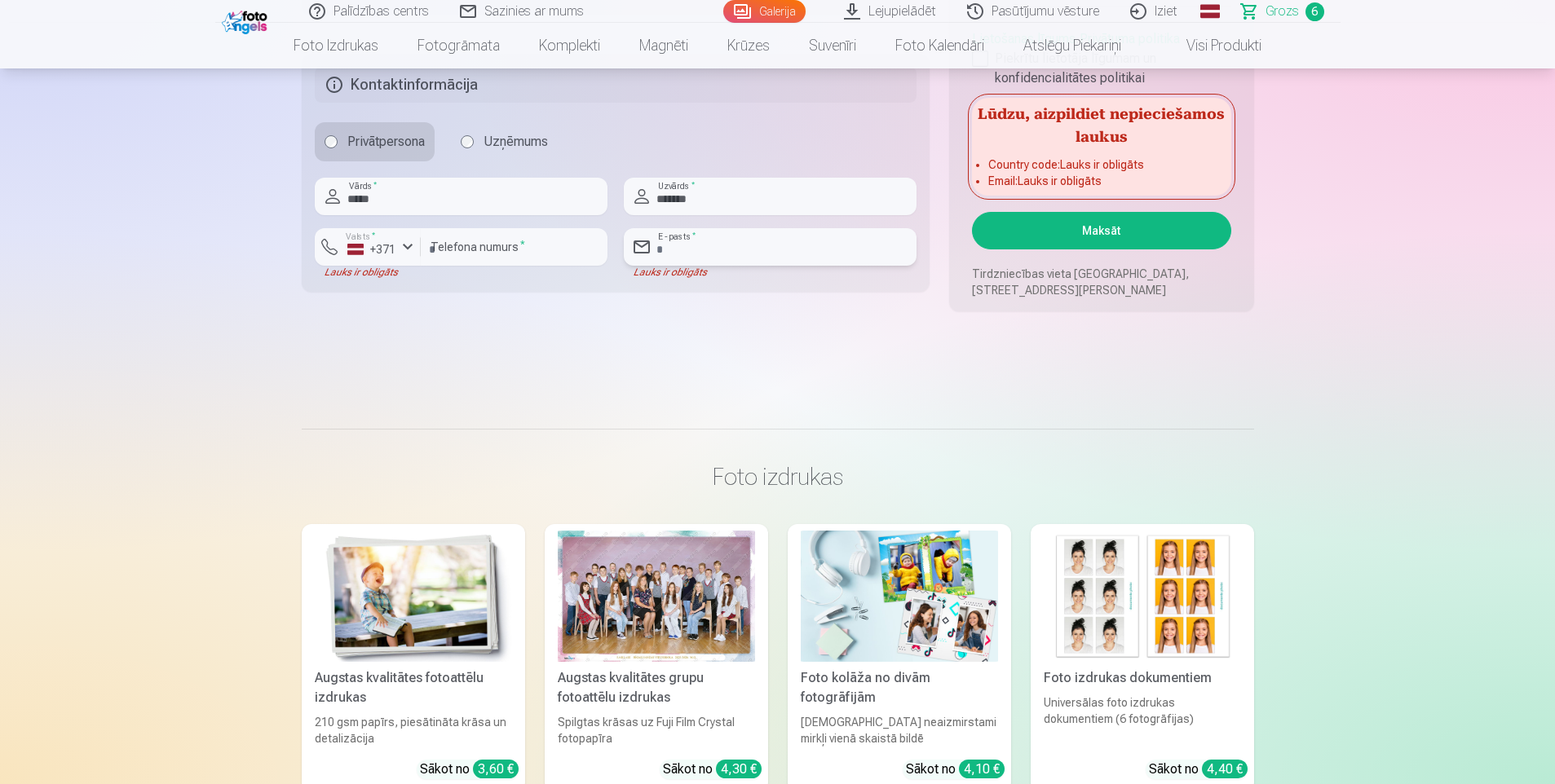
click at [728, 264] on input "email" at bounding box center [770, 246] width 292 height 38
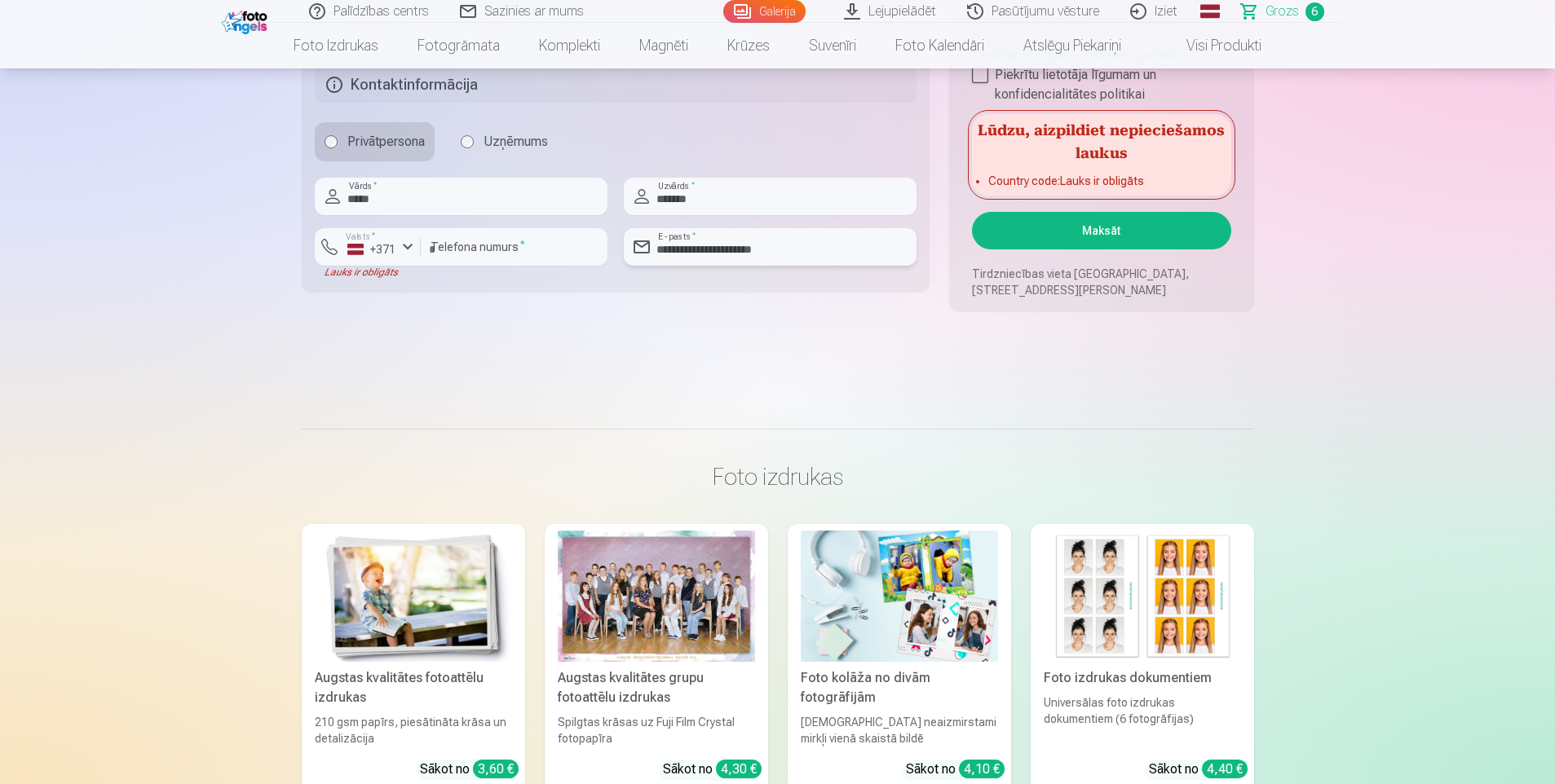
type input "**********"
click at [781, 195] on input "*******" at bounding box center [770, 196] width 292 height 38
click at [1149, 232] on button "Maksāt" at bounding box center [1101, 230] width 258 height 38
